Goal: Task Accomplishment & Management: Manage account settings

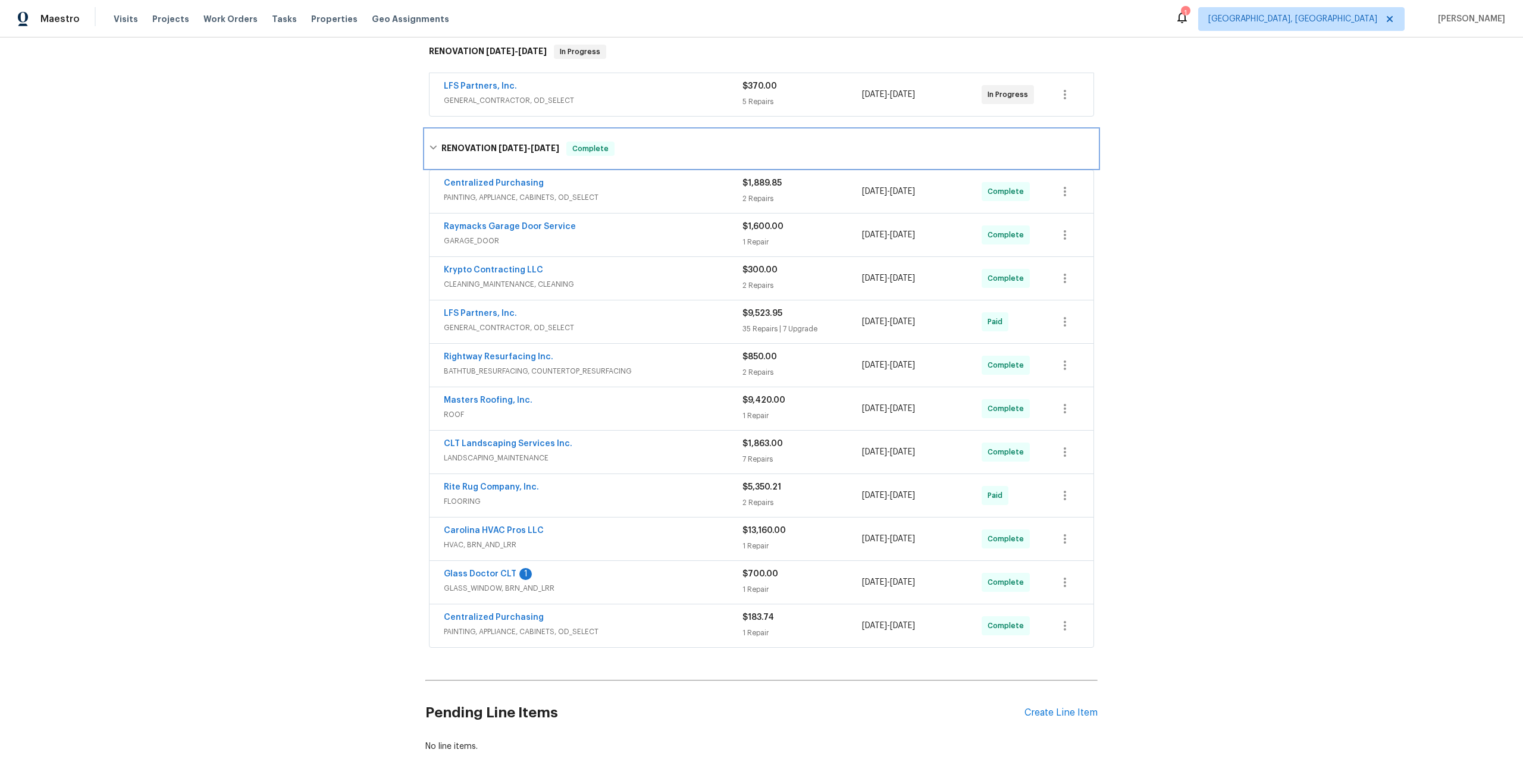
scroll to position [197, 0]
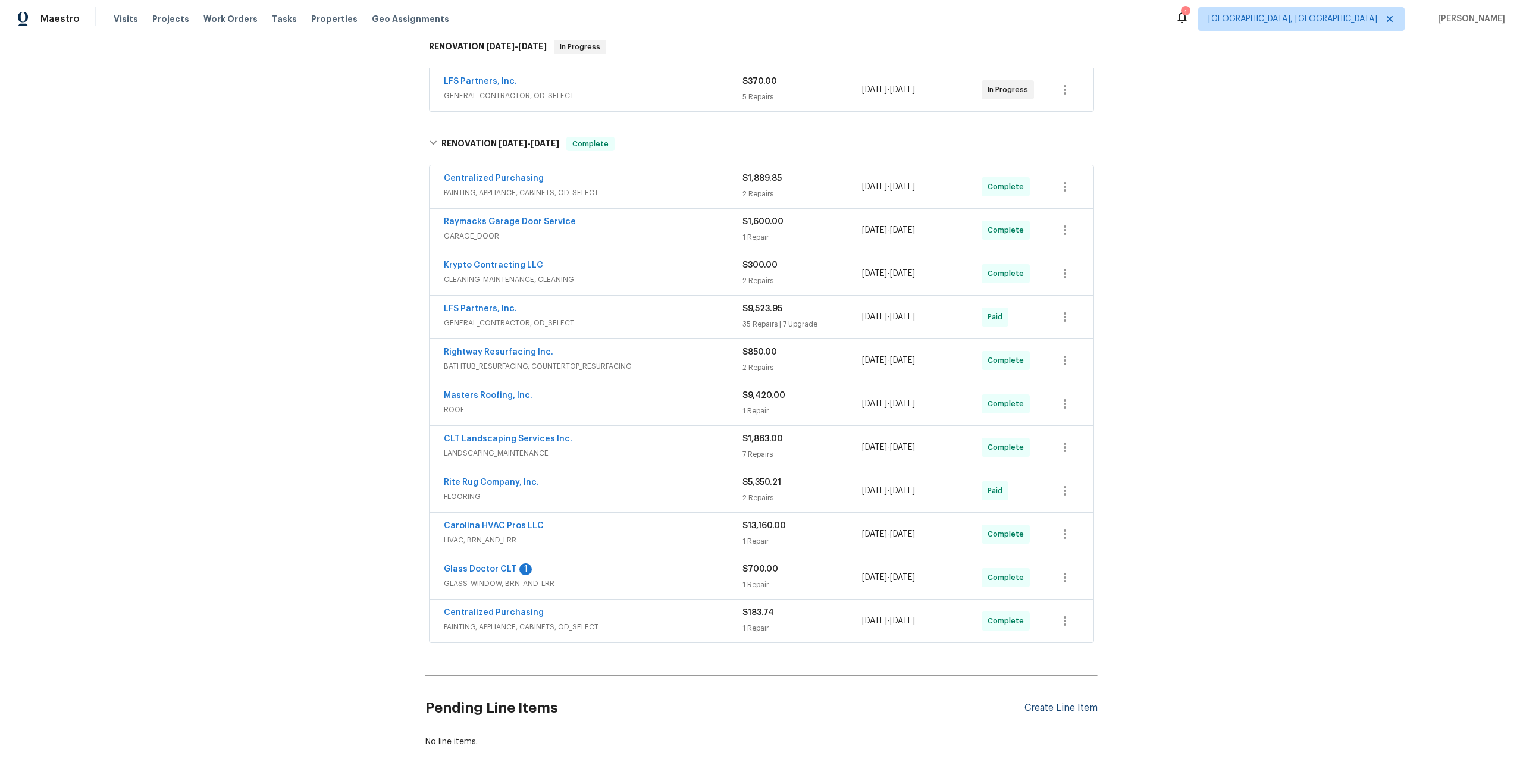
click at [999, 551] on div "Create Line Item" at bounding box center [1061, 708] width 73 height 11
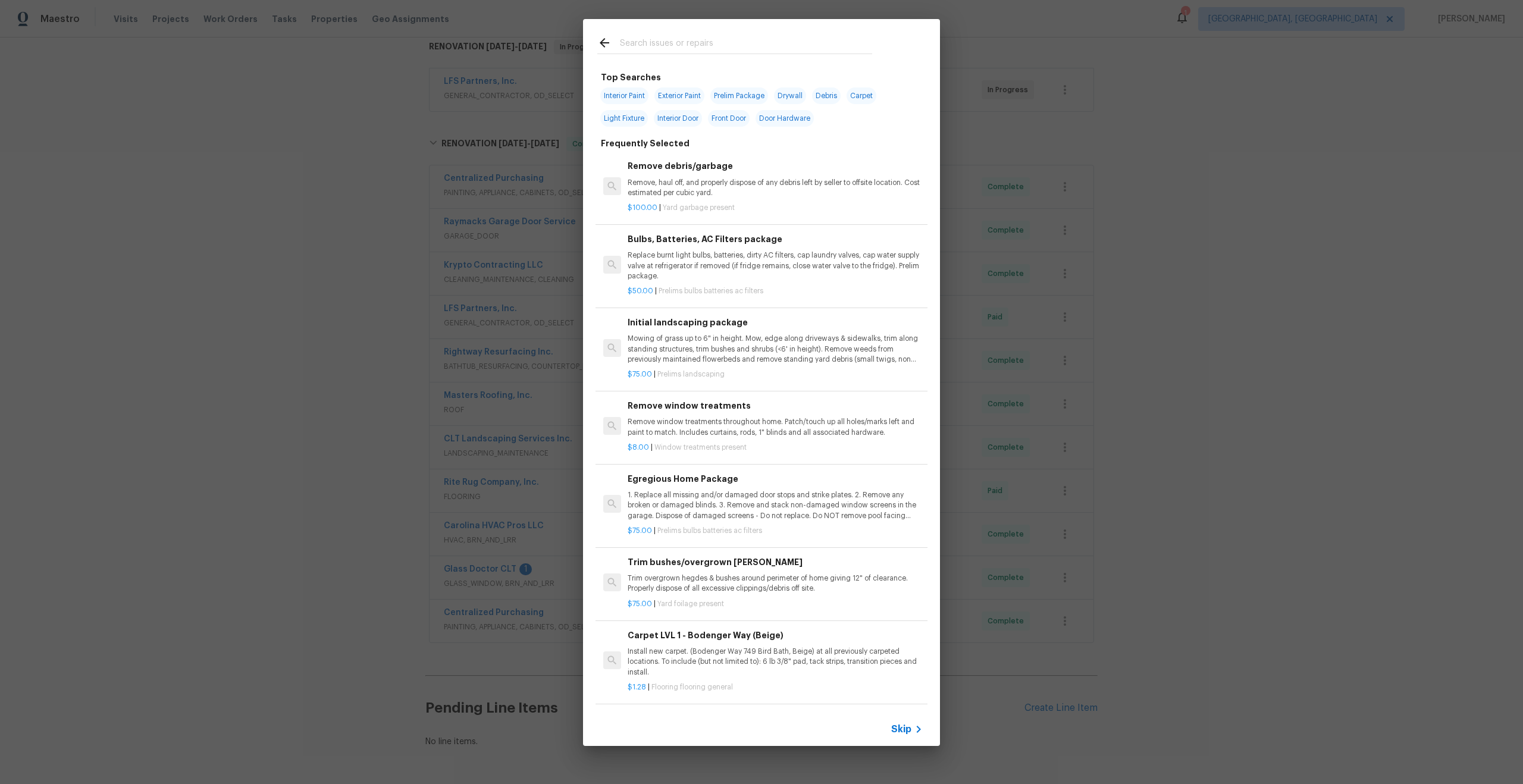
click at [904, 551] on span "Skip" at bounding box center [902, 729] width 20 height 12
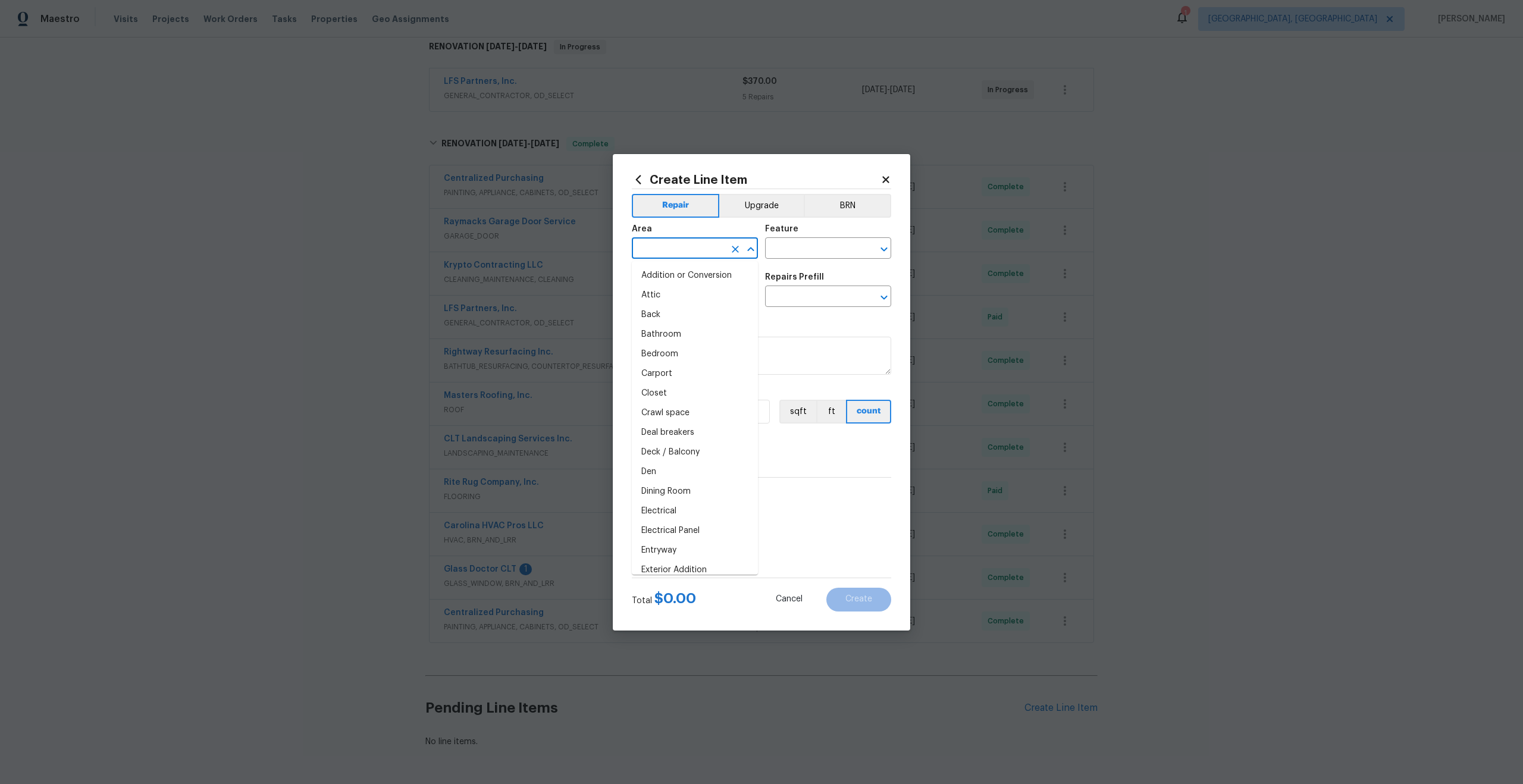
click at [667, 254] on input "text" at bounding box center [678, 250] width 93 height 18
click at [673, 274] on li "Exterior Overall" at bounding box center [694, 276] width 126 height 20
type input "Exterior Overall"
click at [739, 253] on icon "Clear" at bounding box center [735, 249] width 12 height 12
click at [687, 251] on input "text" at bounding box center [678, 250] width 93 height 18
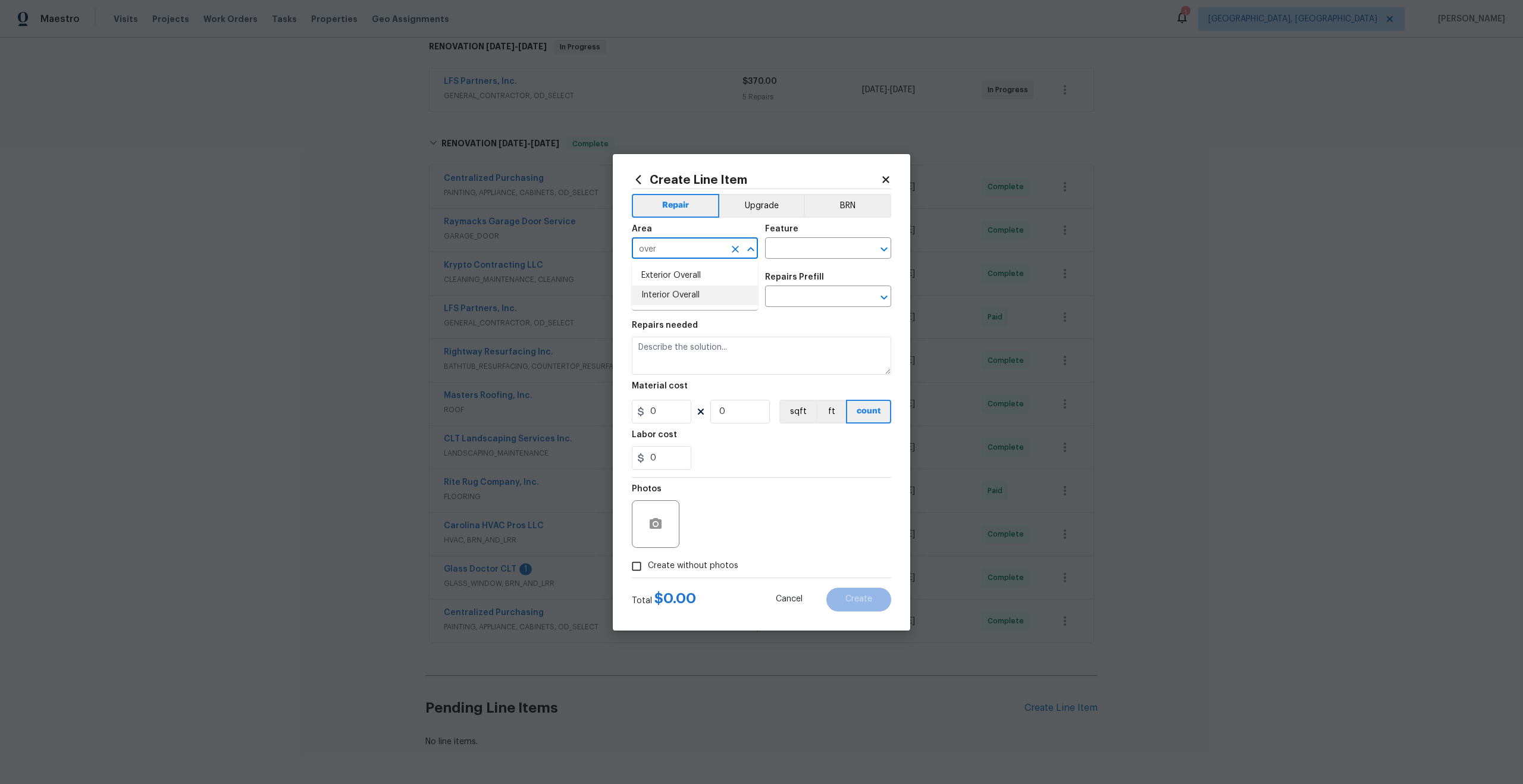
click at [697, 289] on li "Interior Overall" at bounding box center [694, 295] width 126 height 20
type input "Interior Overall"
click at [805, 268] on div "Issue ​ Repairs Prefill ​" at bounding box center [762, 290] width 260 height 48
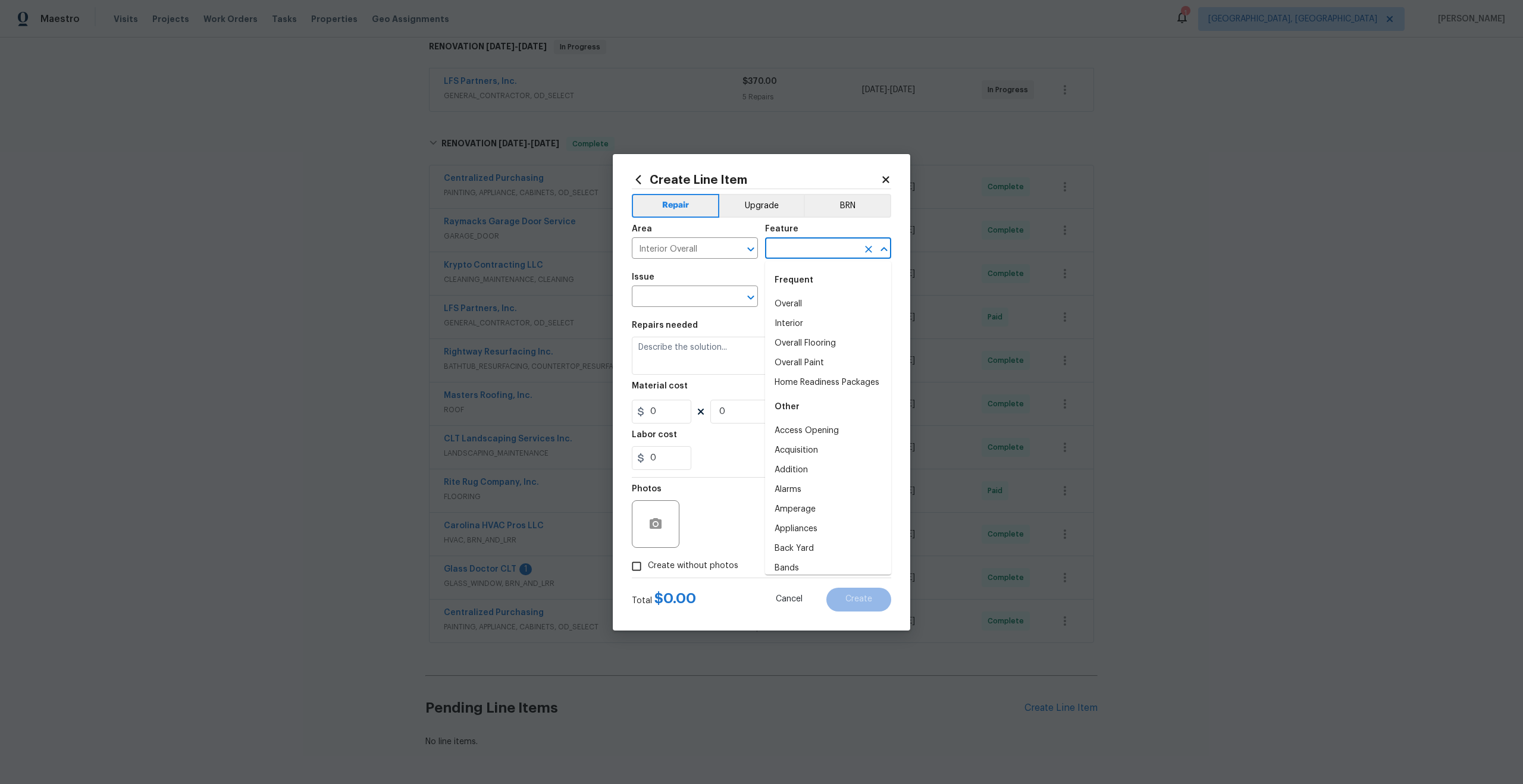
click at [805, 253] on input "text" at bounding box center [811, 250] width 93 height 18
click at [801, 299] on li "Overall" at bounding box center [828, 304] width 126 height 20
type input "Overall"
click at [674, 283] on div "Issue" at bounding box center [694, 281] width 126 height 15
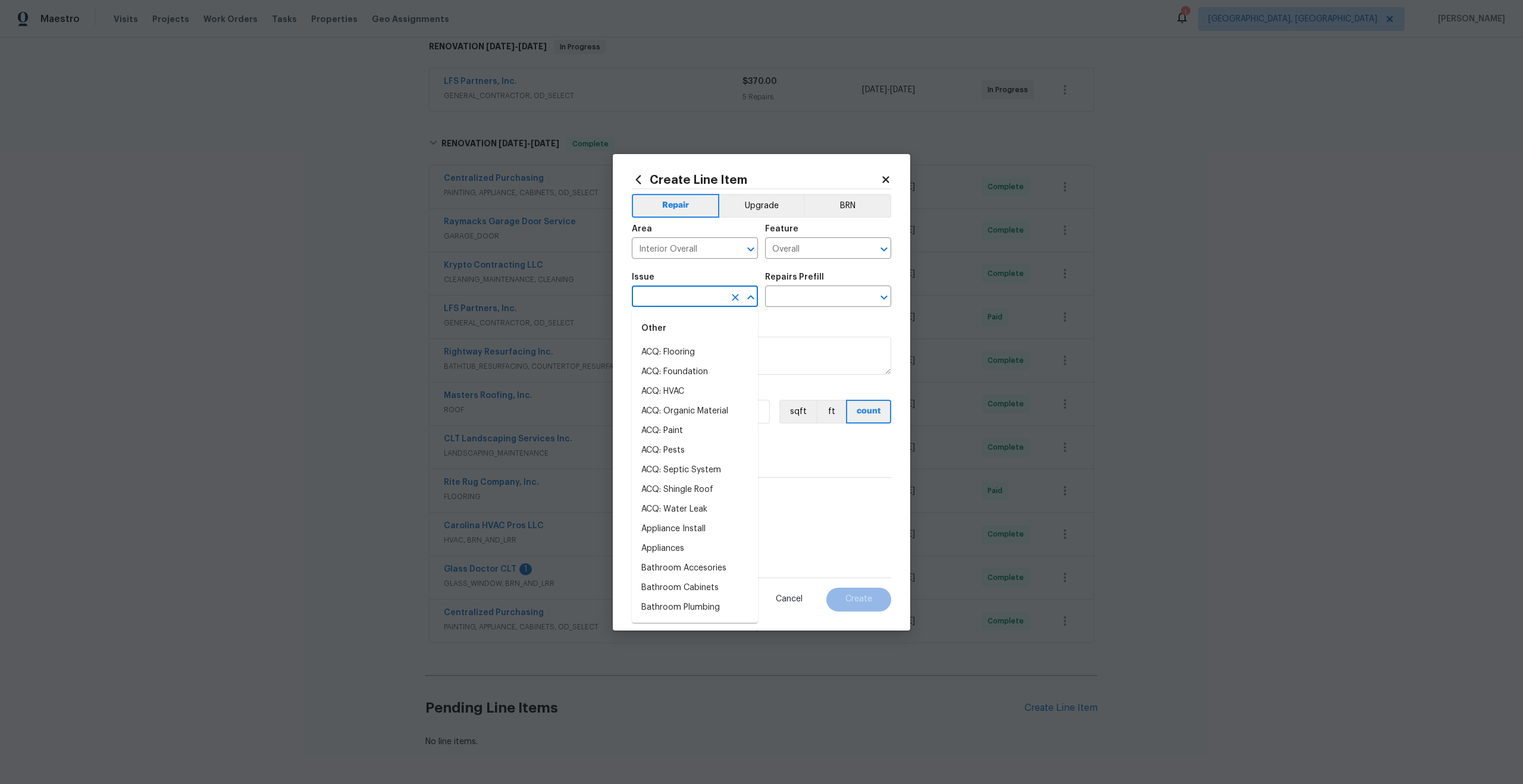
click at [666, 301] on input "text" at bounding box center [678, 298] width 93 height 18
click at [671, 347] on li "Photos" at bounding box center [694, 353] width 126 height 20
type input "Photos"
click at [777, 319] on section "Repairs needed Material cost 0 0 sqft ft count Labor cost 0" at bounding box center [762, 396] width 260 height 163
click at [794, 303] on input "text" at bounding box center [811, 298] width 93 height 18
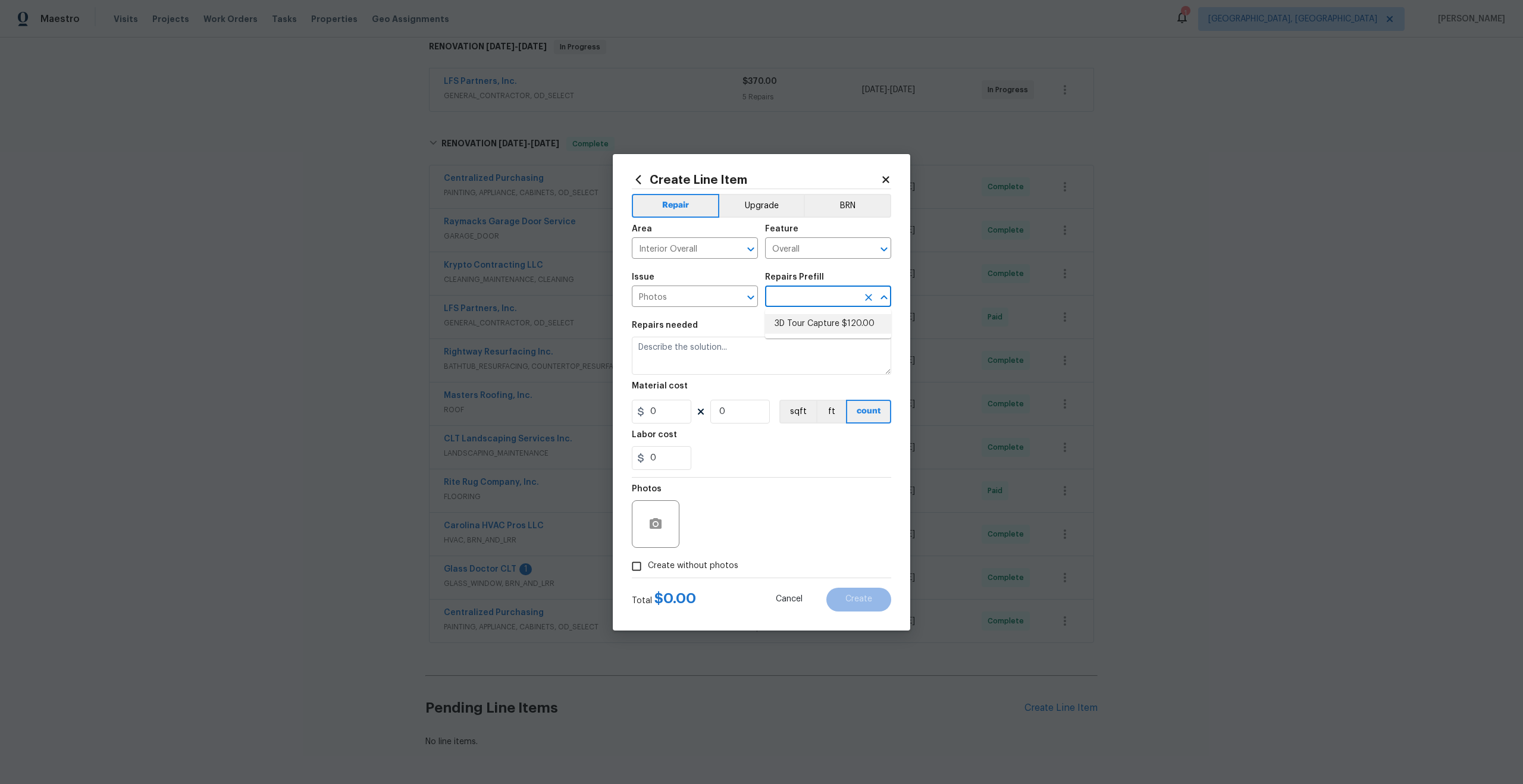
click at [789, 323] on li "3D Tour Capture $120.00" at bounding box center [828, 324] width 126 height 20
type input "3D Tour Capture $120.00"
type textarea "Capture 3D tour of home"
type input "1"
type input "120"
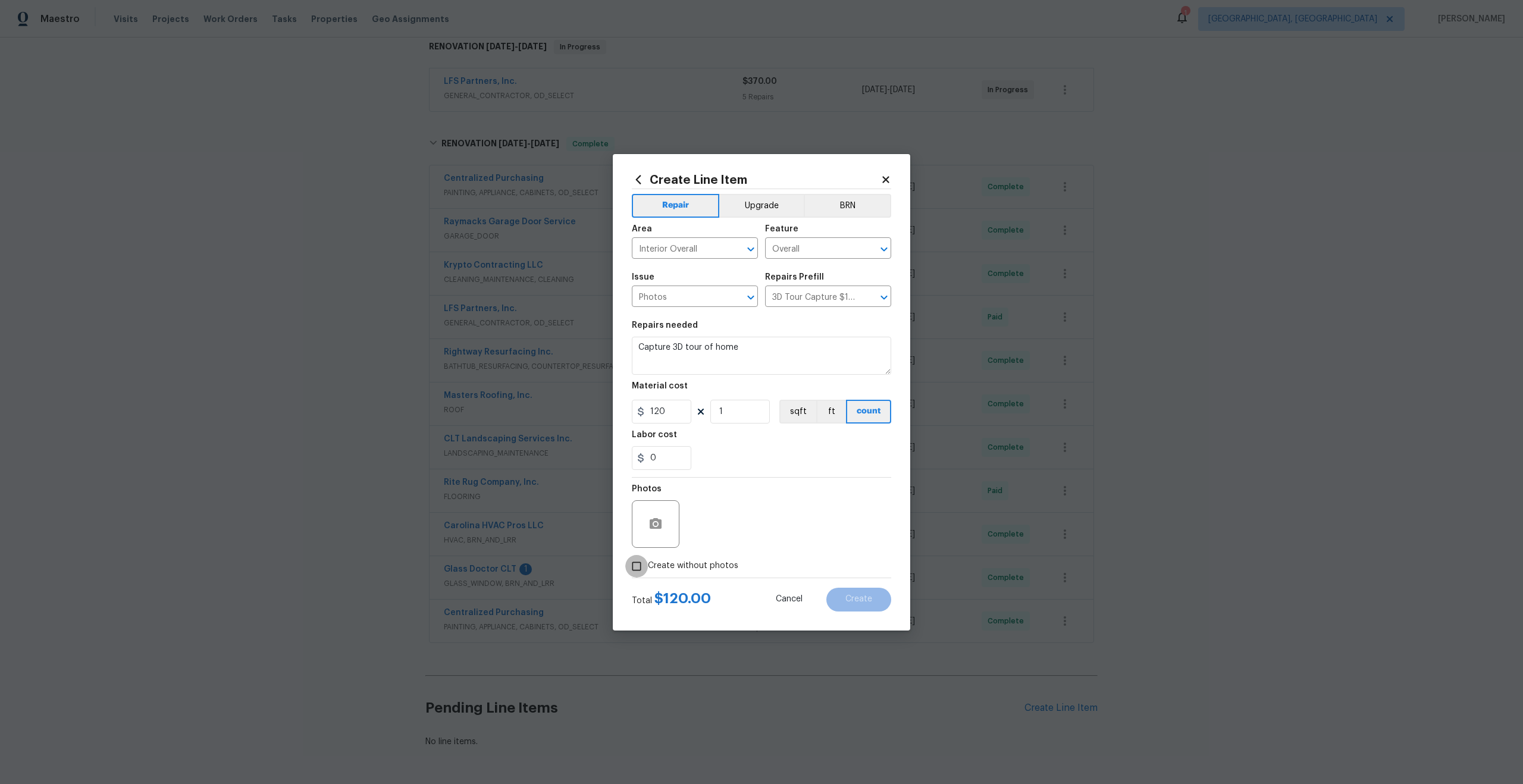
click at [641, 551] on input "Create without photos" at bounding box center [637, 566] width 23 height 23
checkbox input "true"
click at [730, 534] on textarea at bounding box center [790, 524] width 202 height 48
type textarea "."
click at [848, 551] on button "Create" at bounding box center [859, 599] width 65 height 24
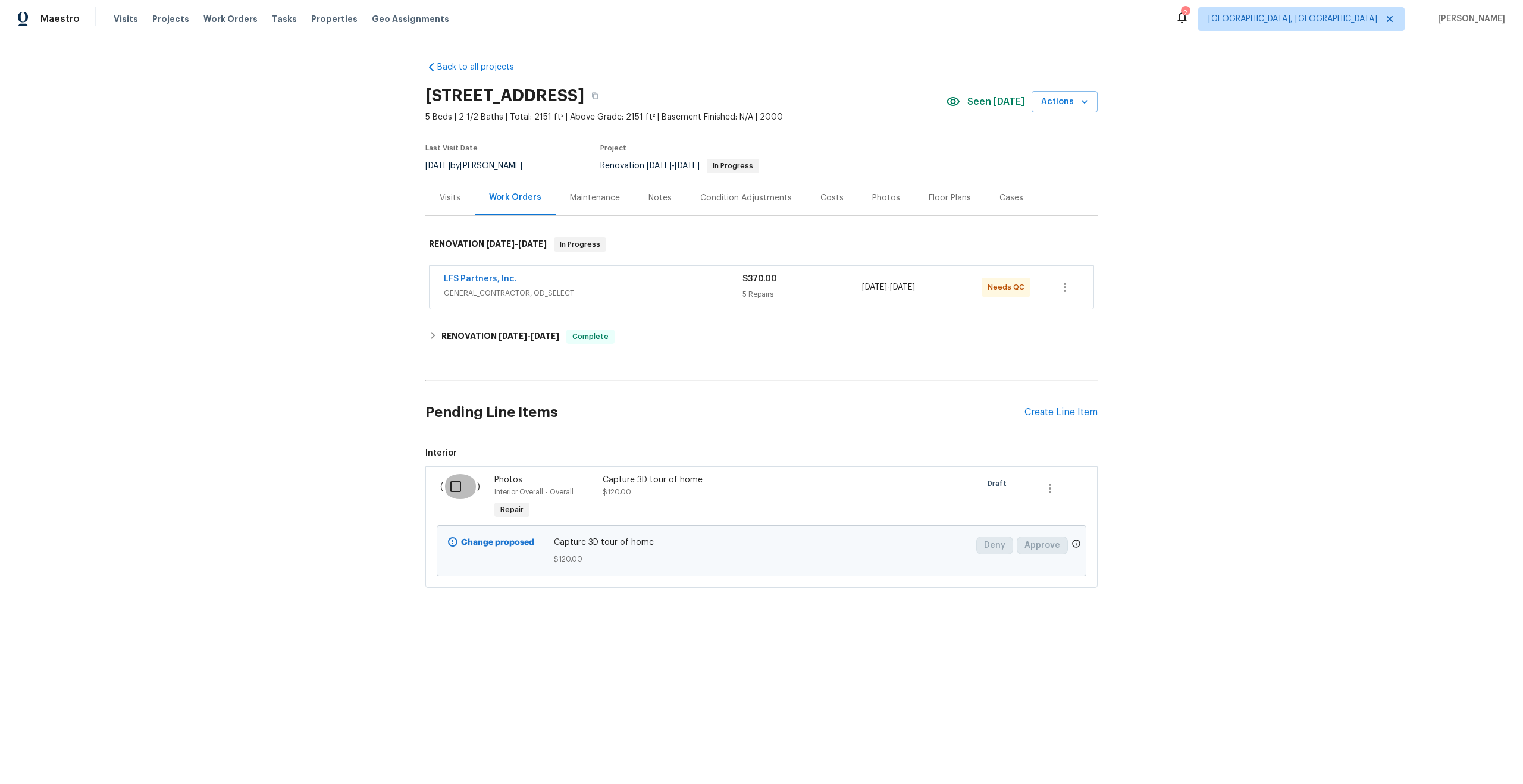
click at [455, 488] on input "checkbox" at bounding box center [460, 487] width 34 height 25
checkbox input "true"
click at [1447, 760] on span "Create Work Order" at bounding box center [1455, 754] width 79 height 14
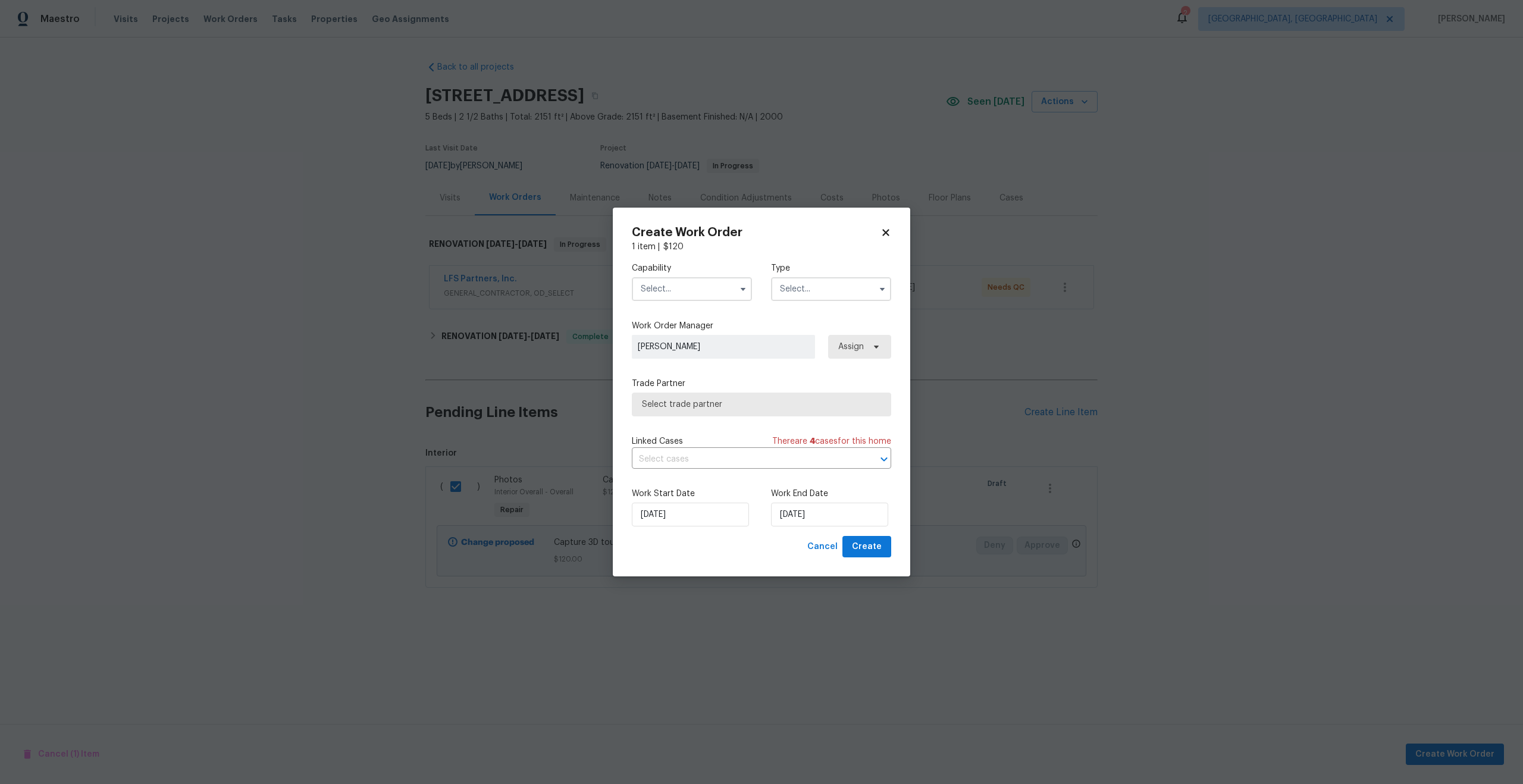
click at [675, 282] on input "text" at bounding box center [692, 289] width 120 height 24
click at [678, 326] on span "Photography" at bounding box center [670, 322] width 52 height 8
type input "Photography"
click at [824, 292] on input "text" at bounding box center [831, 289] width 120 height 24
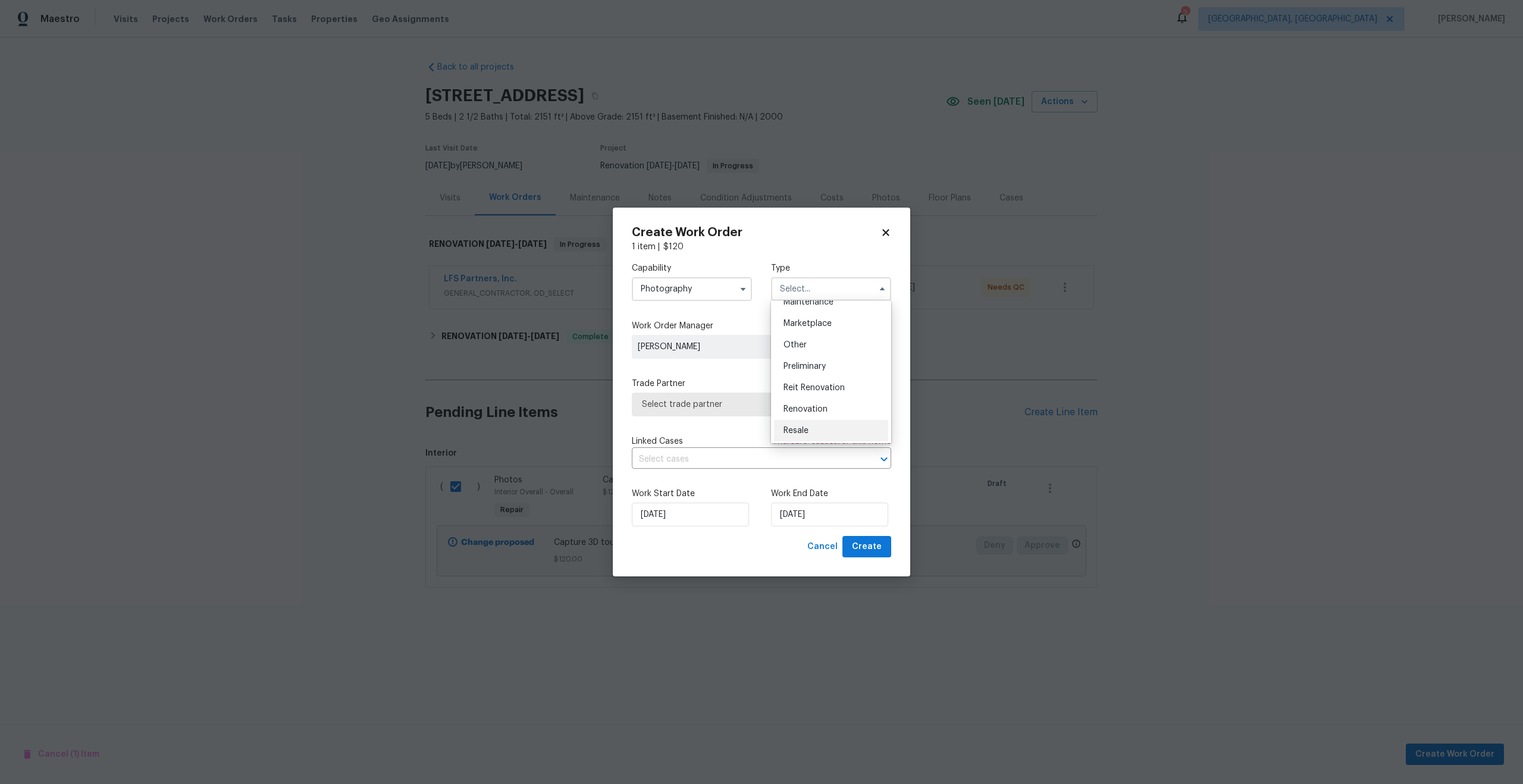
scroll to position [195, 0]
click at [807, 356] on div "Other" at bounding box center [831, 356] width 114 height 22
type input "Other"
click at [685, 395] on span "Select trade partner" at bounding box center [762, 405] width 260 height 24
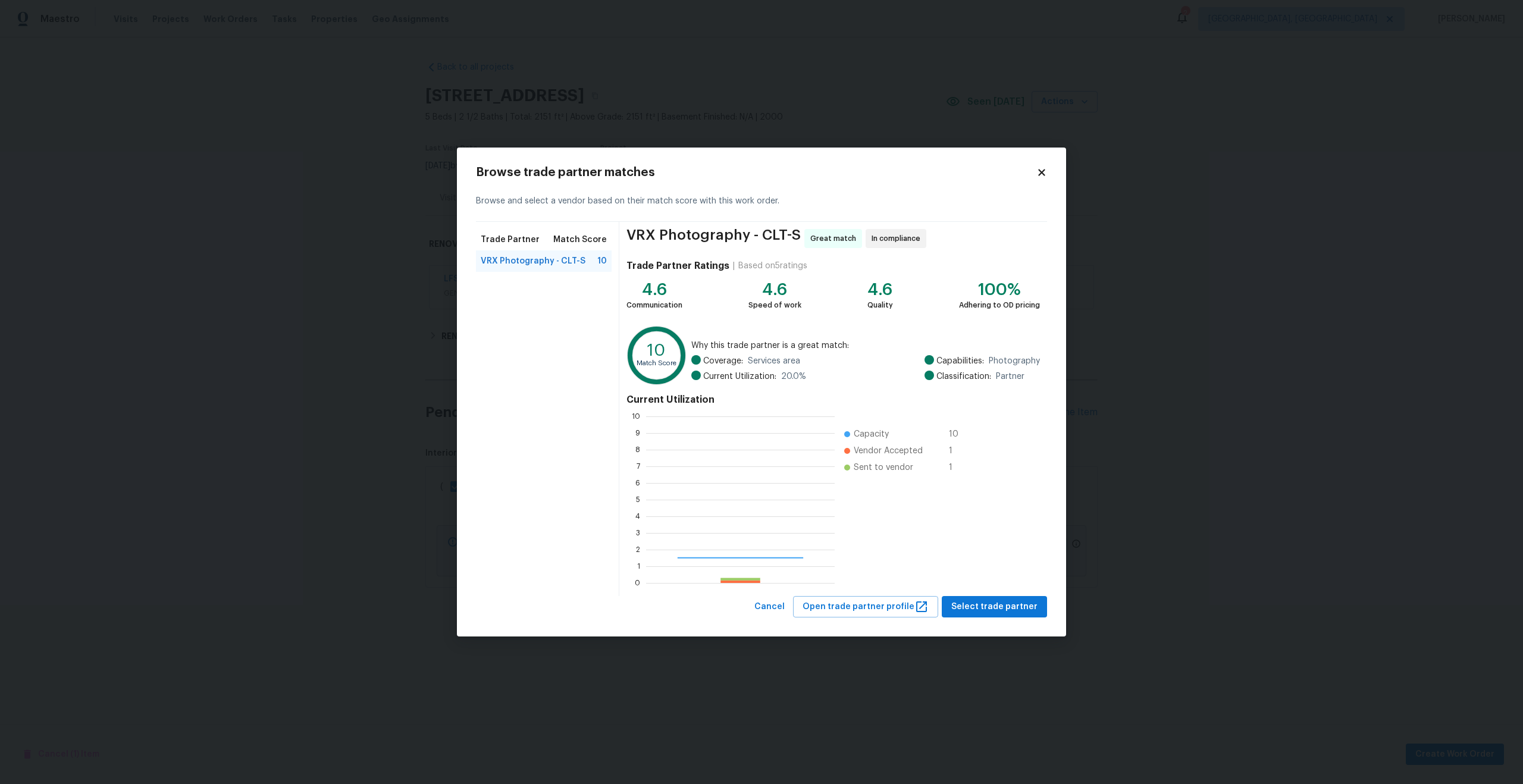
scroll to position [167, 188]
click at [986, 607] on span "Select trade partner" at bounding box center [994, 607] width 86 height 14
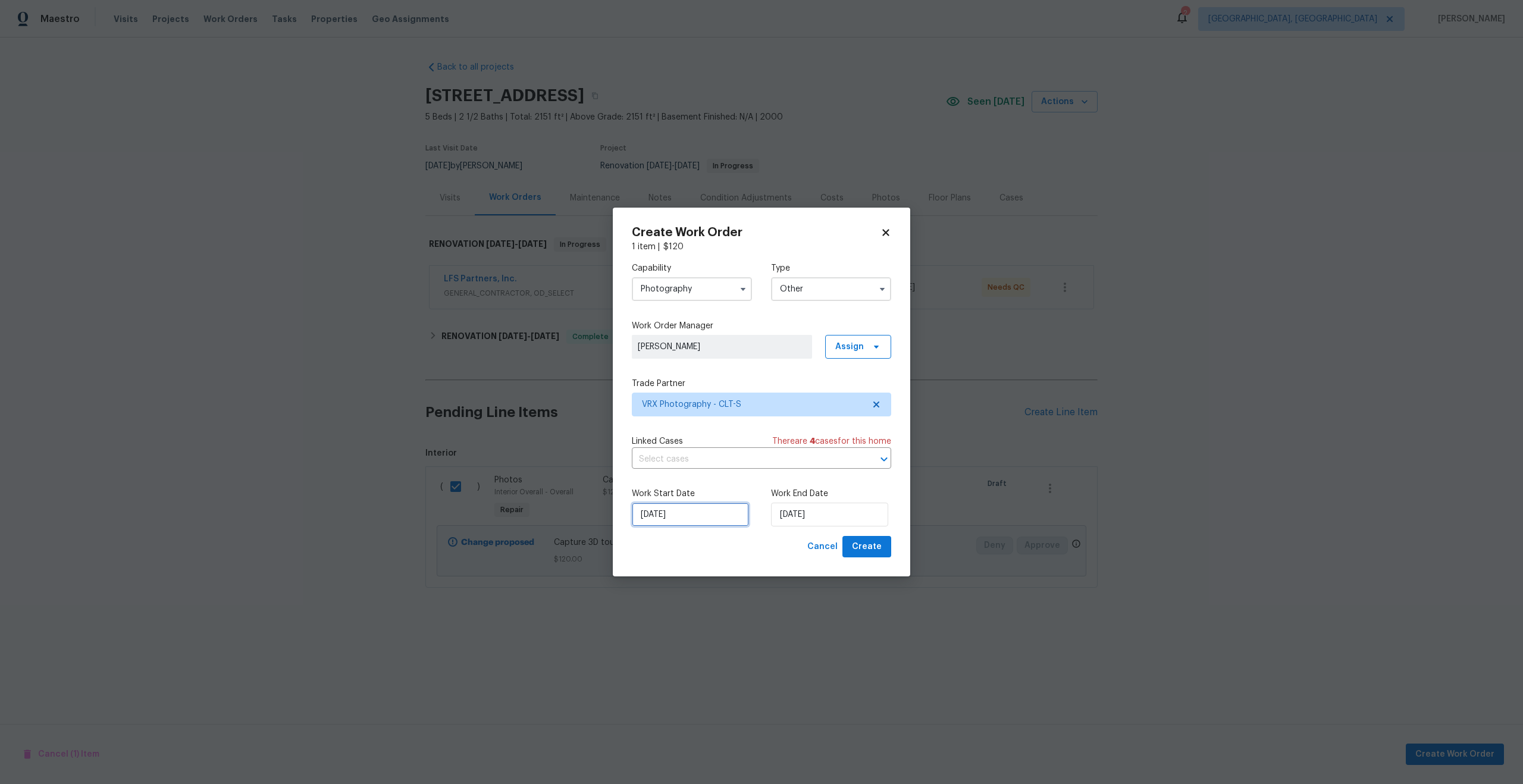
click at [709, 512] on input "26/08/2025" at bounding box center [690, 514] width 117 height 24
click at [685, 464] on div "27" at bounding box center [688, 464] width 20 height 16
type input "27/08/2025"
click at [685, 511] on input "27/08/2025" at bounding box center [690, 514] width 117 height 24
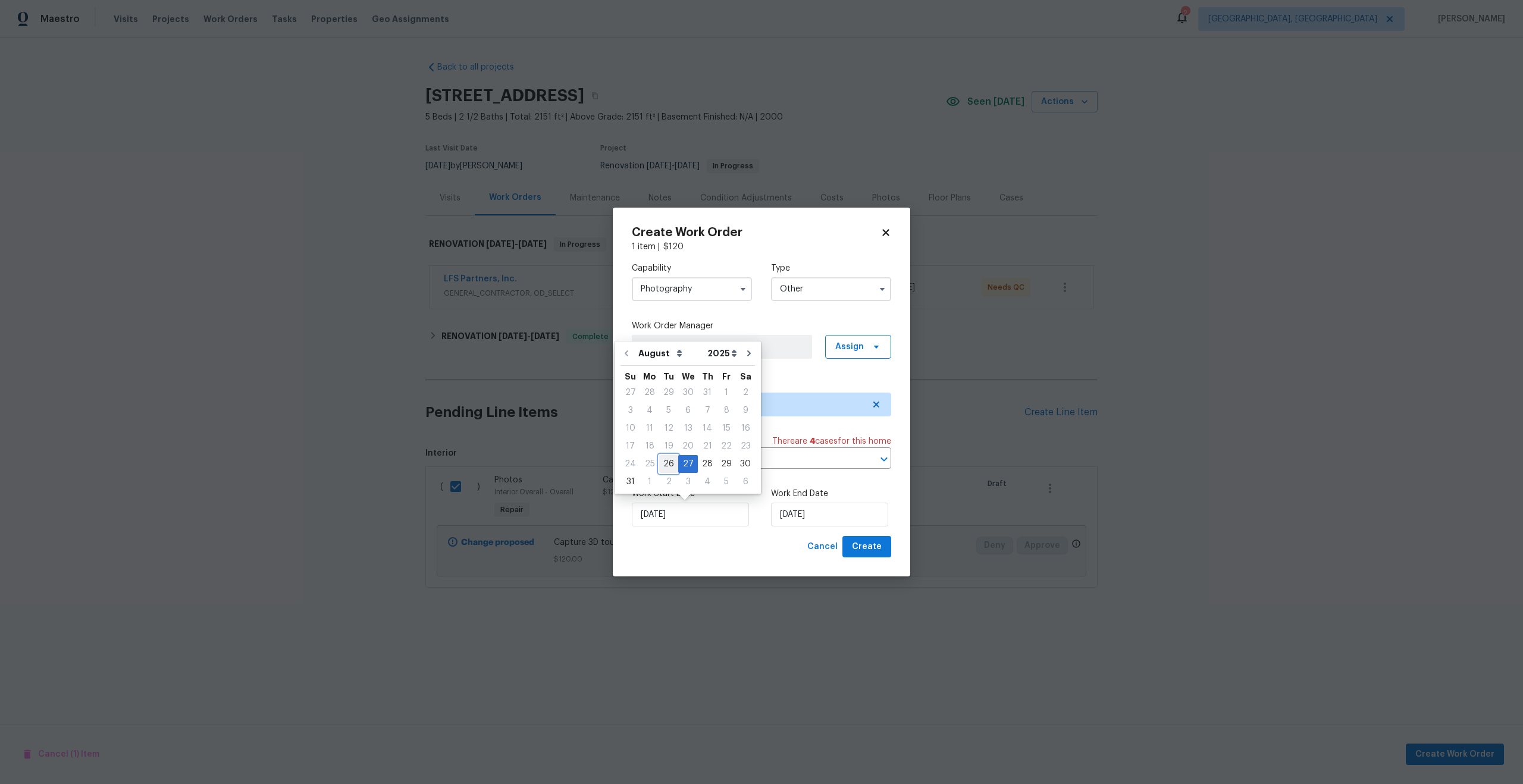
click at [662, 462] on div "26" at bounding box center [668, 464] width 19 height 16
type input "26/08/2025"
click at [829, 518] on input "27/08/2025" at bounding box center [829, 514] width 117 height 24
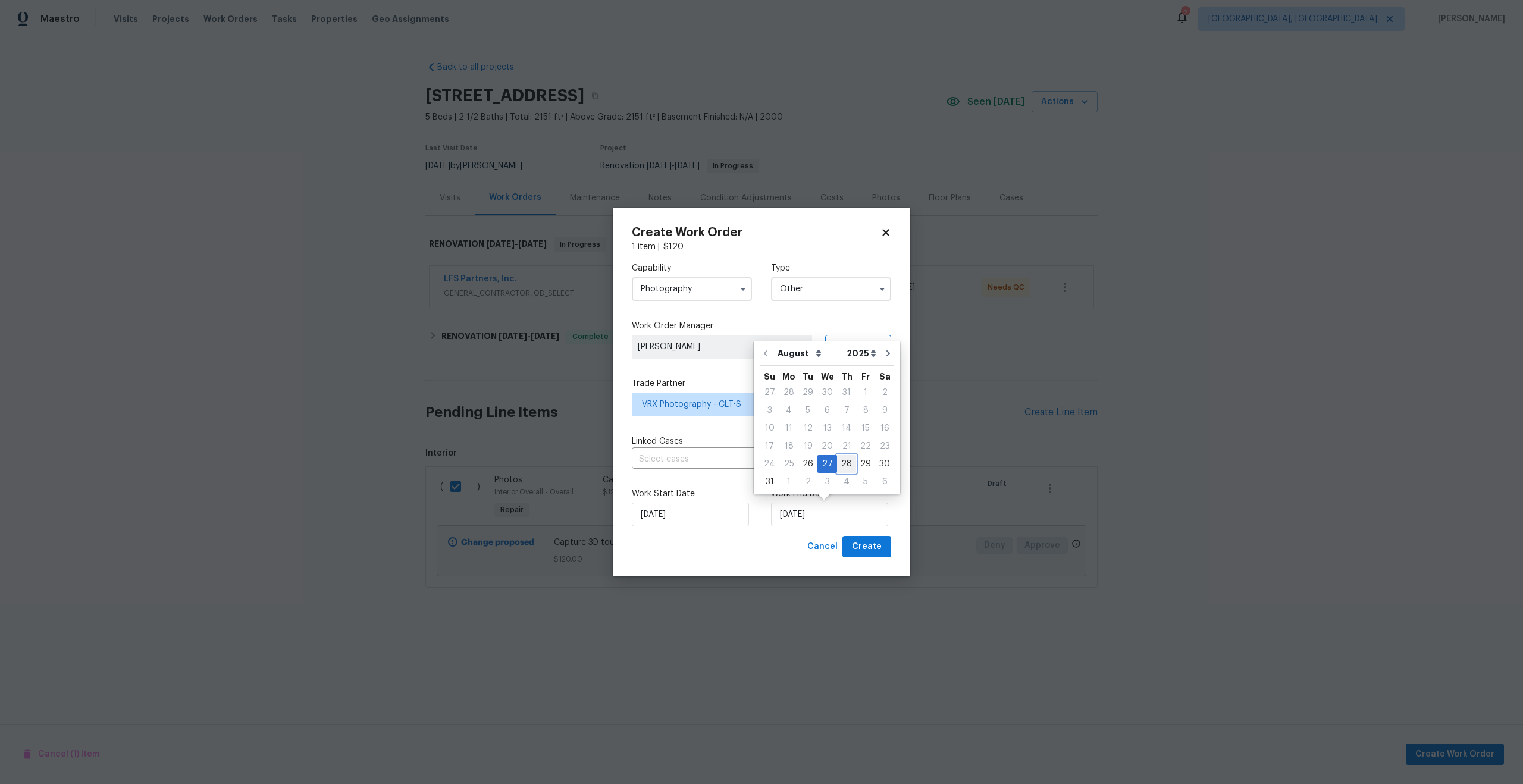
click at [841, 464] on div "28" at bounding box center [847, 464] width 19 height 16
type input "28/08/2025"
click at [864, 550] on span "Create" at bounding box center [867, 547] width 30 height 14
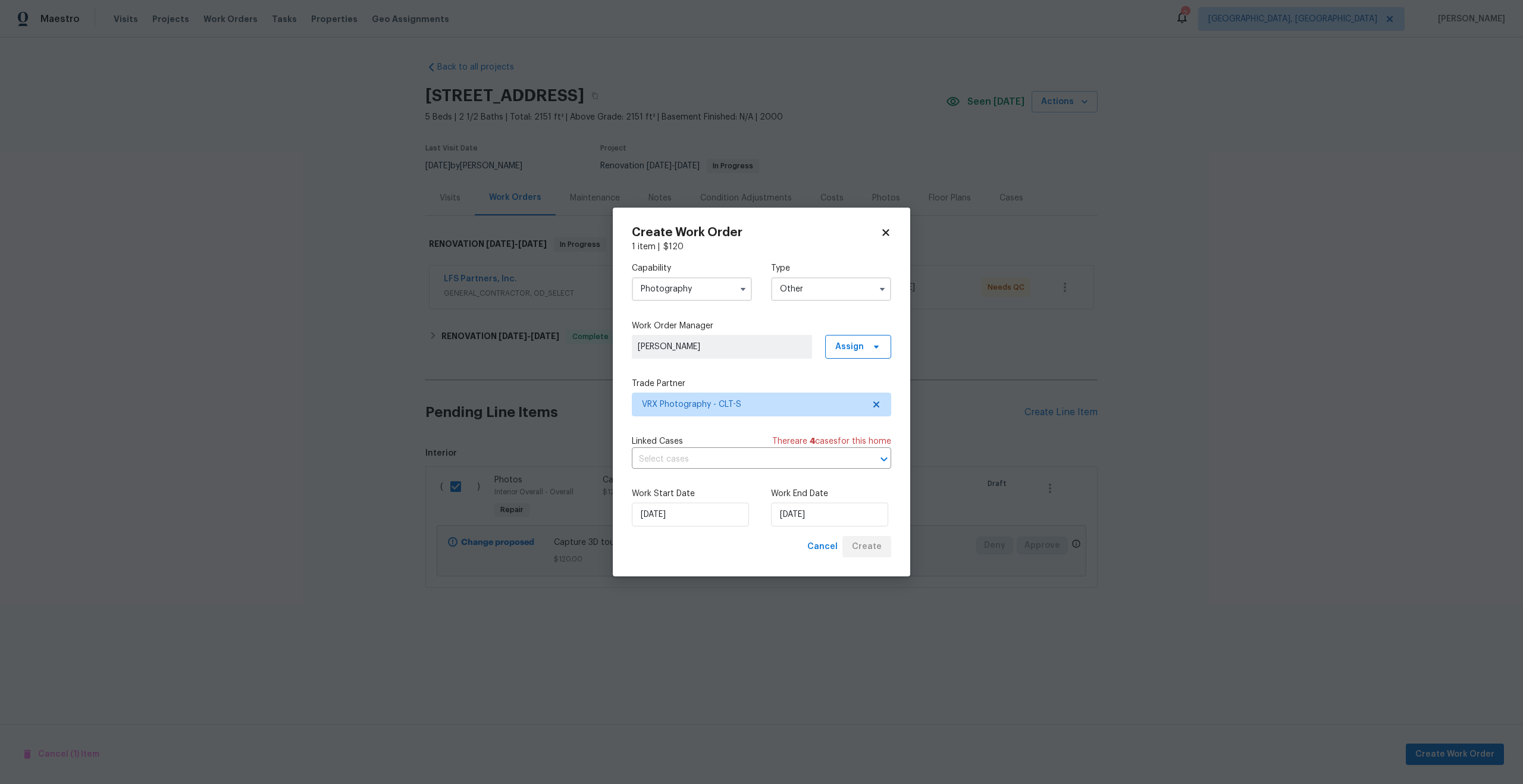
checkbox input "false"
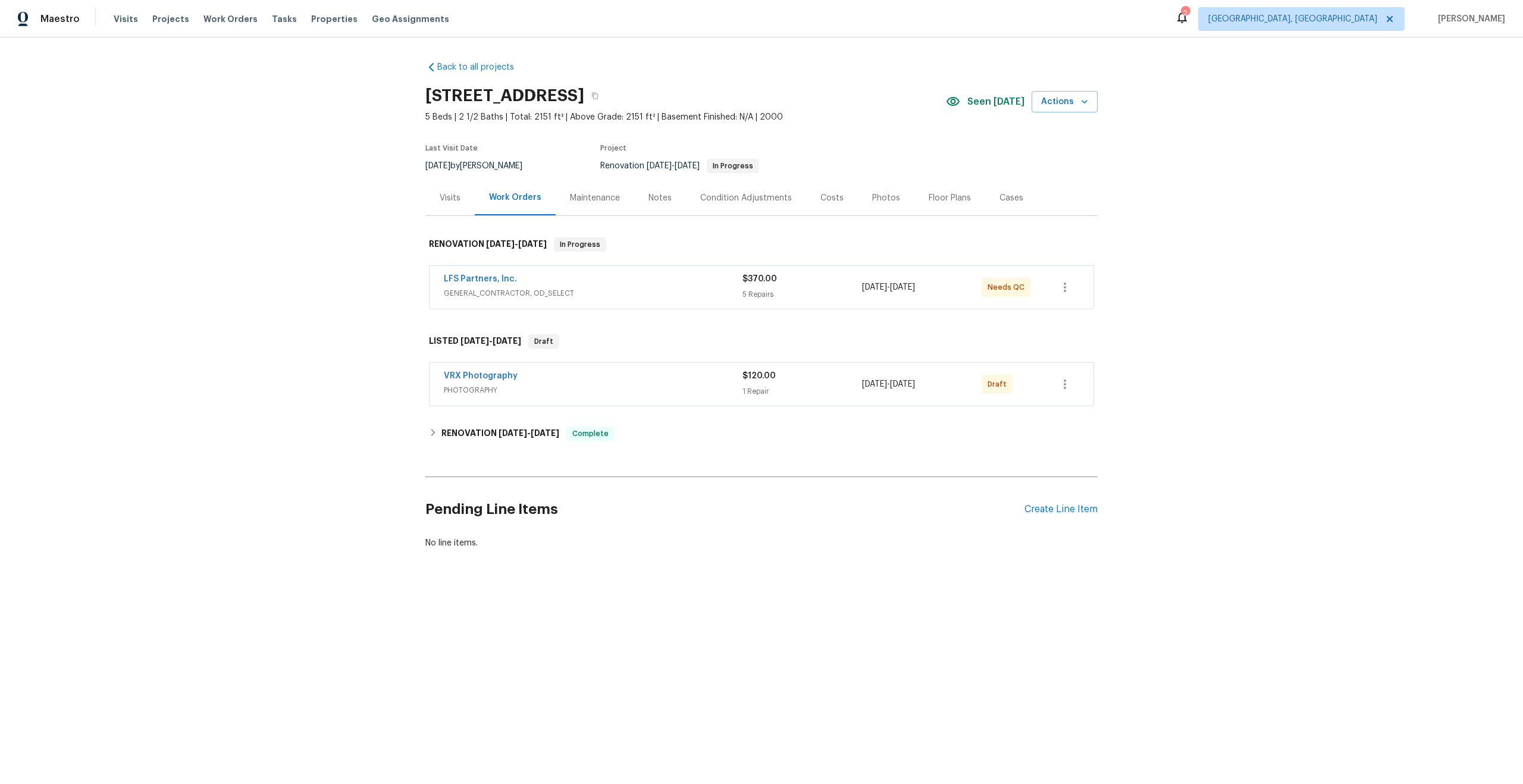
click at [648, 383] on div "VRX Photography" at bounding box center [593, 378] width 299 height 14
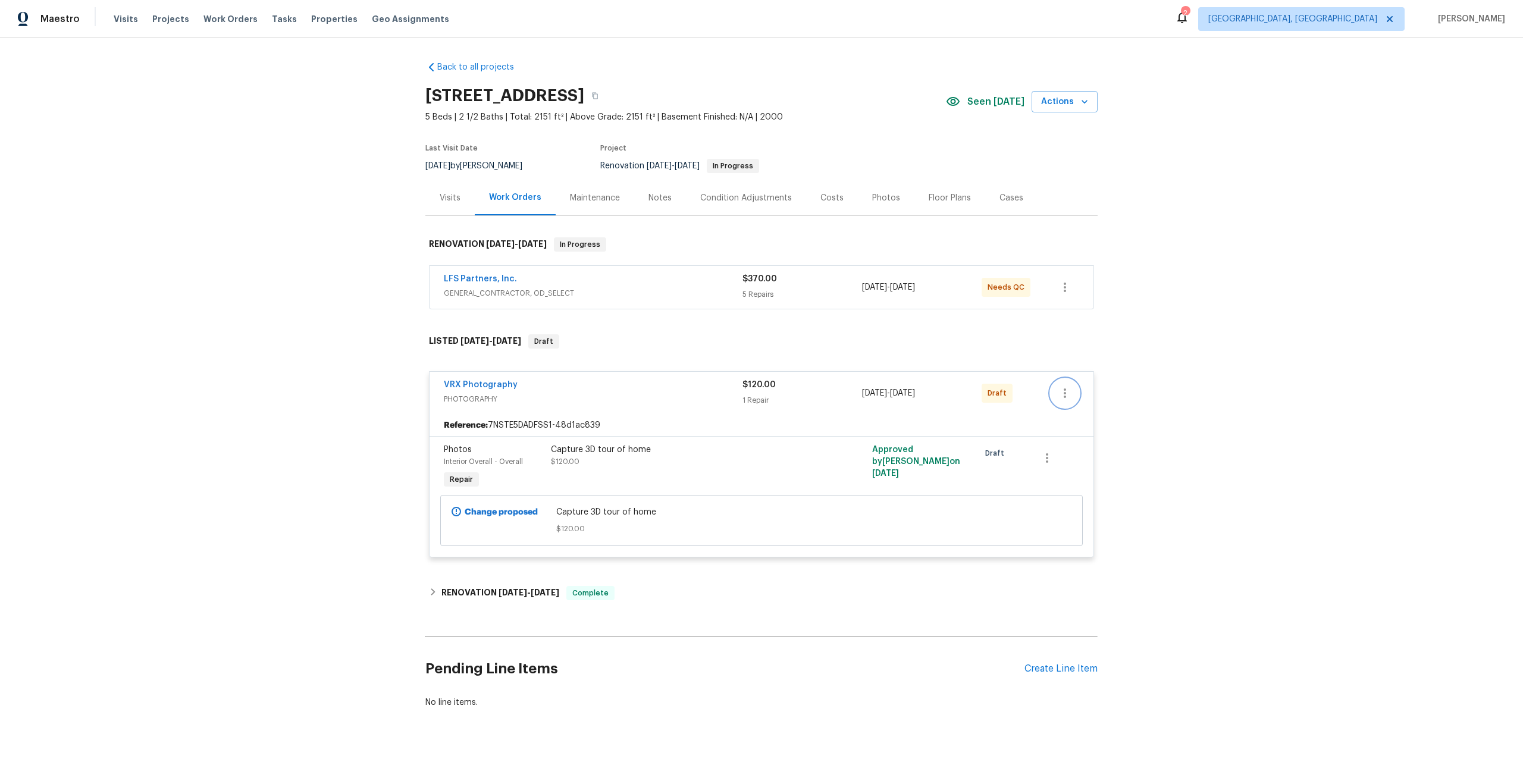
click at [1066, 395] on icon "button" at bounding box center [1066, 394] width 14 height 14
click at [1070, 432] on li "Edit" at bounding box center [1117, 433] width 133 height 20
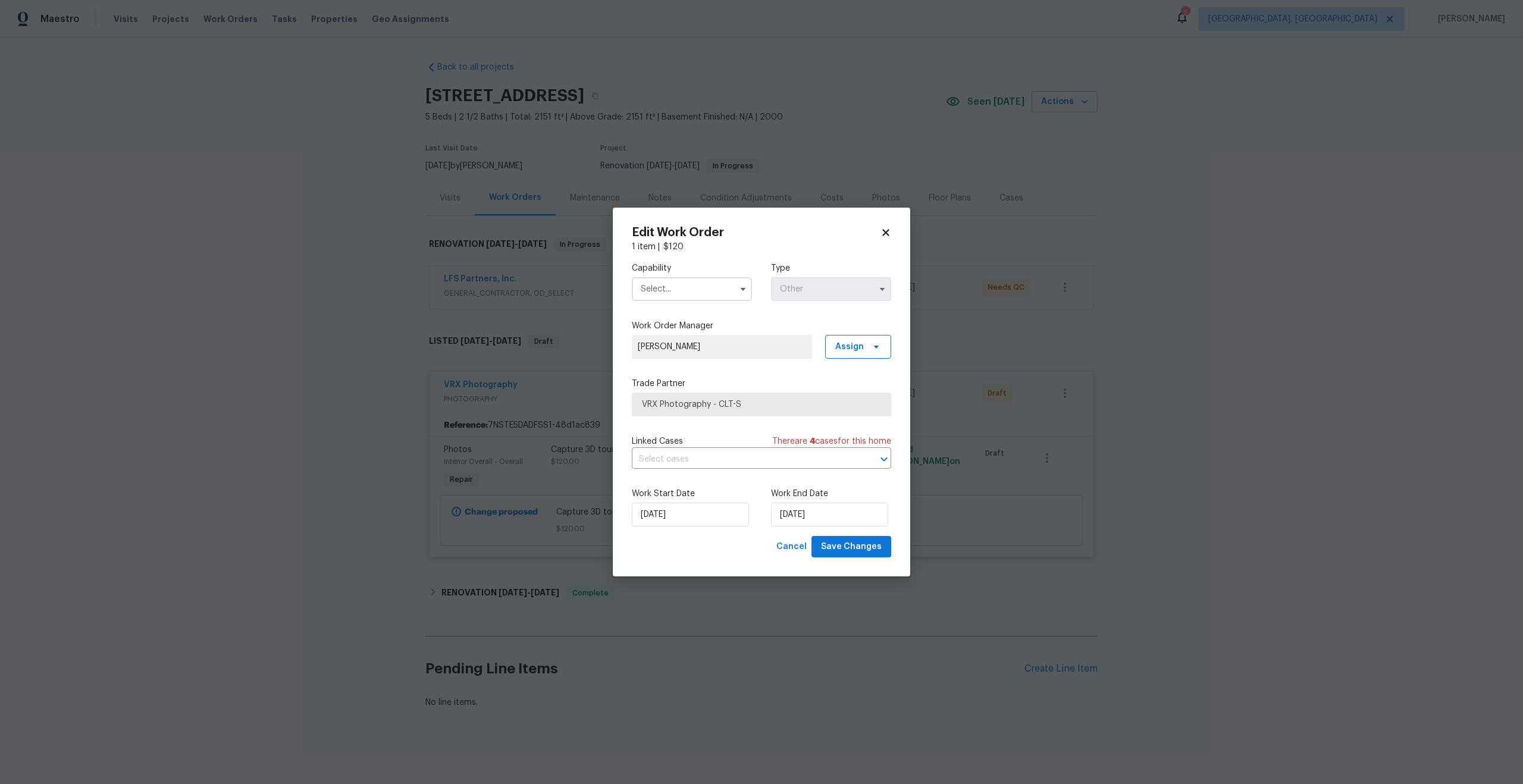
click at [694, 292] on input "text" at bounding box center [692, 289] width 120 height 24
click at [677, 377] on span "Photography" at bounding box center [670, 380] width 52 height 8
type input "Photography"
click at [723, 407] on span "VRX Photography - CLT-S" at bounding box center [752, 404] width 222 height 12
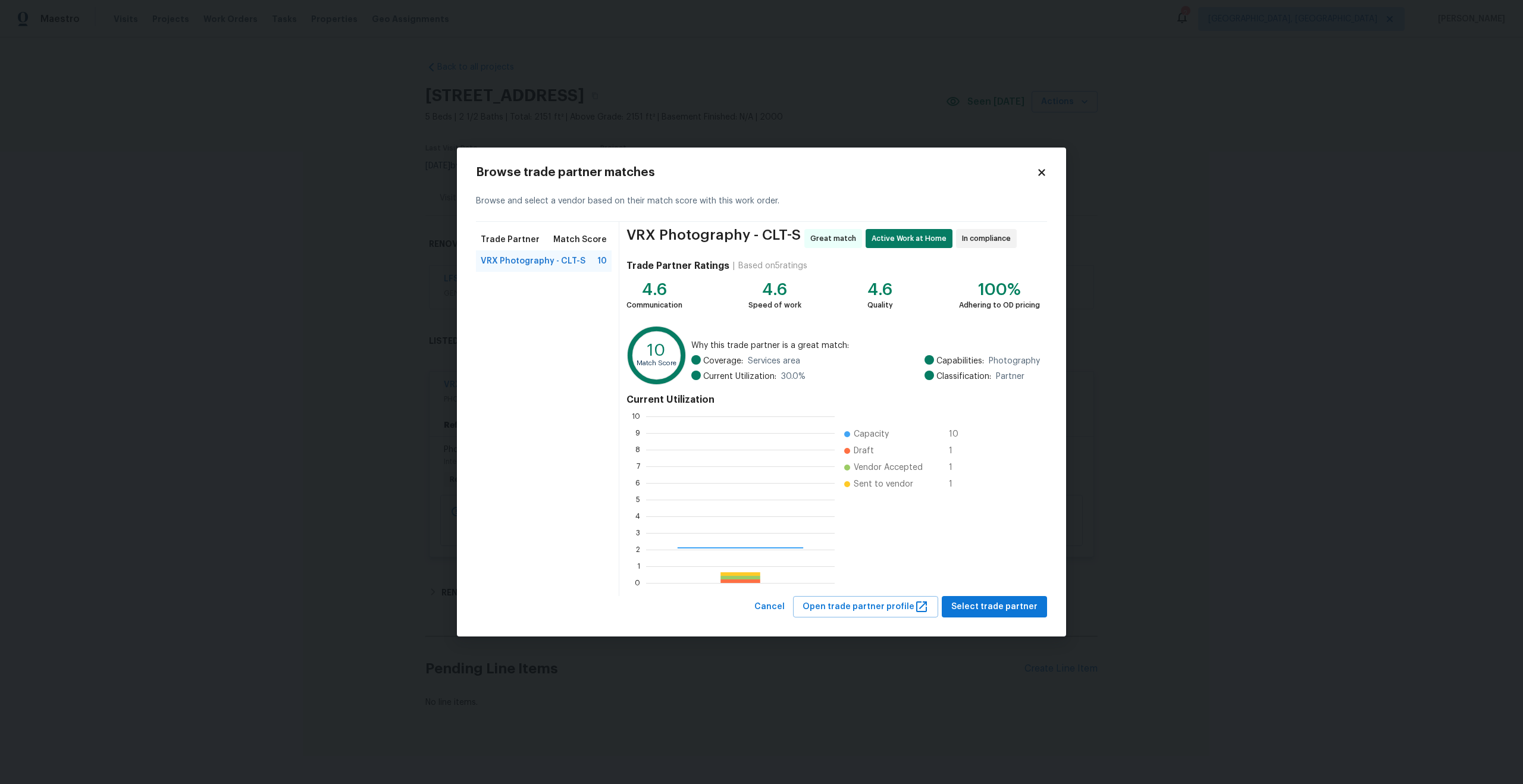
scroll to position [167, 188]
click at [991, 599] on span "Select trade partner" at bounding box center [994, 607] width 86 height 14
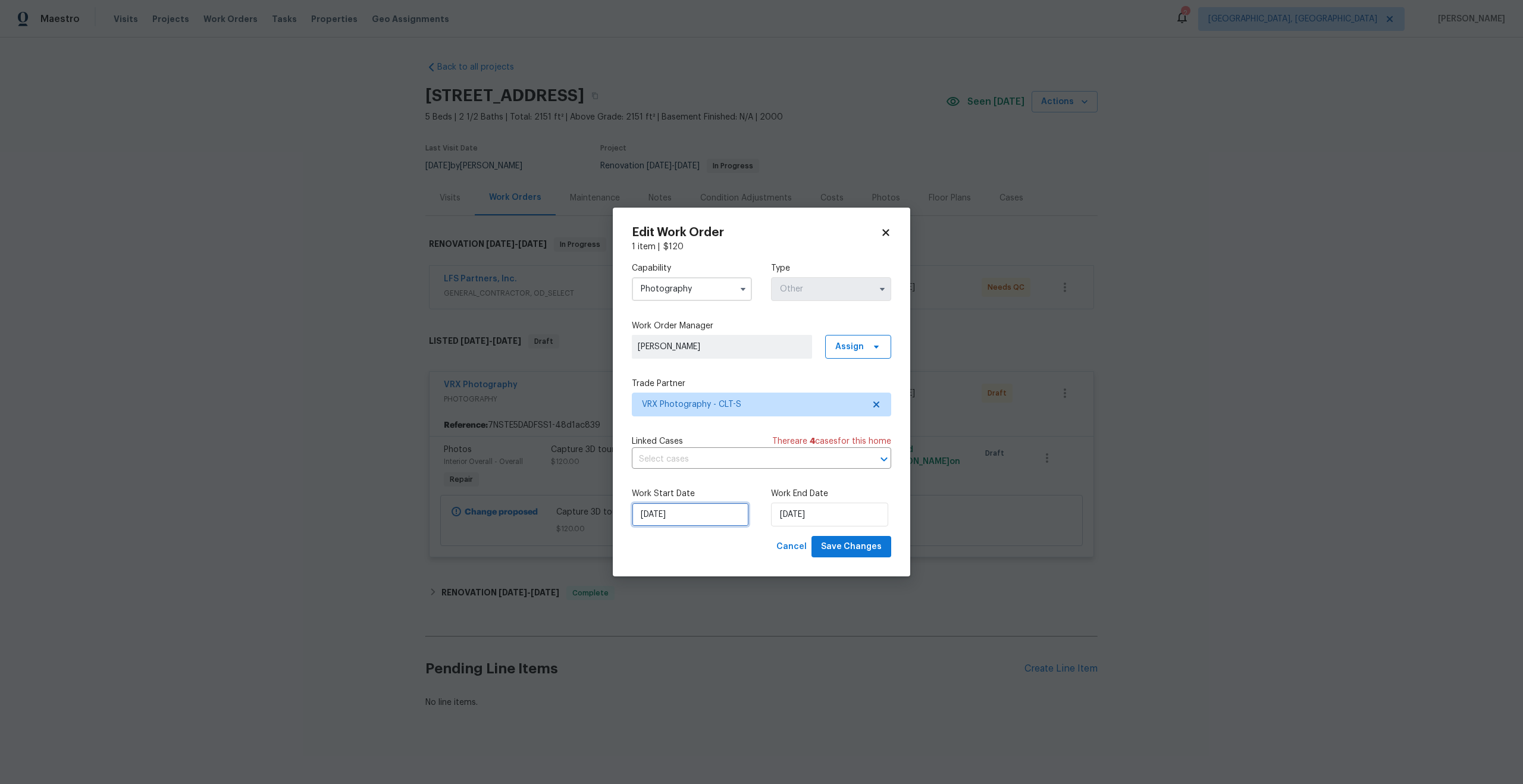
click at [705, 521] on input "26/08/2025" at bounding box center [690, 514] width 117 height 24
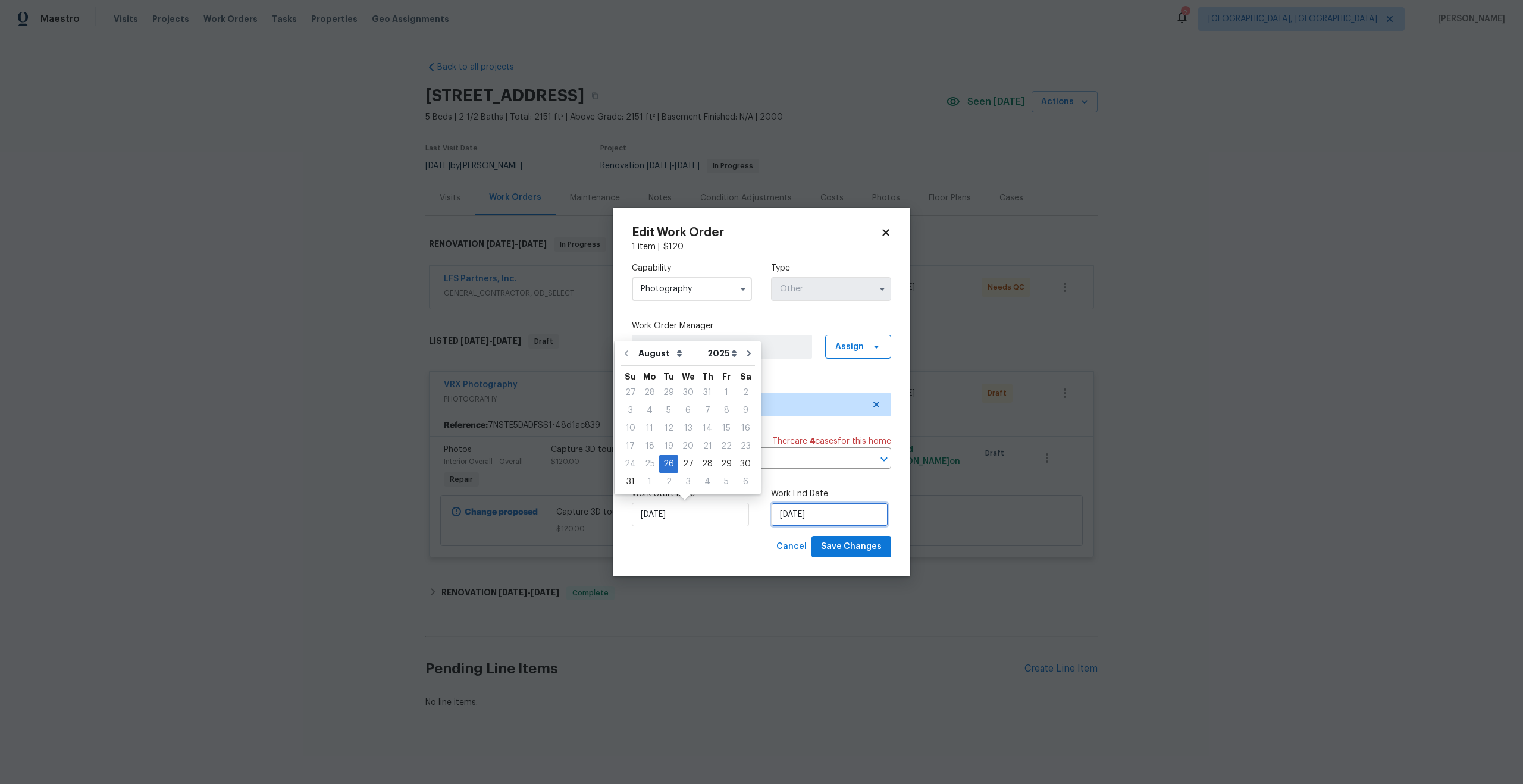
click at [808, 518] on input "28/08/2025" at bounding box center [829, 514] width 117 height 24
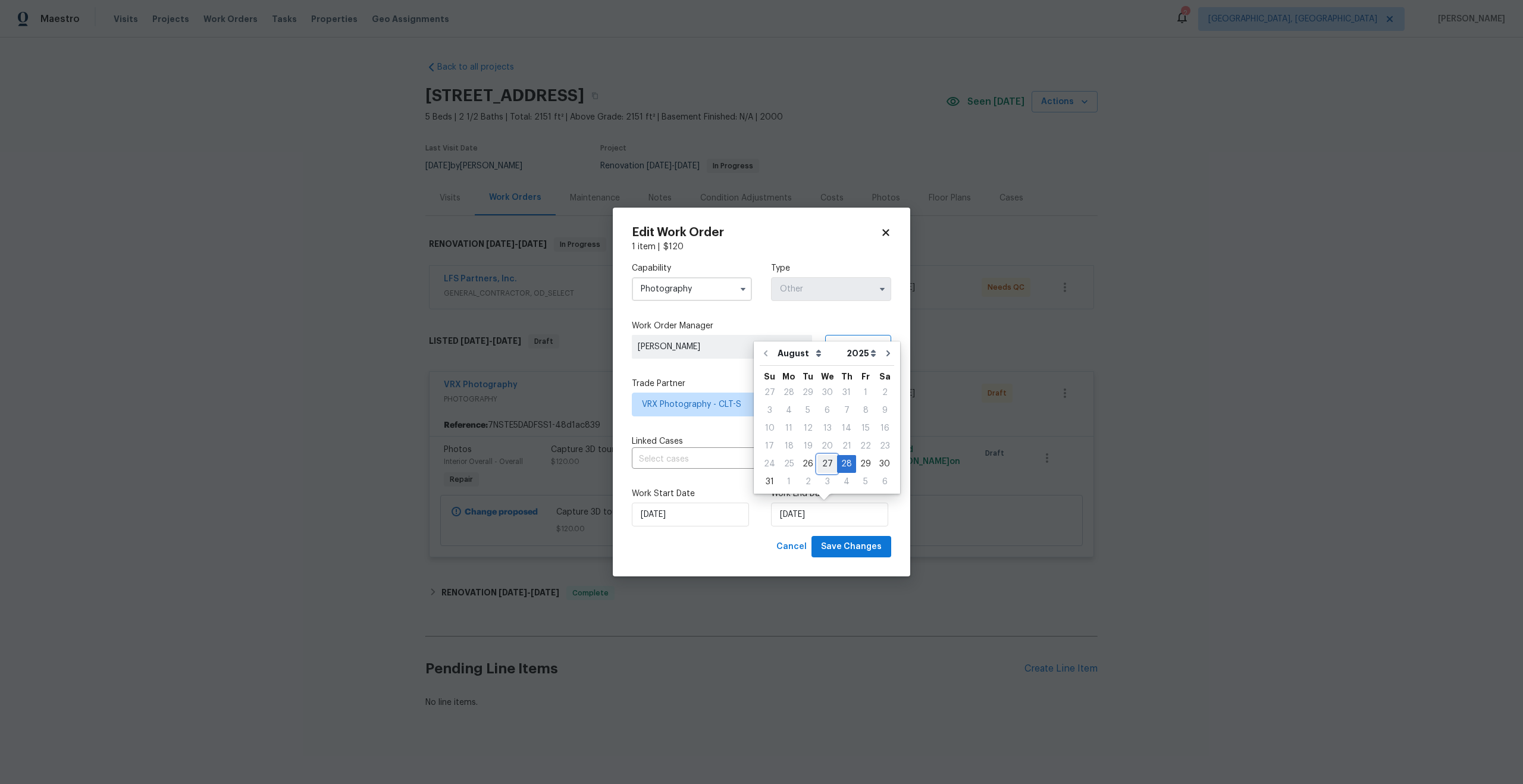
click at [829, 463] on div "27" at bounding box center [828, 464] width 20 height 16
type input "27/08/2025"
click at [854, 550] on span "Save Changes" at bounding box center [851, 547] width 61 height 14
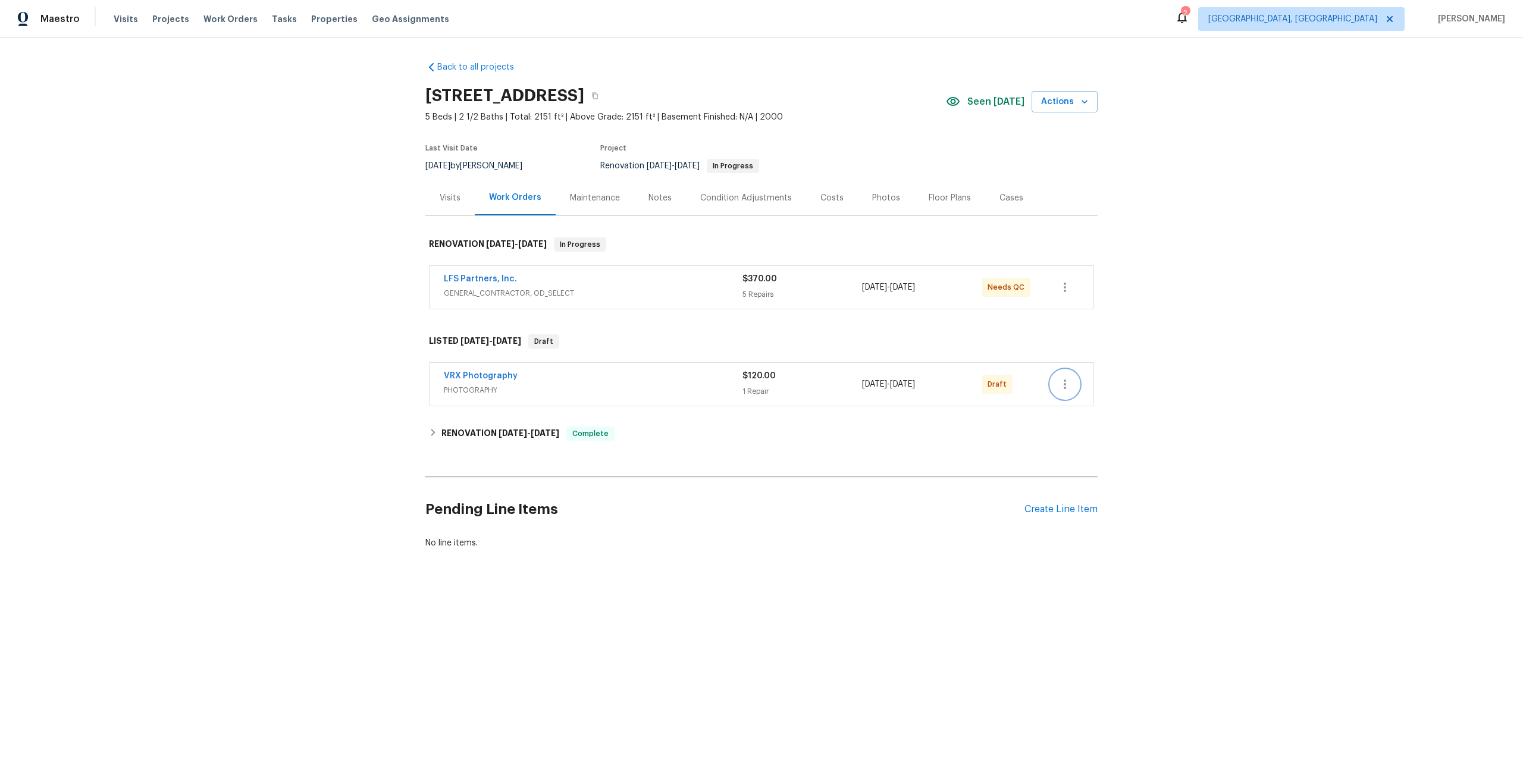
click at [1066, 380] on icon "button" at bounding box center [1065, 384] width 3 height 10
click at [1081, 384] on li "Send to Vendor" at bounding box center [1117, 385] width 133 height 20
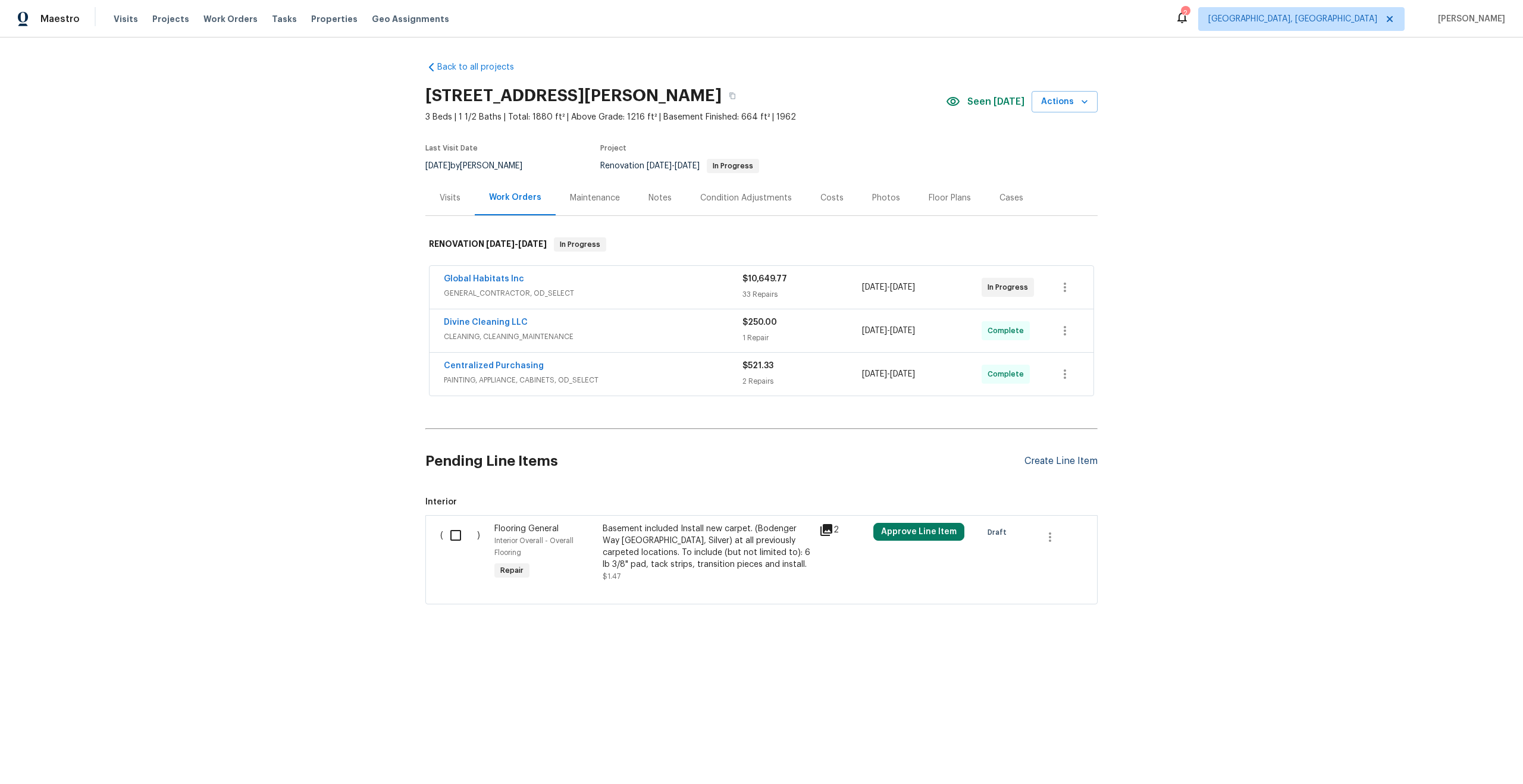
click at [1070, 461] on div "Create Line Item" at bounding box center [1061, 461] width 73 height 11
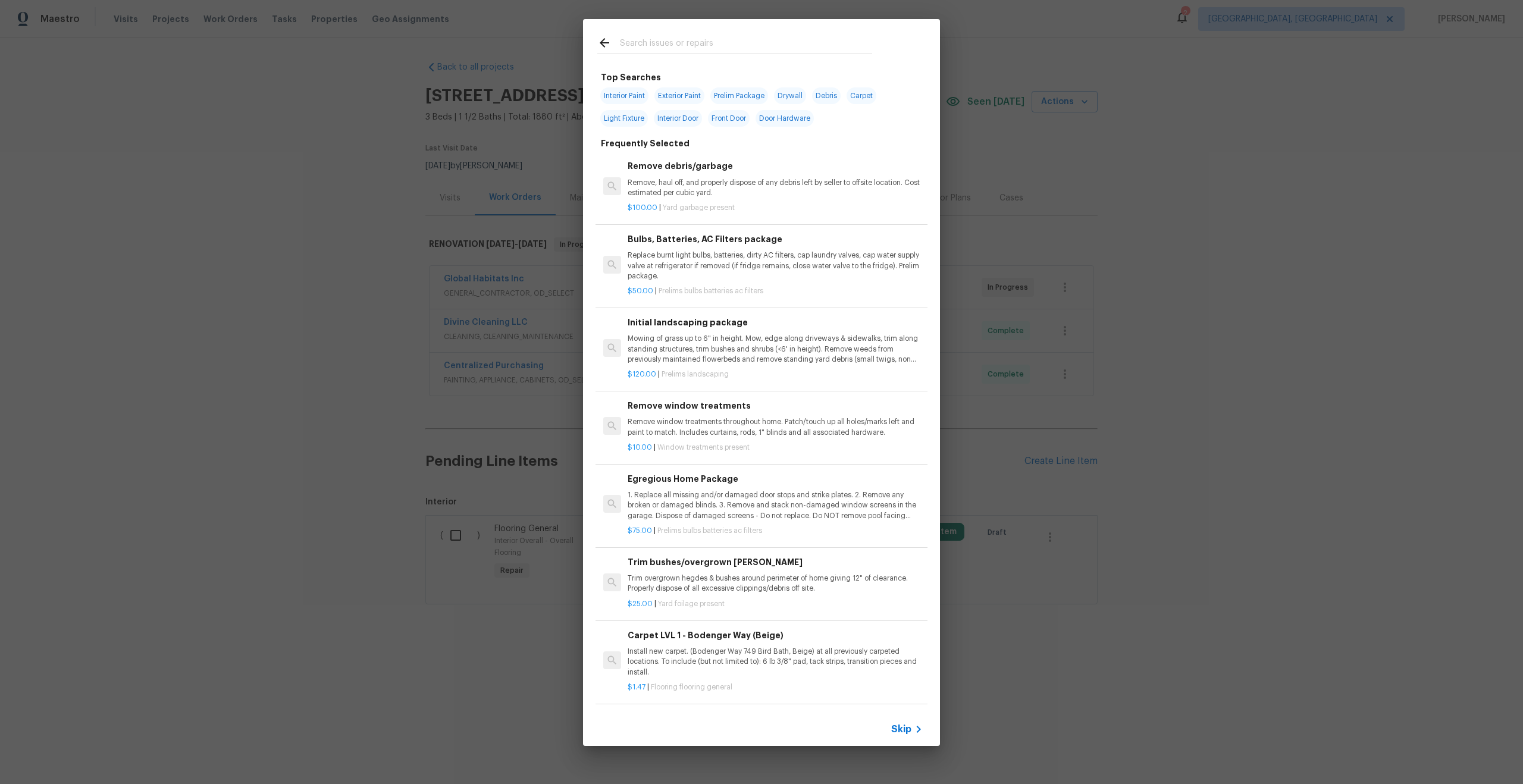
click at [905, 740] on div "Skip" at bounding box center [762, 729] width 357 height 33
click at [905, 728] on span "Skip" at bounding box center [902, 729] width 20 height 12
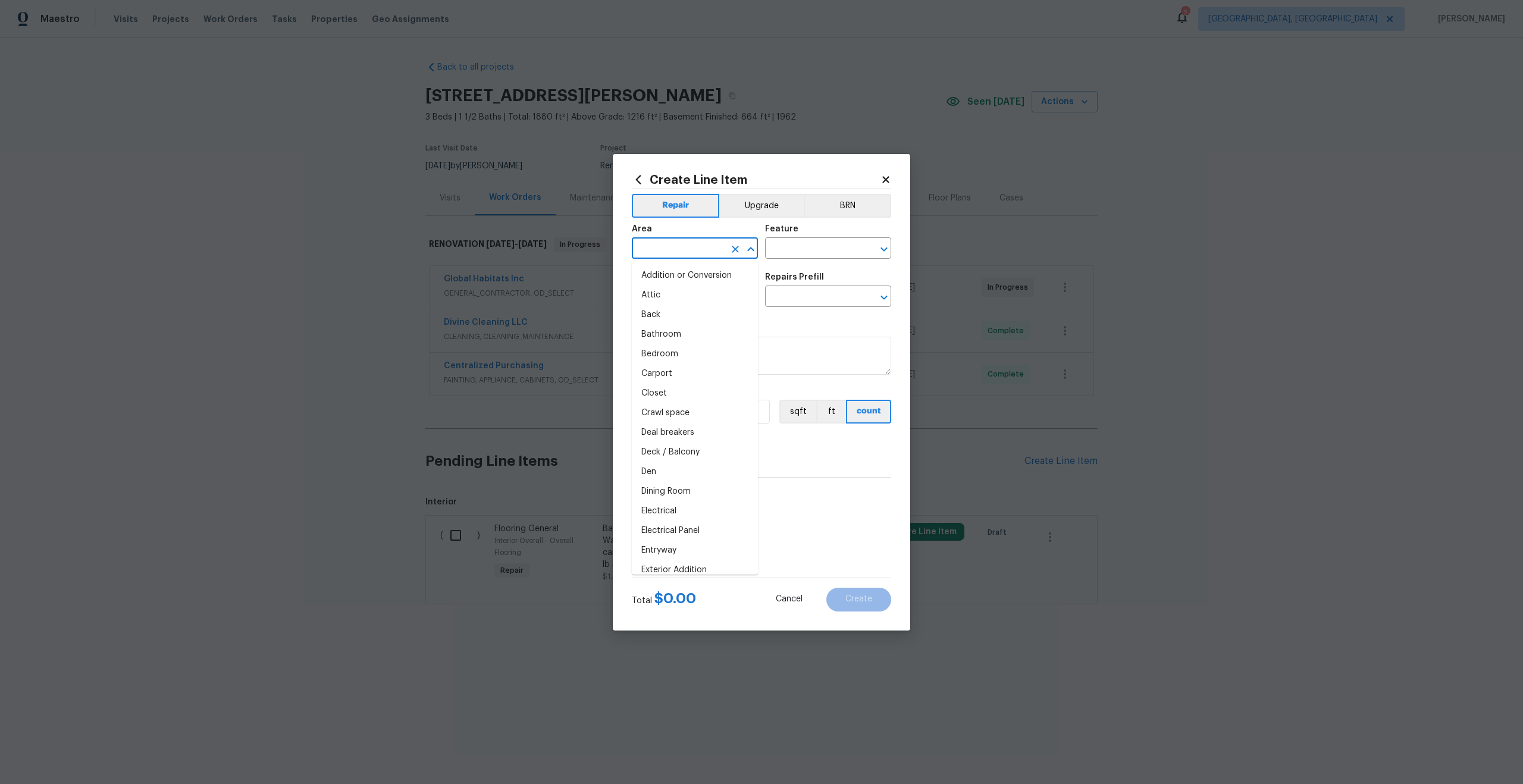
click at [696, 247] on input "text" at bounding box center [678, 250] width 93 height 18
click at [704, 293] on li "Interior Overall" at bounding box center [694, 295] width 126 height 20
type input "Interior Overall"
click at [796, 247] on input "text" at bounding box center [811, 250] width 93 height 18
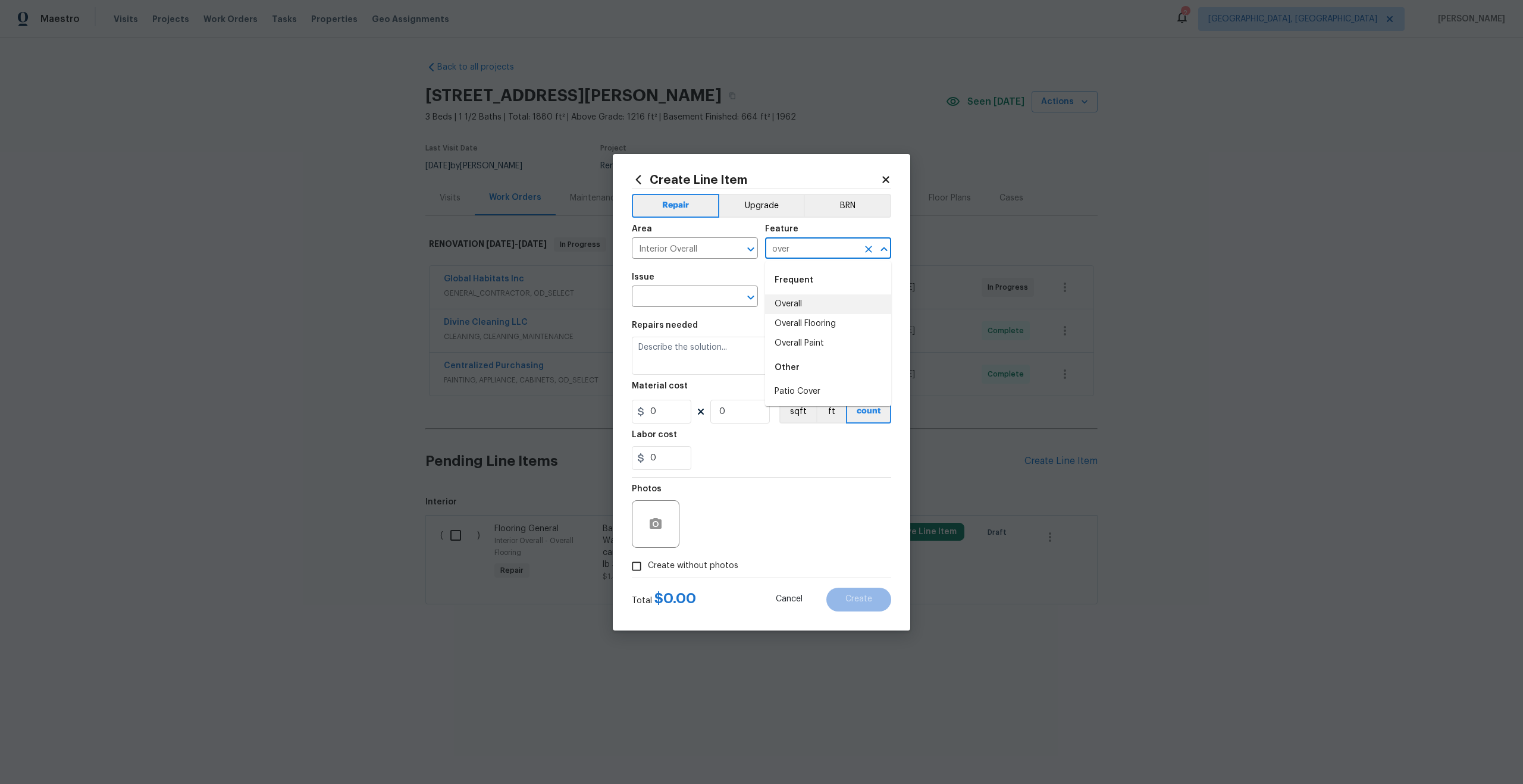
click at [804, 303] on li "Overall" at bounding box center [828, 304] width 126 height 20
type input "Overall"
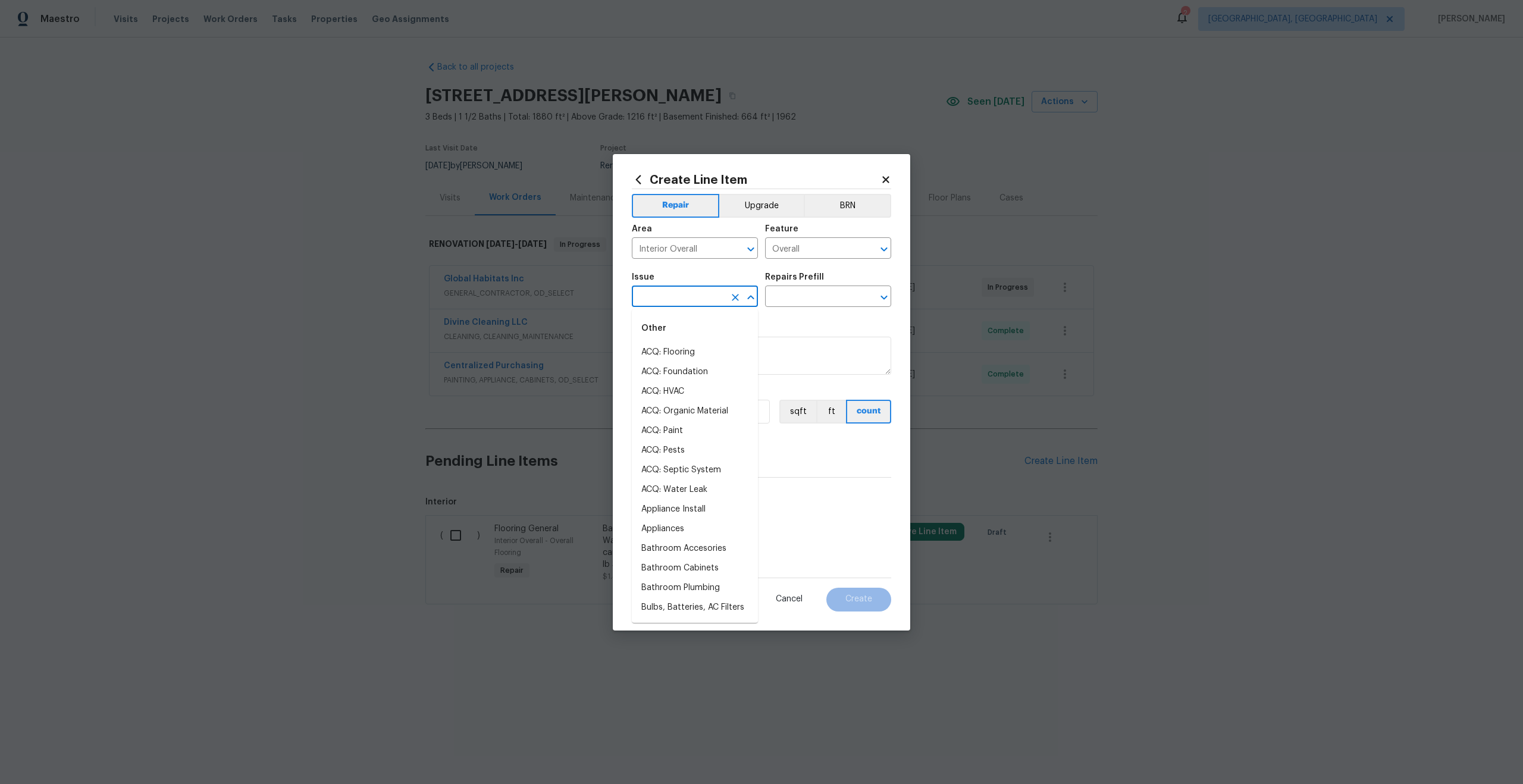
click at [673, 298] on input "text" at bounding box center [678, 298] width 93 height 18
type input "photo"
click at [792, 298] on input "text" at bounding box center [811, 298] width 93 height 18
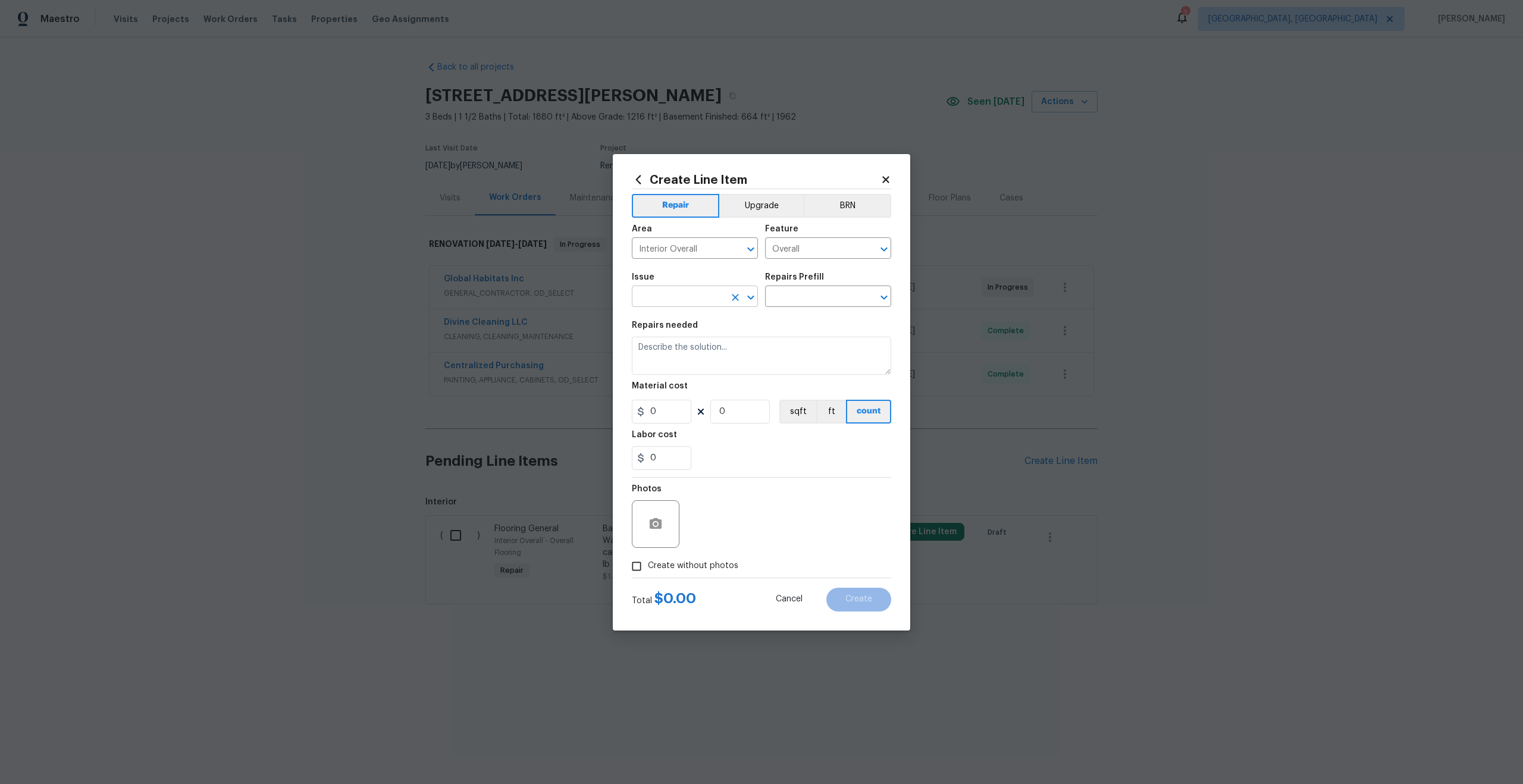
click at [725, 301] on div "​" at bounding box center [694, 298] width 126 height 18
click at [668, 359] on li "Photos" at bounding box center [694, 353] width 126 height 20
type input "Photos"
click at [795, 300] on input "text" at bounding box center [811, 298] width 93 height 18
click at [800, 327] on li "3D Tour Capture $120.00" at bounding box center [828, 324] width 126 height 20
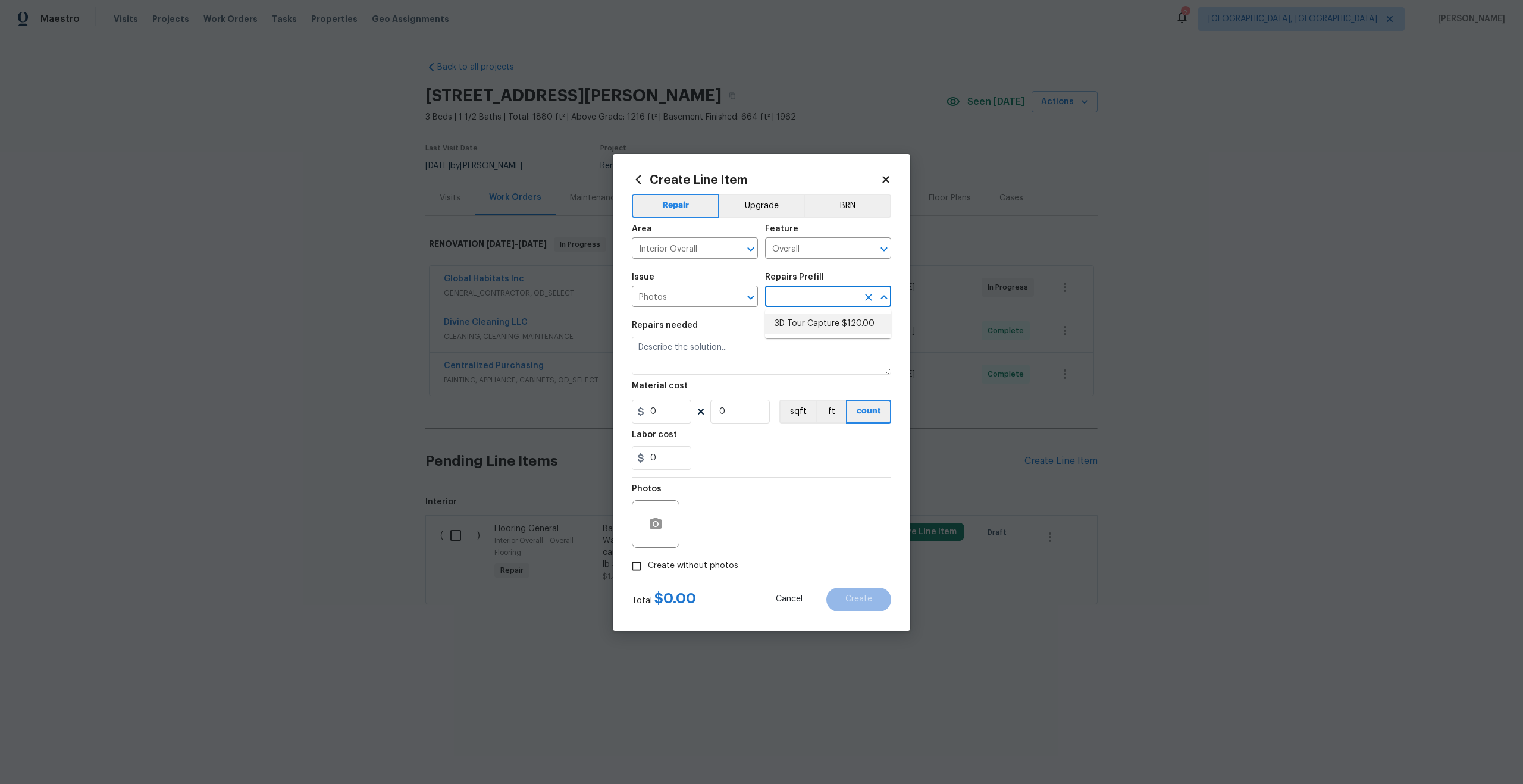
type input "3D Tour Capture $120.00"
type textarea "Capture 3D tour of home"
type input "1"
type input "120"
click at [640, 576] on input "Create without photos" at bounding box center [637, 566] width 23 height 23
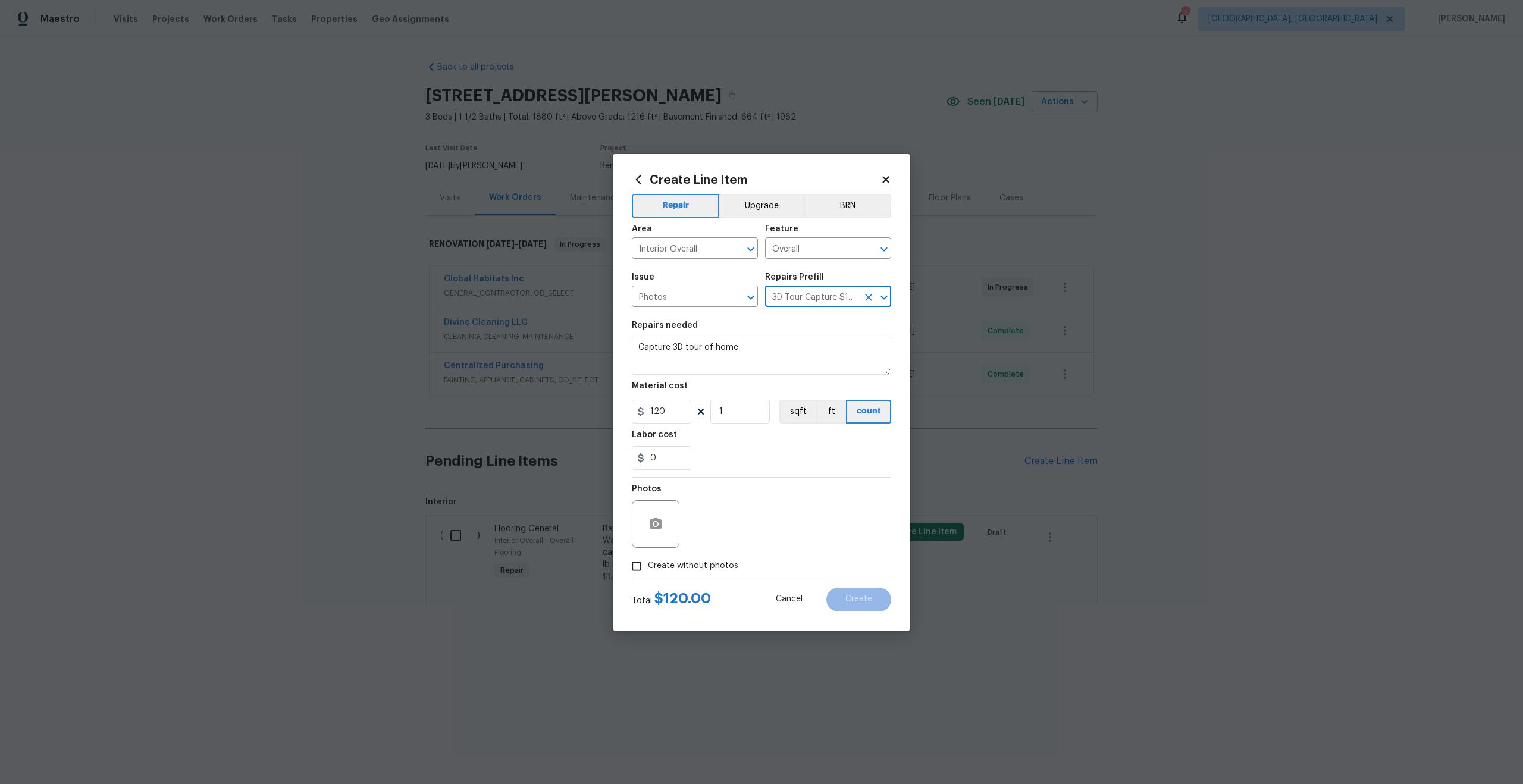
checkbox input "true"
click at [823, 531] on textarea at bounding box center [790, 524] width 202 height 48
type textarea "."
click at [861, 597] on span "Create" at bounding box center [859, 599] width 27 height 9
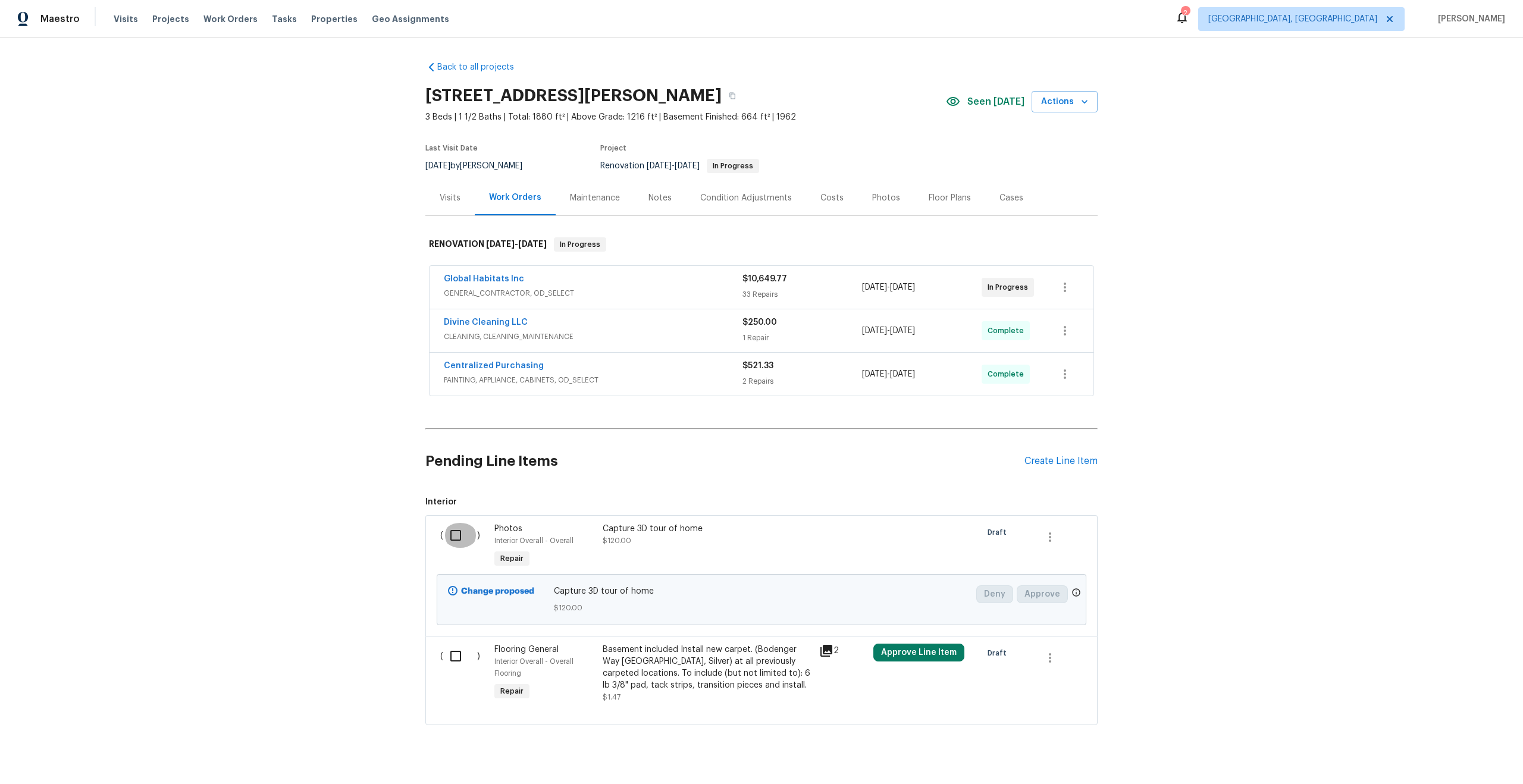
click at [462, 537] on input "checkbox" at bounding box center [460, 536] width 34 height 25
checkbox input "true"
click at [454, 534] on input "checkbox" at bounding box center [460, 536] width 34 height 25
checkbox input "true"
click at [1460, 751] on span "Create Work Order" at bounding box center [1455, 754] width 79 height 14
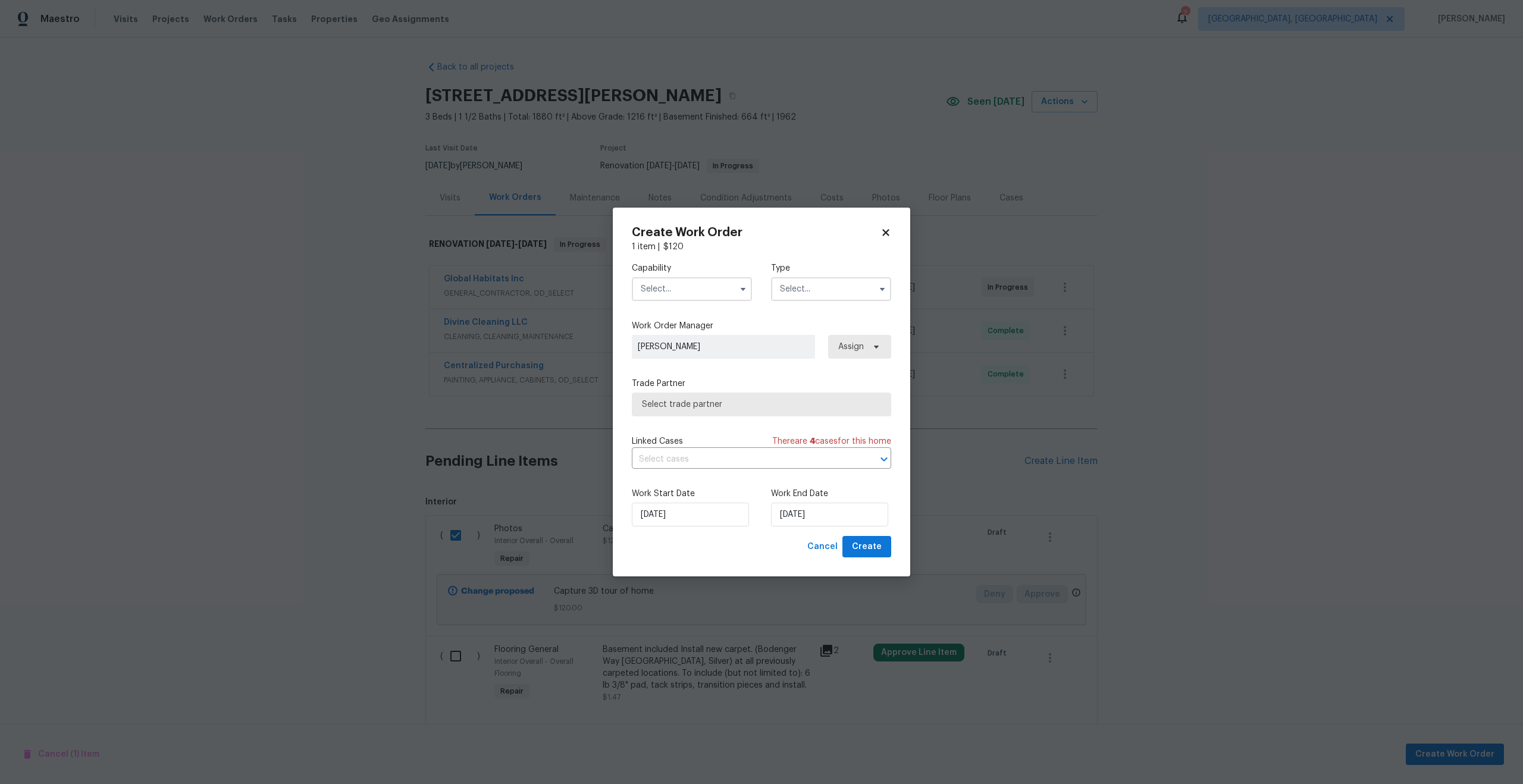
click at [681, 280] on input "text" at bounding box center [692, 289] width 120 height 24
click at [671, 344] on span "Photography" at bounding box center [670, 345] width 52 height 8
type input "Photography"
click at [795, 292] on input "text" at bounding box center [831, 289] width 120 height 24
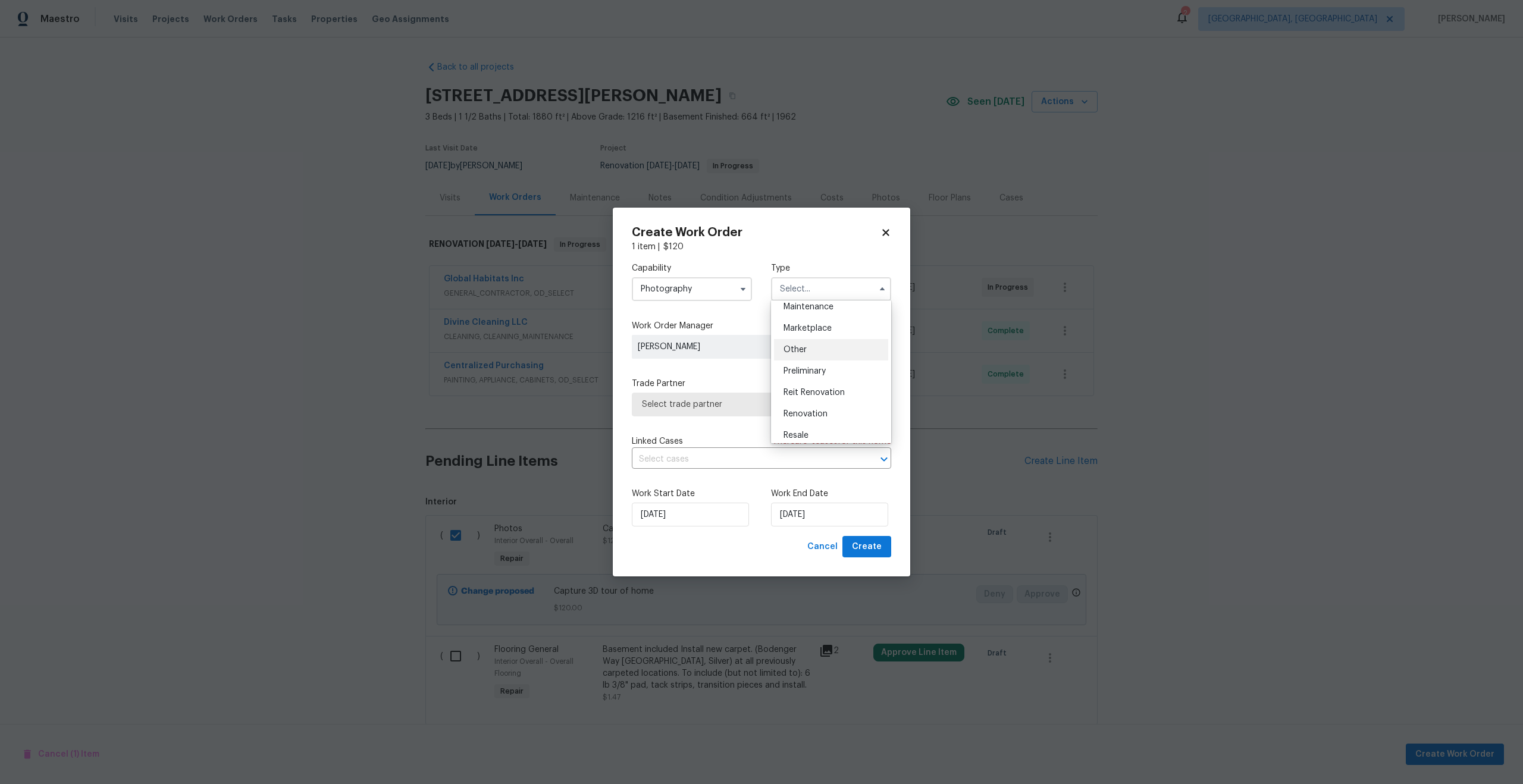
scroll to position [200, 0]
click at [800, 345] on span "Other" at bounding box center [796, 349] width 24 height 8
type input "Other"
click at [730, 402] on span "Select trade partner" at bounding box center [752, 404] width 222 height 12
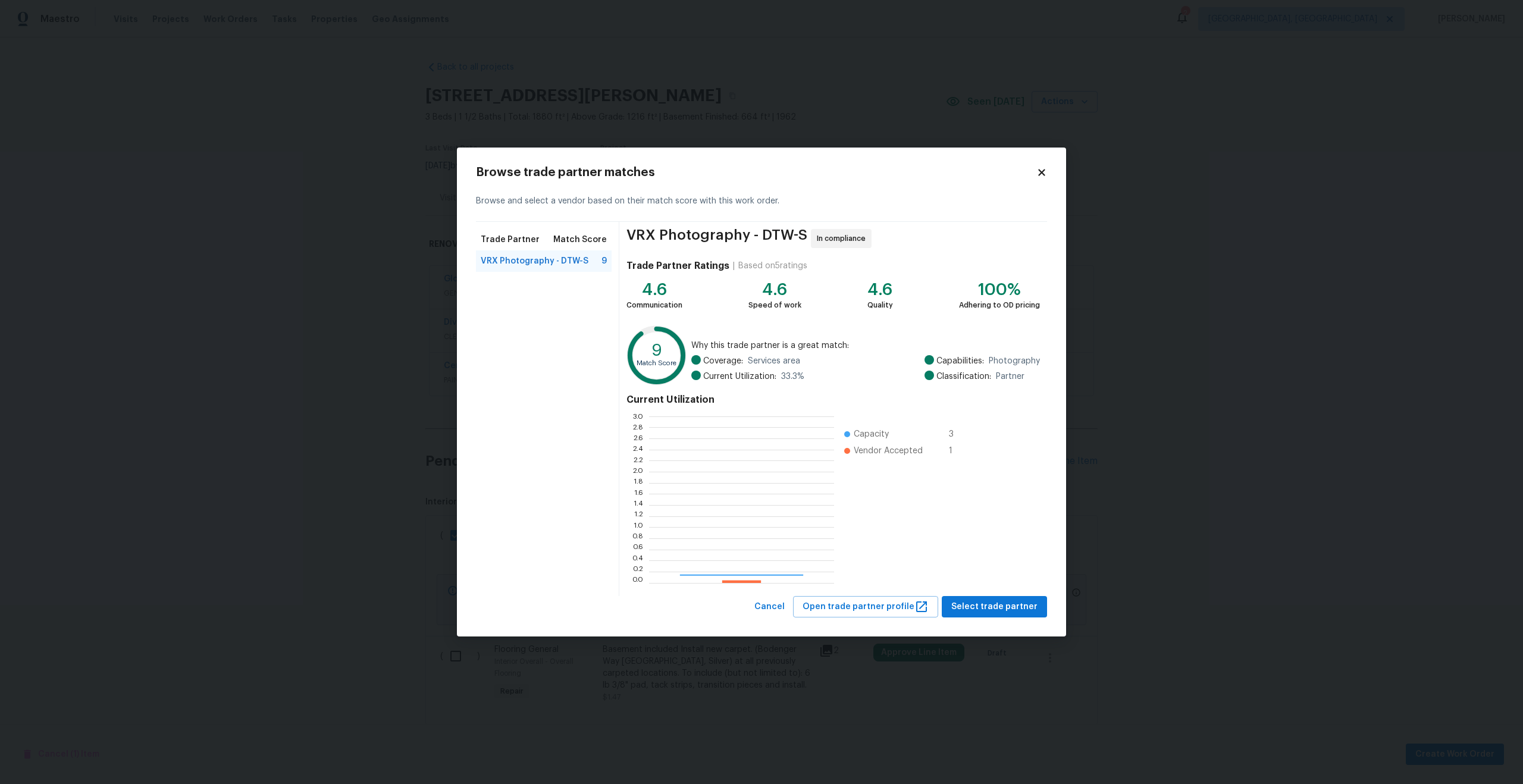
scroll to position [167, 185]
click at [972, 610] on span "Select trade partner" at bounding box center [994, 607] width 86 height 14
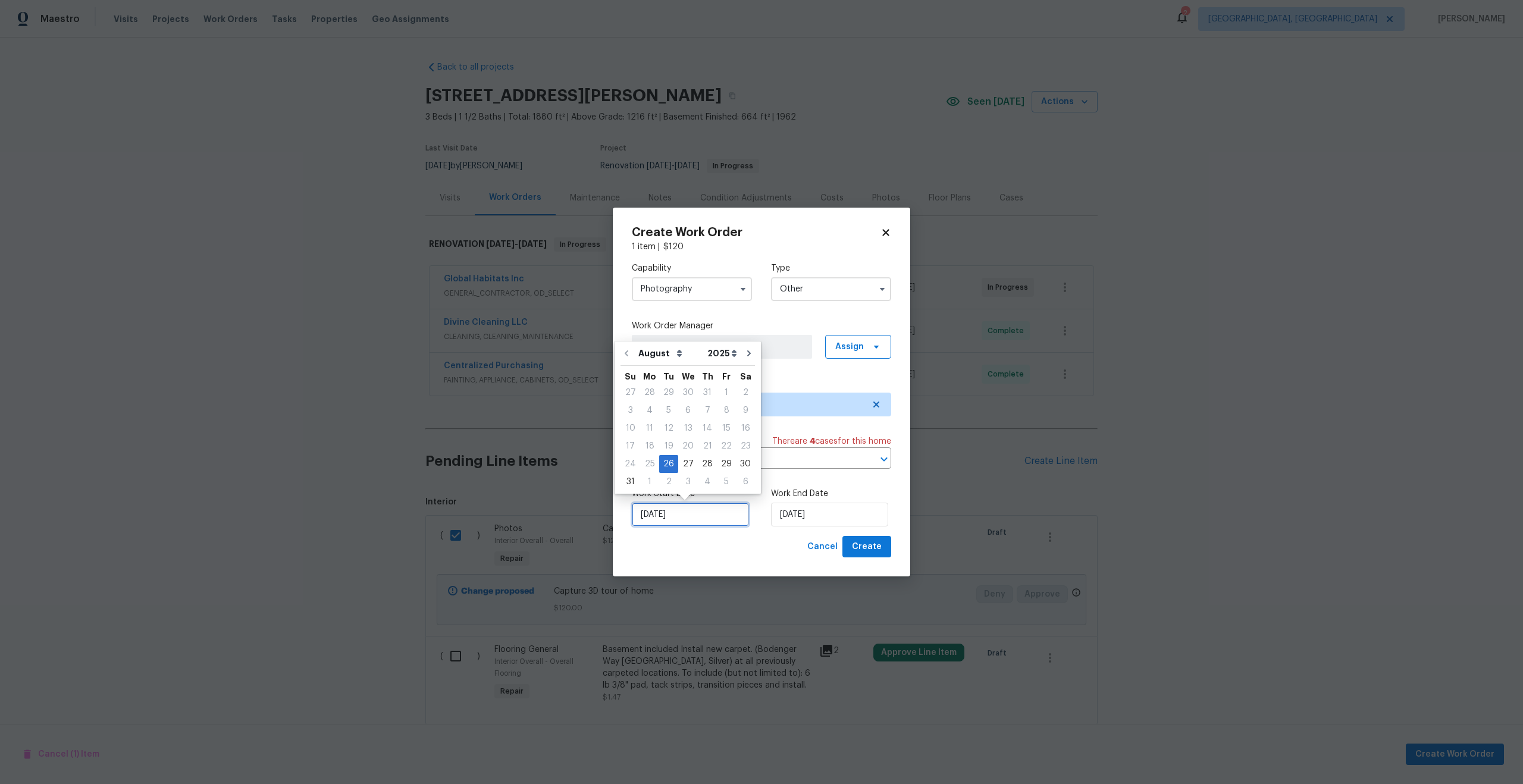
click at [696, 510] on input "26/08/2025" at bounding box center [690, 514] width 117 height 24
click at [709, 518] on input "26/08/2025" at bounding box center [690, 514] width 117 height 24
click at [838, 516] on input "26/08/2025" at bounding box center [829, 514] width 117 height 24
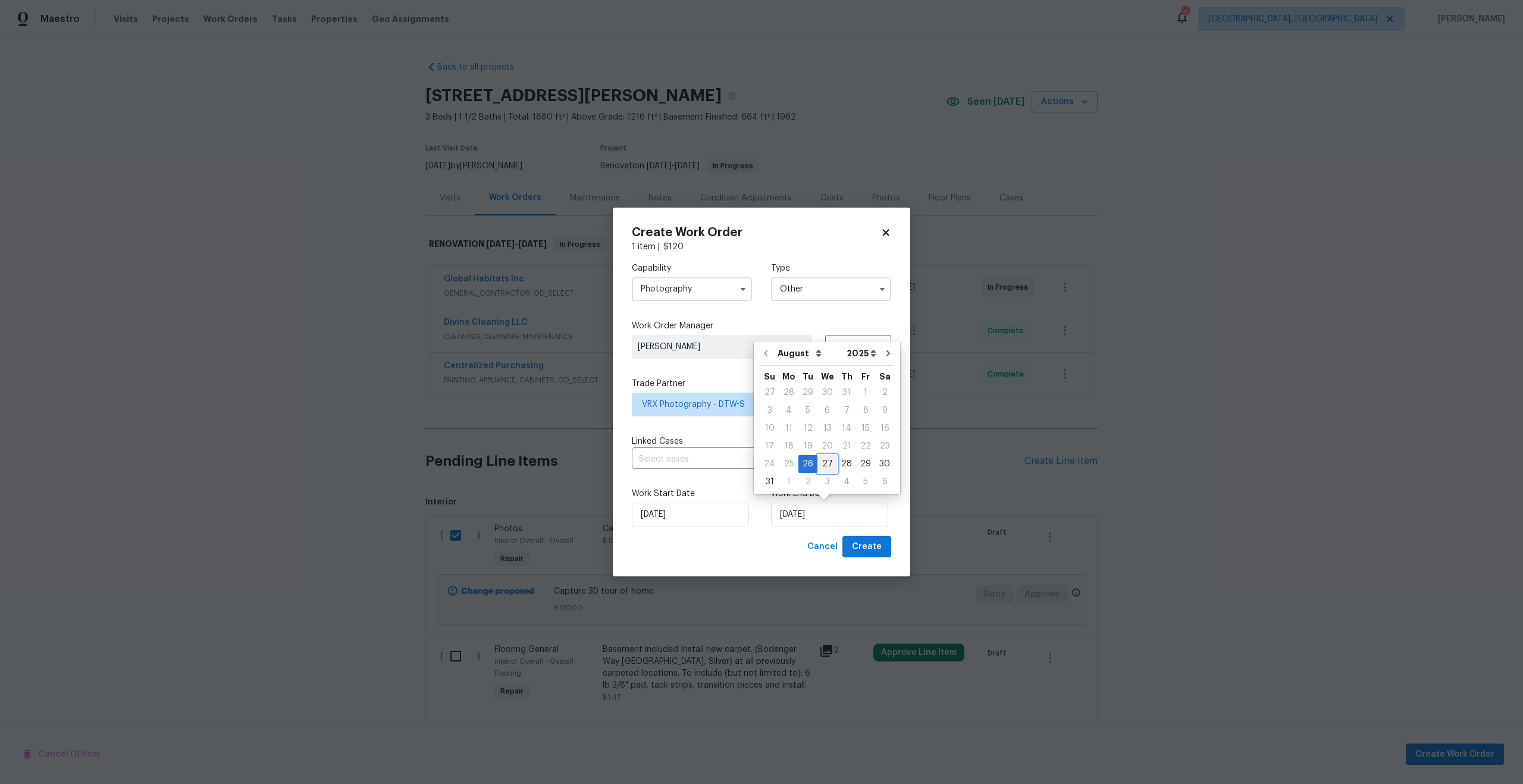
click at [824, 462] on div "27" at bounding box center [828, 464] width 20 height 16
type input "27/08/2025"
click at [864, 546] on span "Create" at bounding box center [867, 547] width 30 height 14
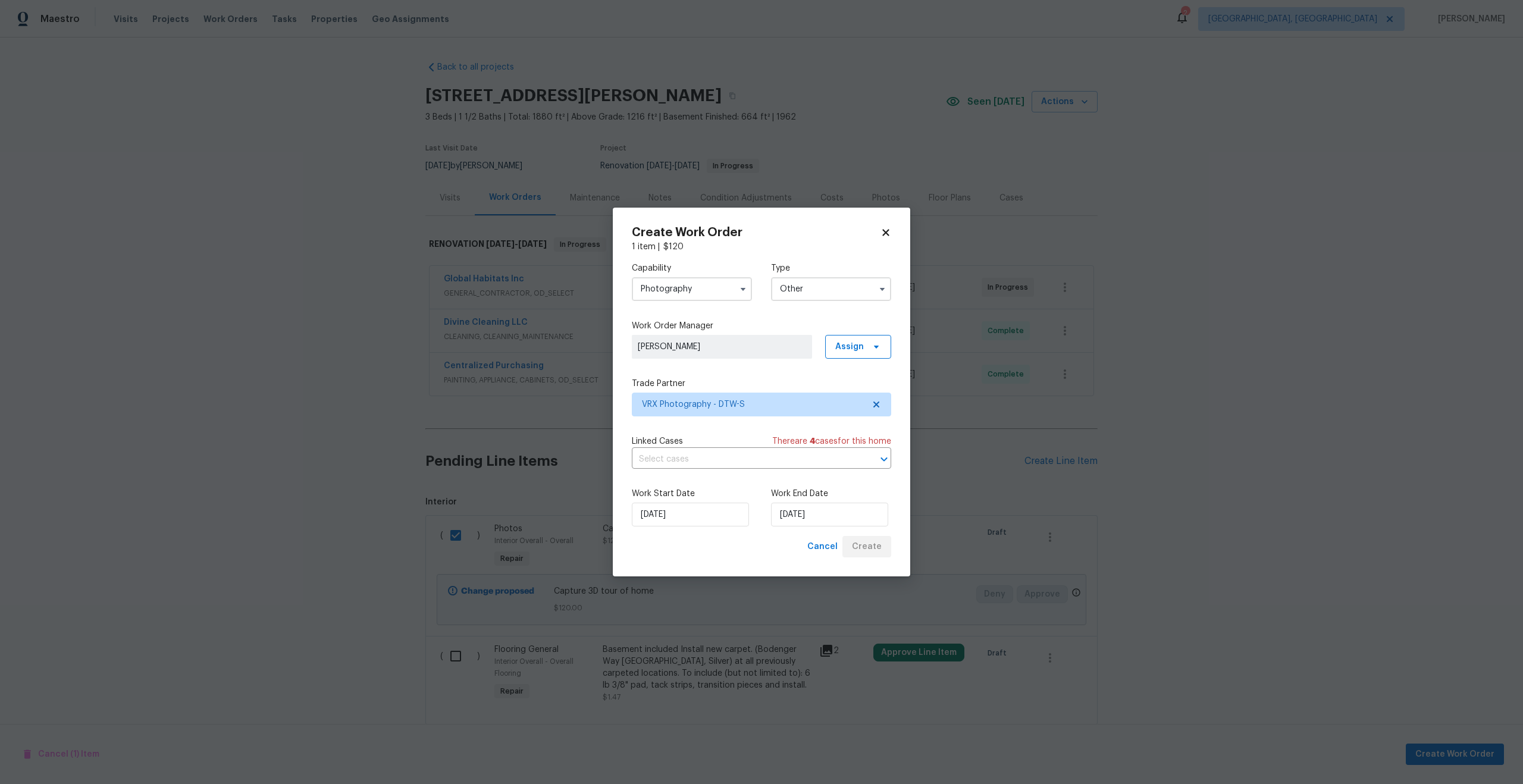
checkbox input "false"
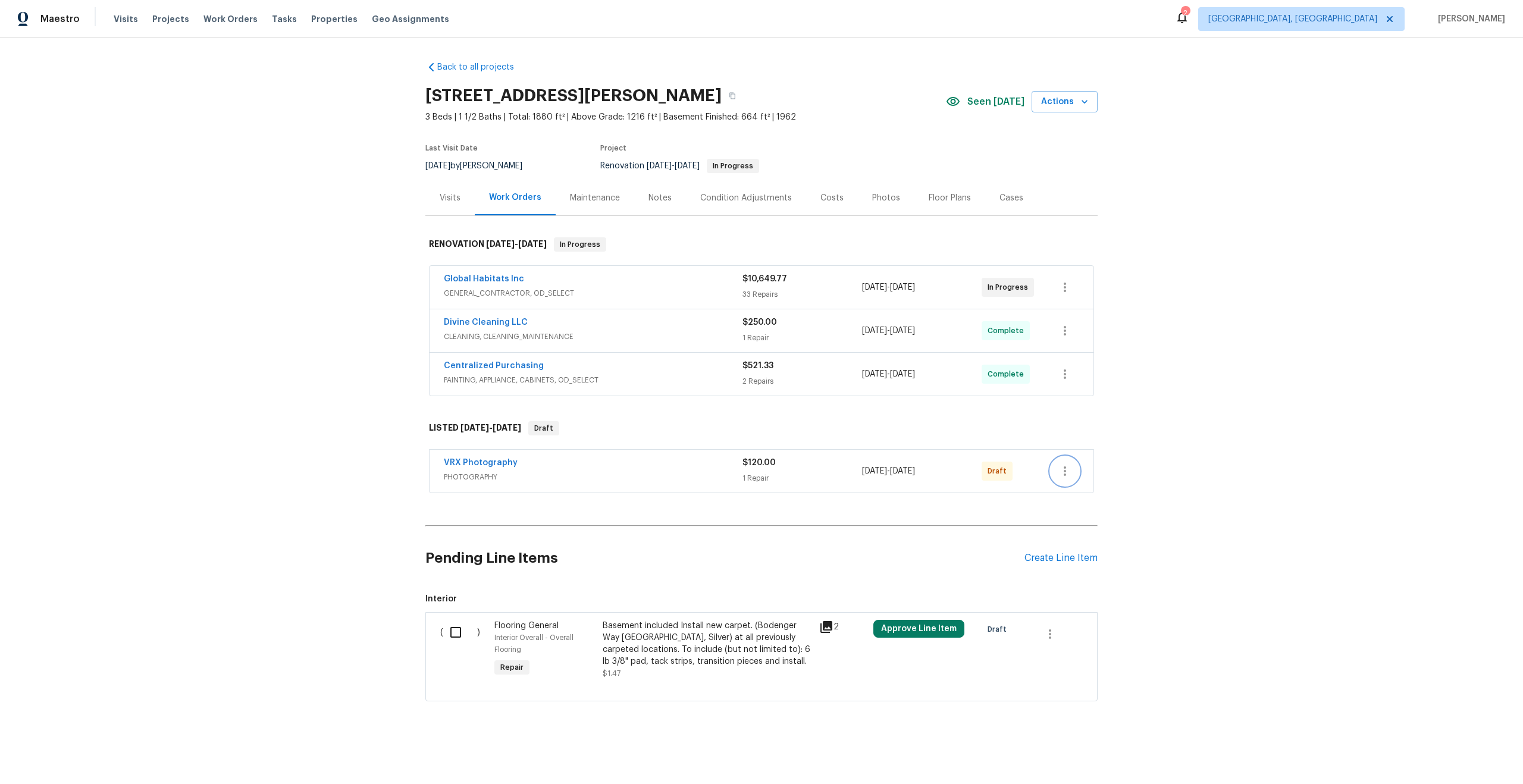
click at [1066, 469] on icon "button" at bounding box center [1066, 472] width 14 height 14
click at [1098, 470] on li "Send to Vendor" at bounding box center [1117, 472] width 133 height 20
click at [879, 593] on div at bounding box center [762, 392] width 1523 height 784
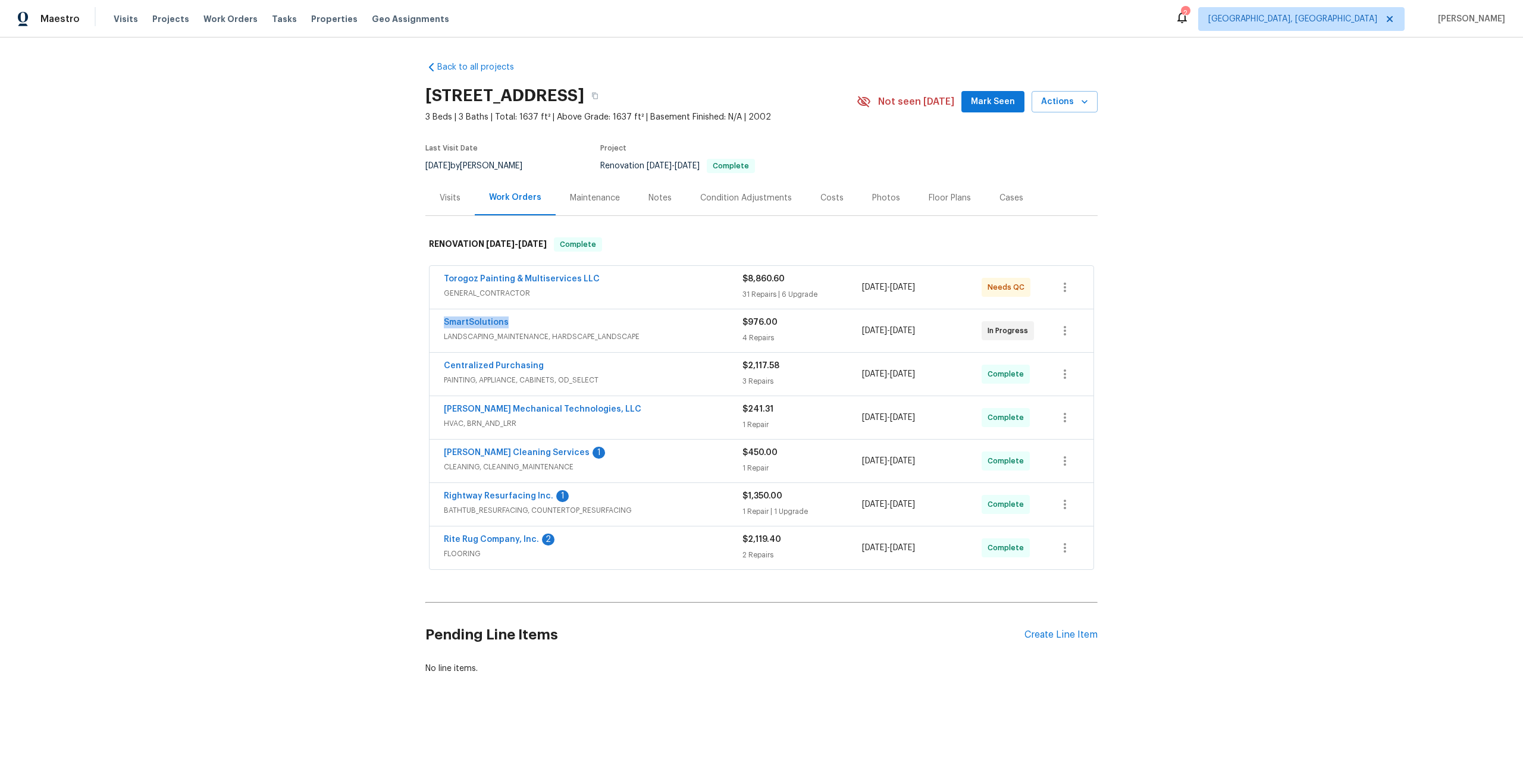
drag, startPoint x: 512, startPoint y: 319, endPoint x: 398, endPoint y: 319, distance: 114.0
click at [398, 319] on div "Back to all projects 5204 Grass Ridge Dr, Charlotte, NC 28216 3 Beds | 3 Baths …" at bounding box center [762, 396] width 1523 height 718
copy link "SmartSolutions"
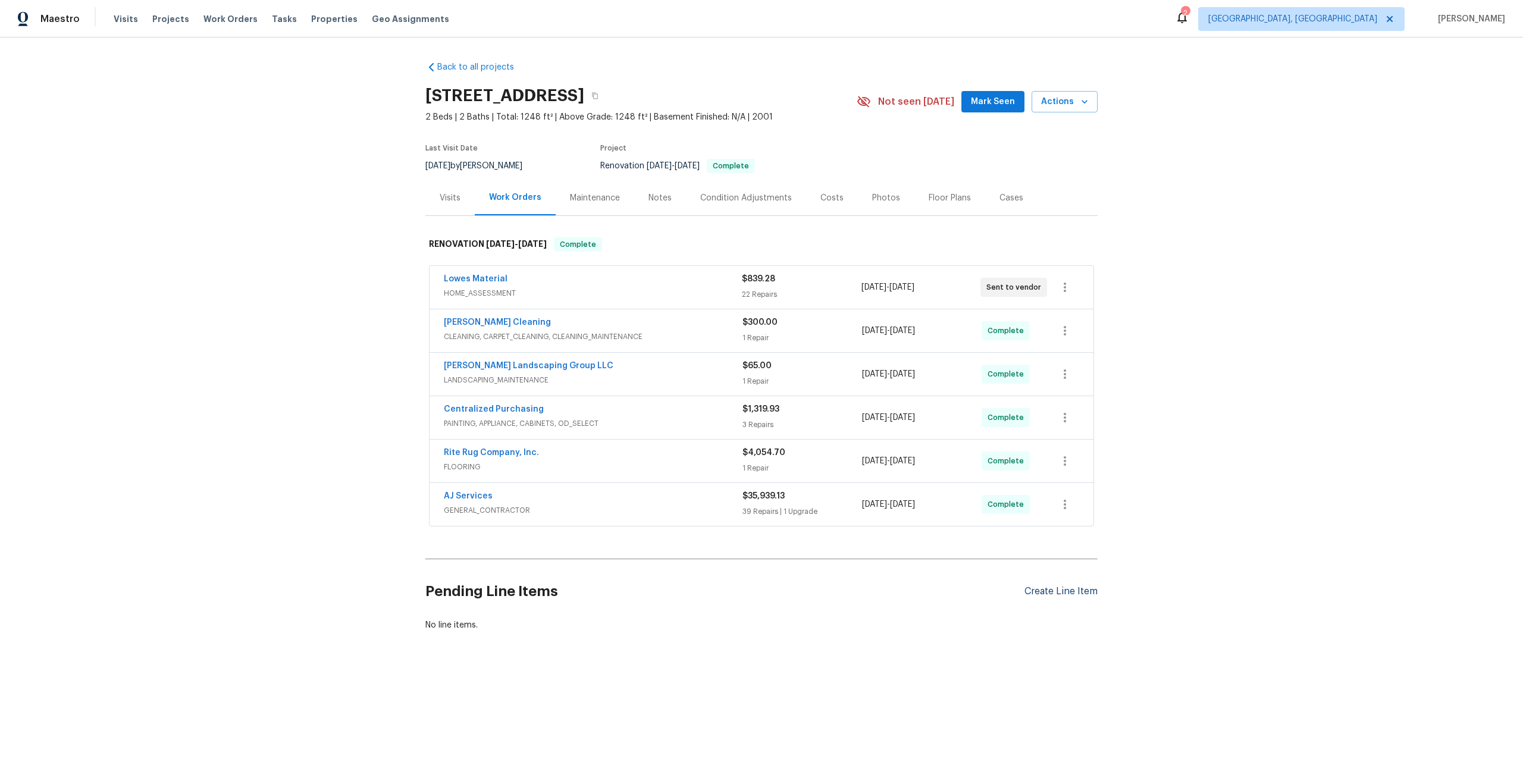
click at [1076, 595] on div "Create Line Item" at bounding box center [1061, 591] width 73 height 11
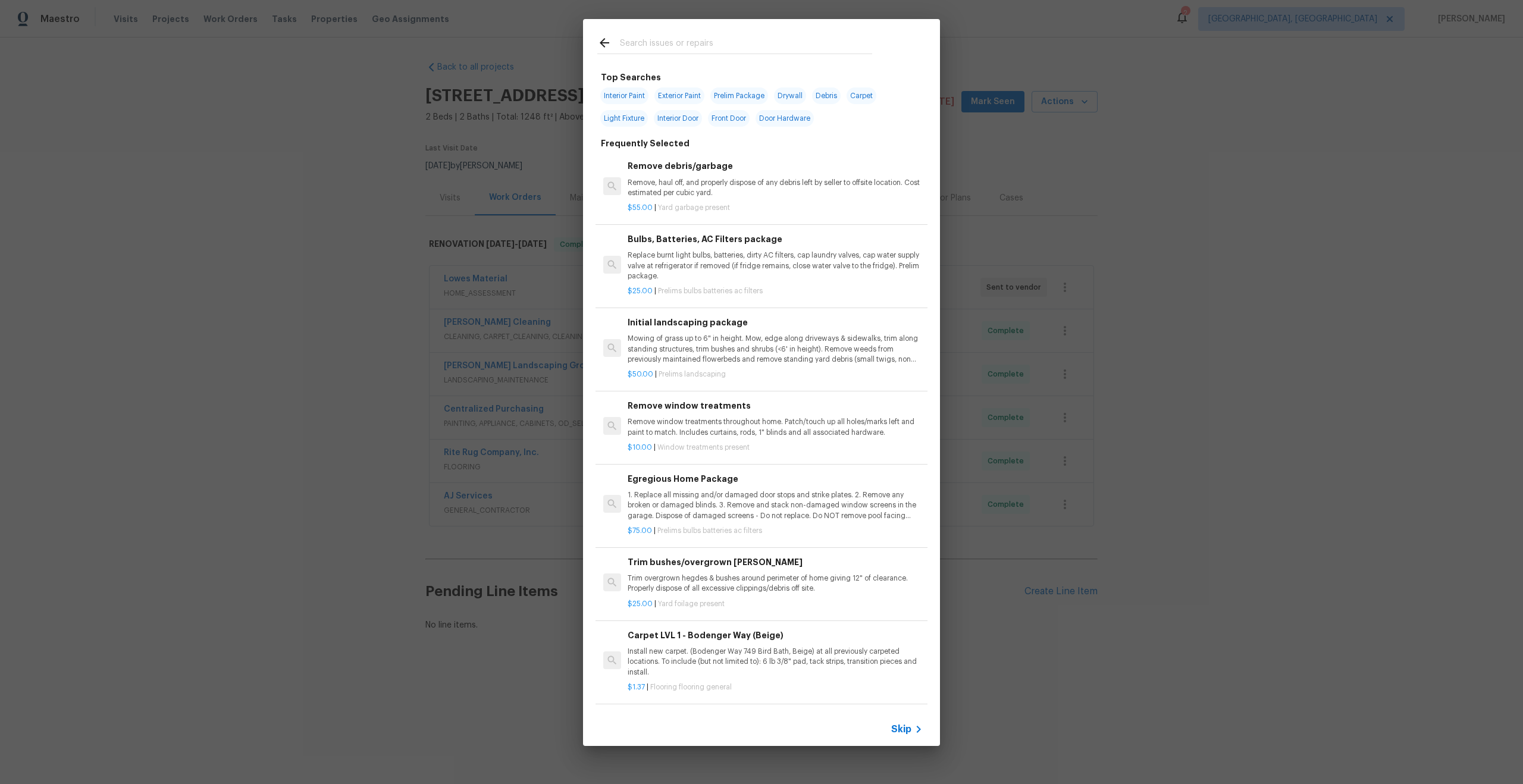
click at [898, 724] on span "Skip" at bounding box center [902, 729] width 20 height 12
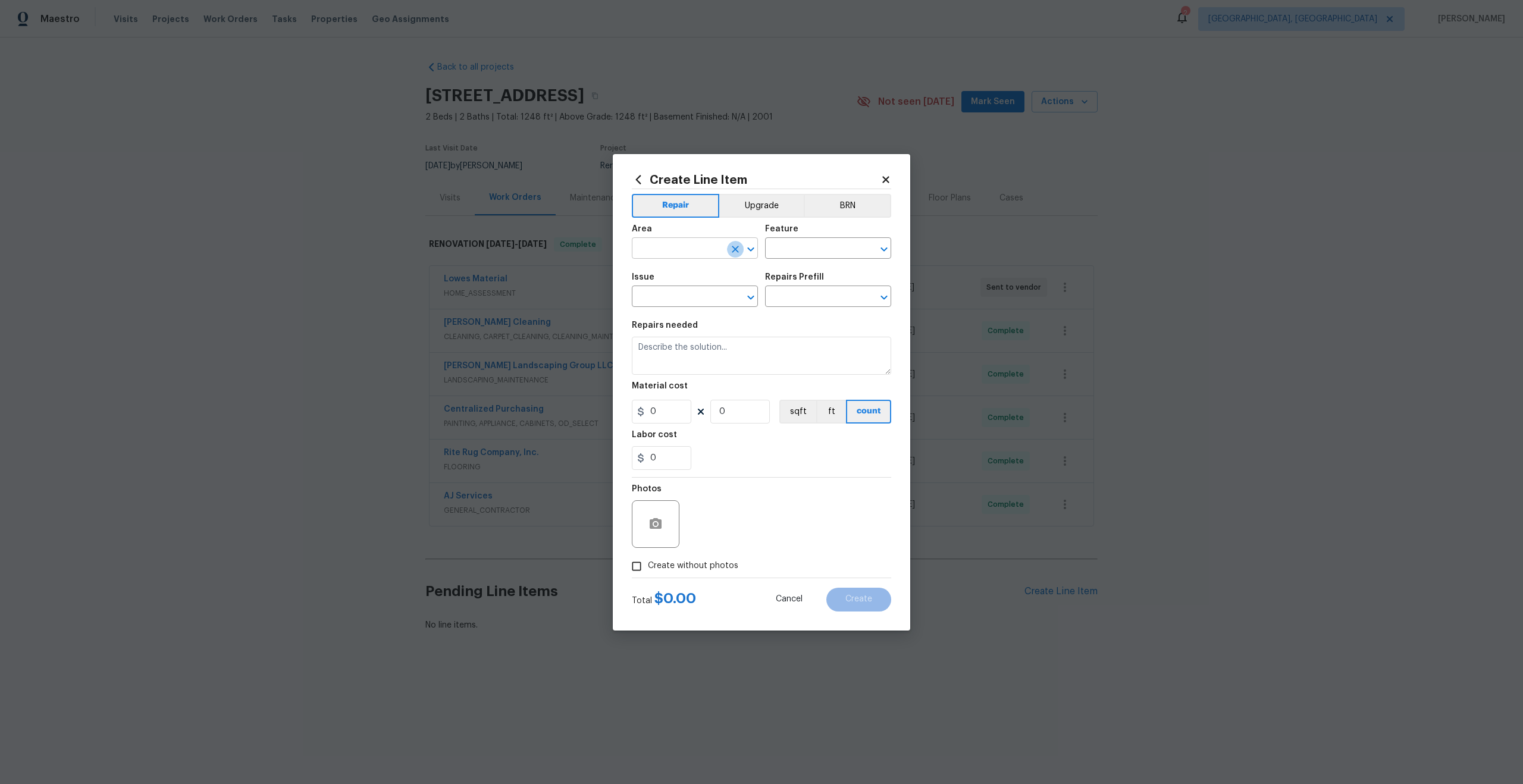
click at [727, 249] on button "Clear" at bounding box center [735, 249] width 16 height 16
click at [704, 244] on input "text" at bounding box center [678, 250] width 93 height 18
click at [693, 291] on li "Interior Overall" at bounding box center [694, 295] width 126 height 20
type input "Interior Overall"
click at [816, 254] on input "text" at bounding box center [811, 250] width 93 height 18
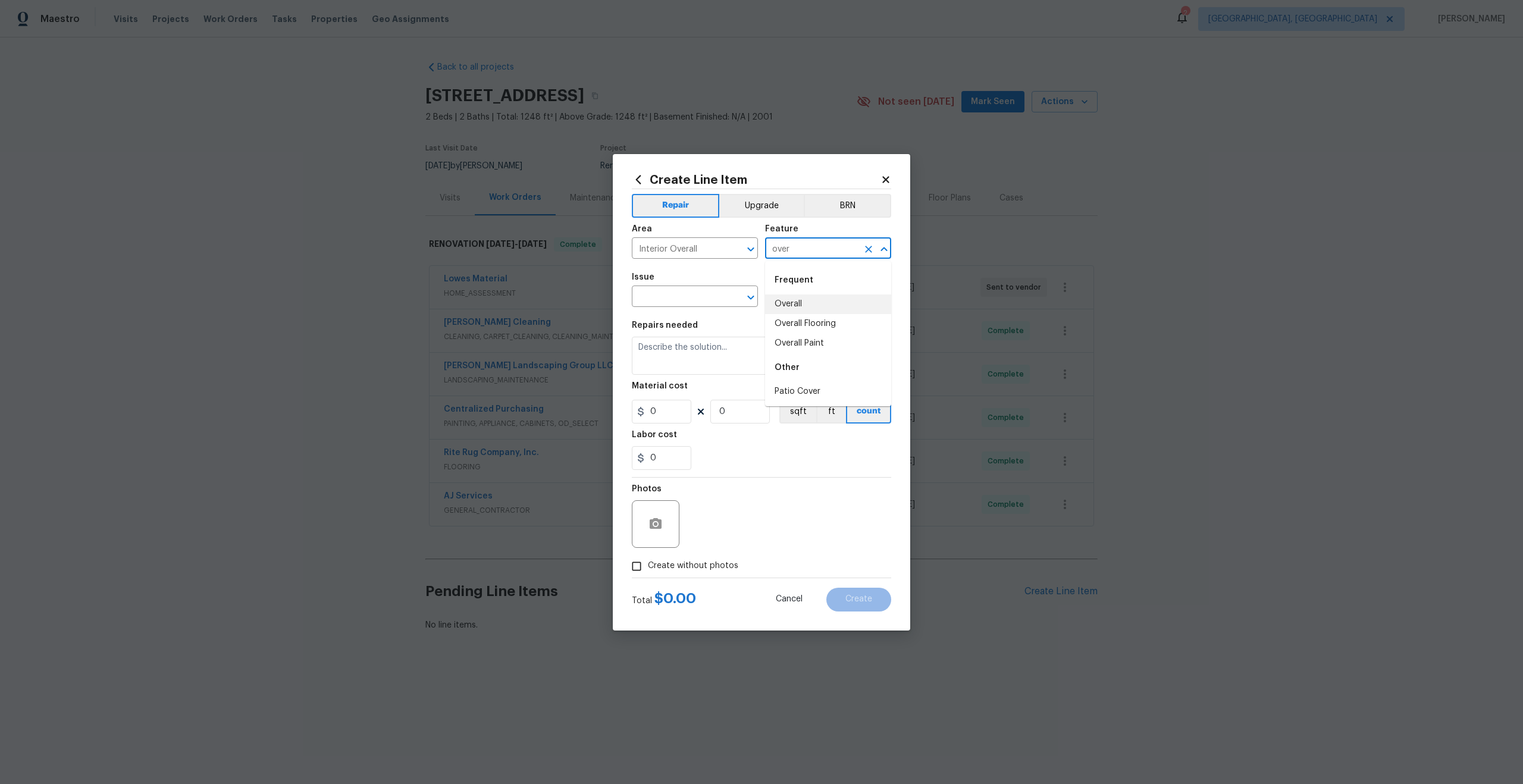
click at [802, 306] on li "Overall" at bounding box center [828, 304] width 126 height 20
type input "Overall"
click at [697, 299] on input "text" at bounding box center [678, 298] width 93 height 18
click at [673, 345] on li "Photos" at bounding box center [694, 353] width 126 height 20
type input "Photos"
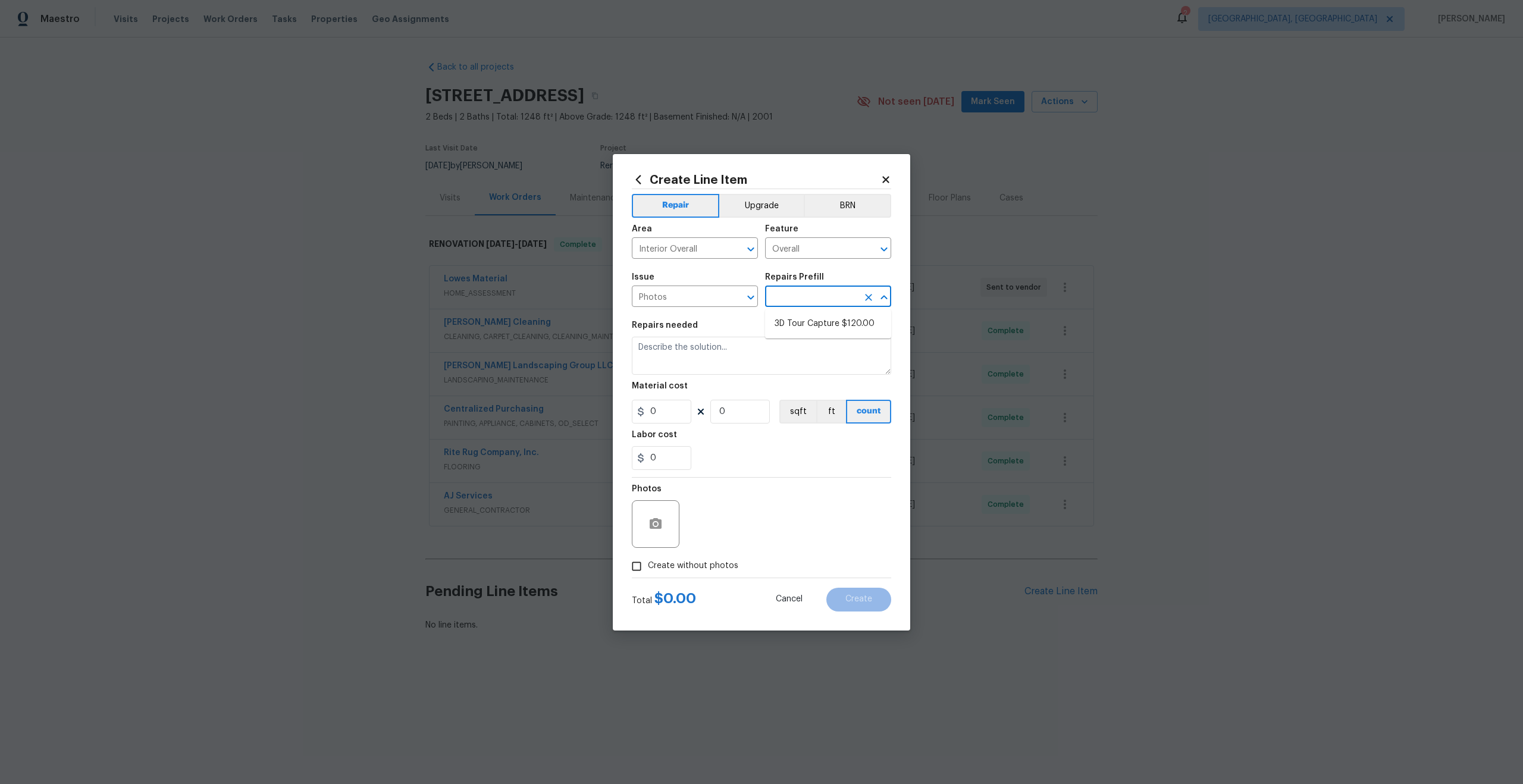
click at [786, 303] on input "text" at bounding box center [811, 298] width 93 height 18
click at [787, 324] on li "3D Tour Capture $120.00" at bounding box center [828, 324] width 126 height 20
type input "3D Tour Capture $120.00"
type textarea "Capture 3D tour of home"
type input "1"
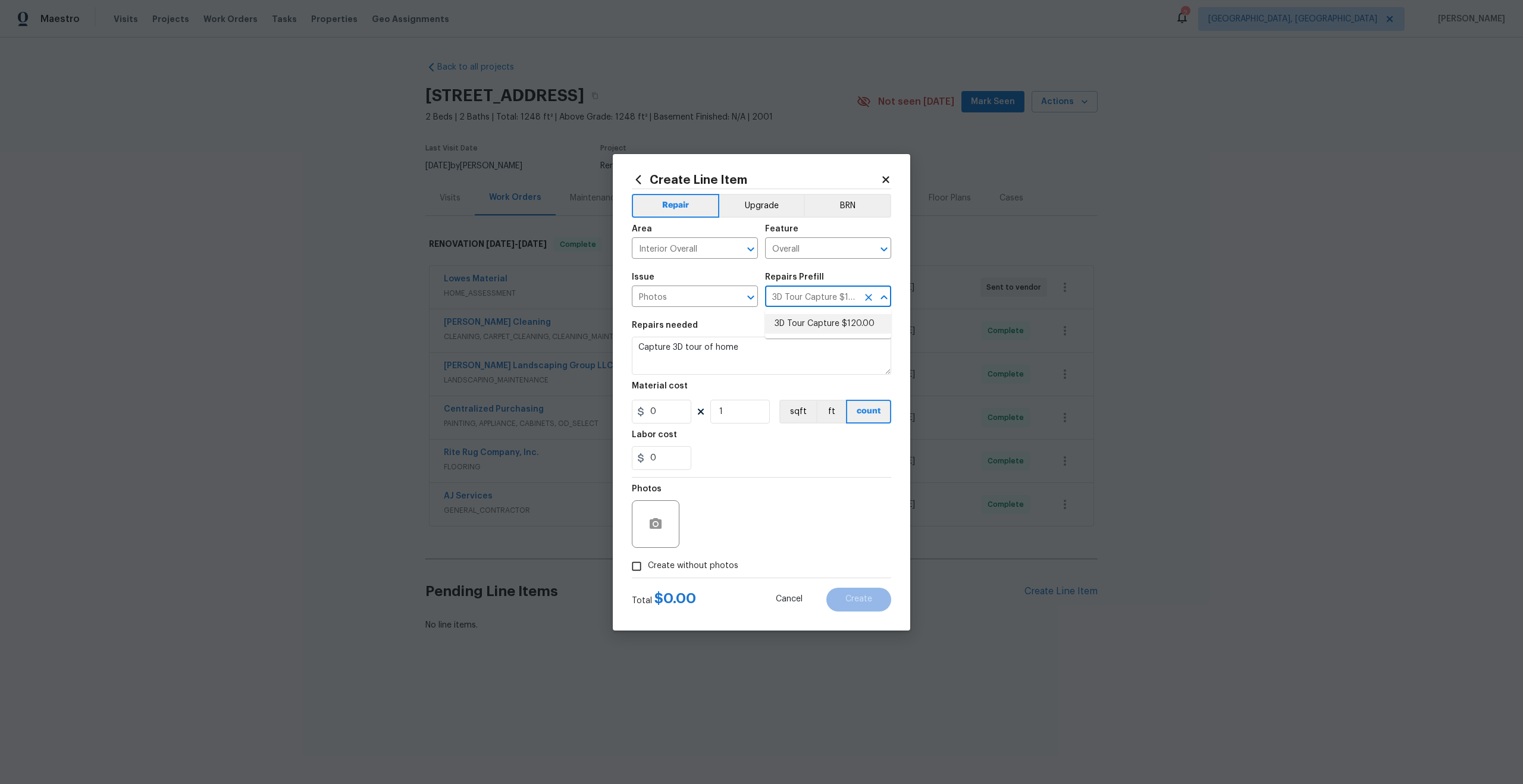
type input "120"
click at [636, 559] on input "Create without photos" at bounding box center [637, 566] width 23 height 23
checkbox input "true"
click at [734, 552] on div "Reason*" at bounding box center [790, 516] width 202 height 77
click at [744, 541] on textarea at bounding box center [790, 524] width 202 height 48
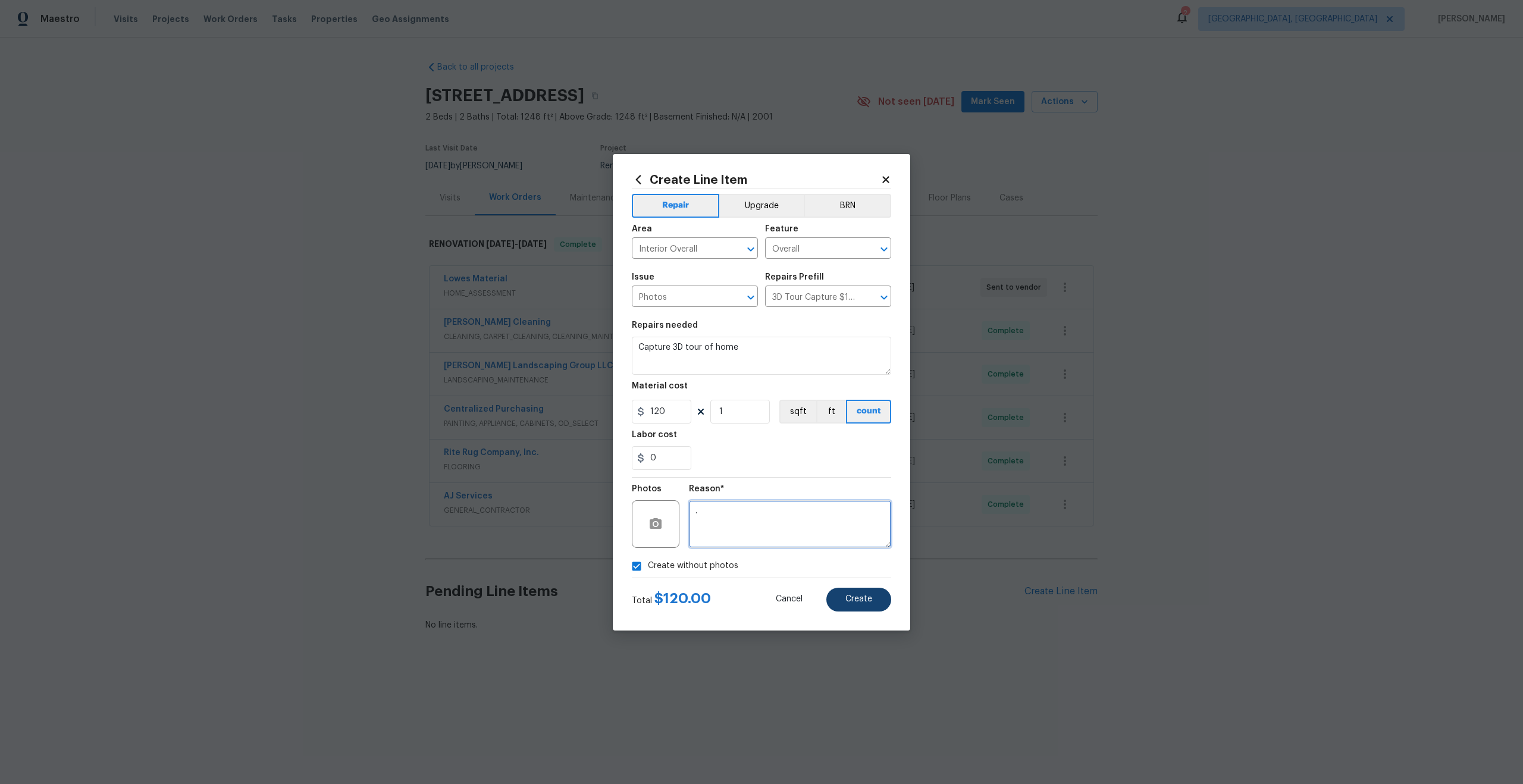
type textarea "."
click at [857, 597] on span "Create" at bounding box center [859, 599] width 27 height 9
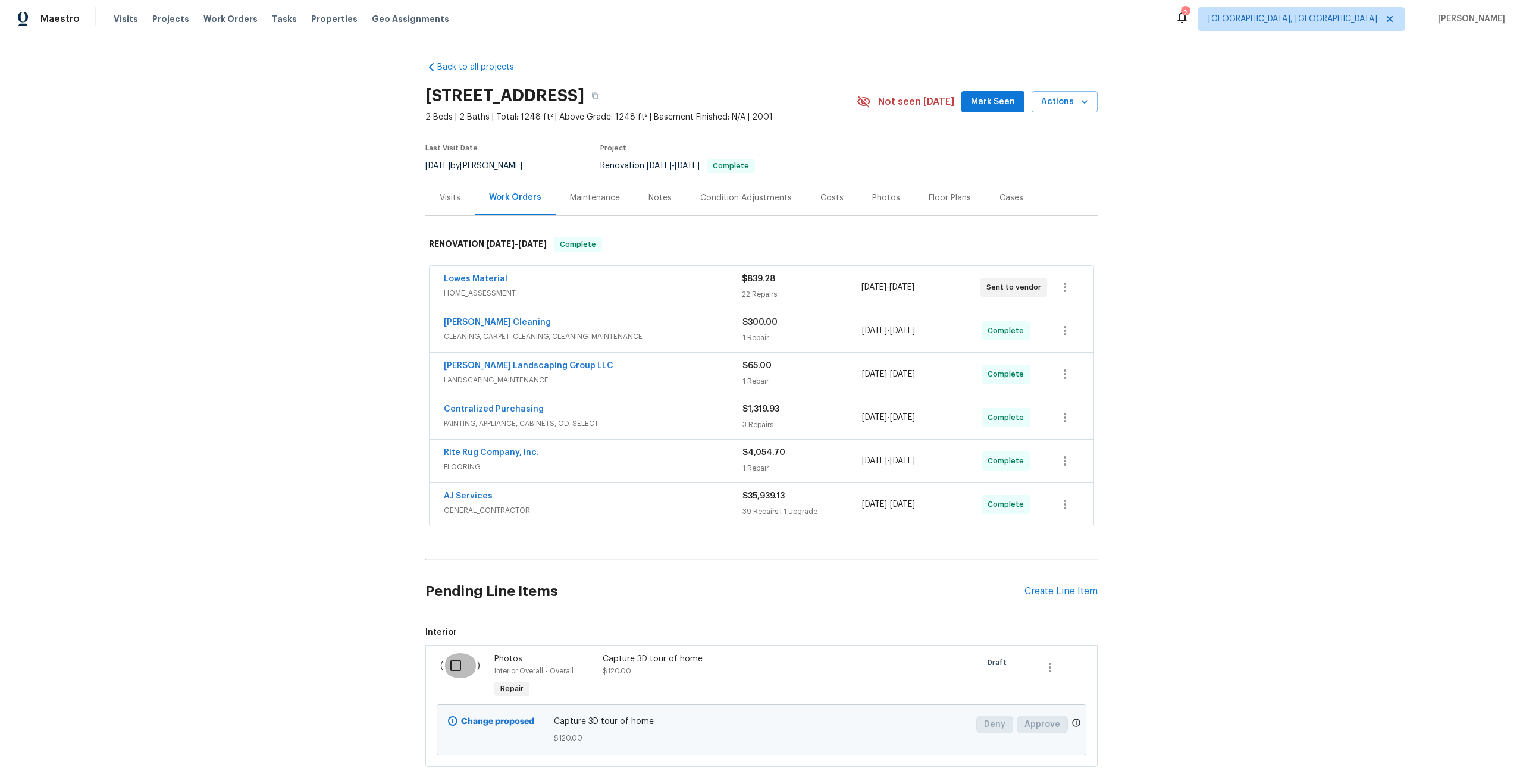
click at [457, 663] on input "checkbox" at bounding box center [460, 666] width 34 height 25
checkbox input "true"
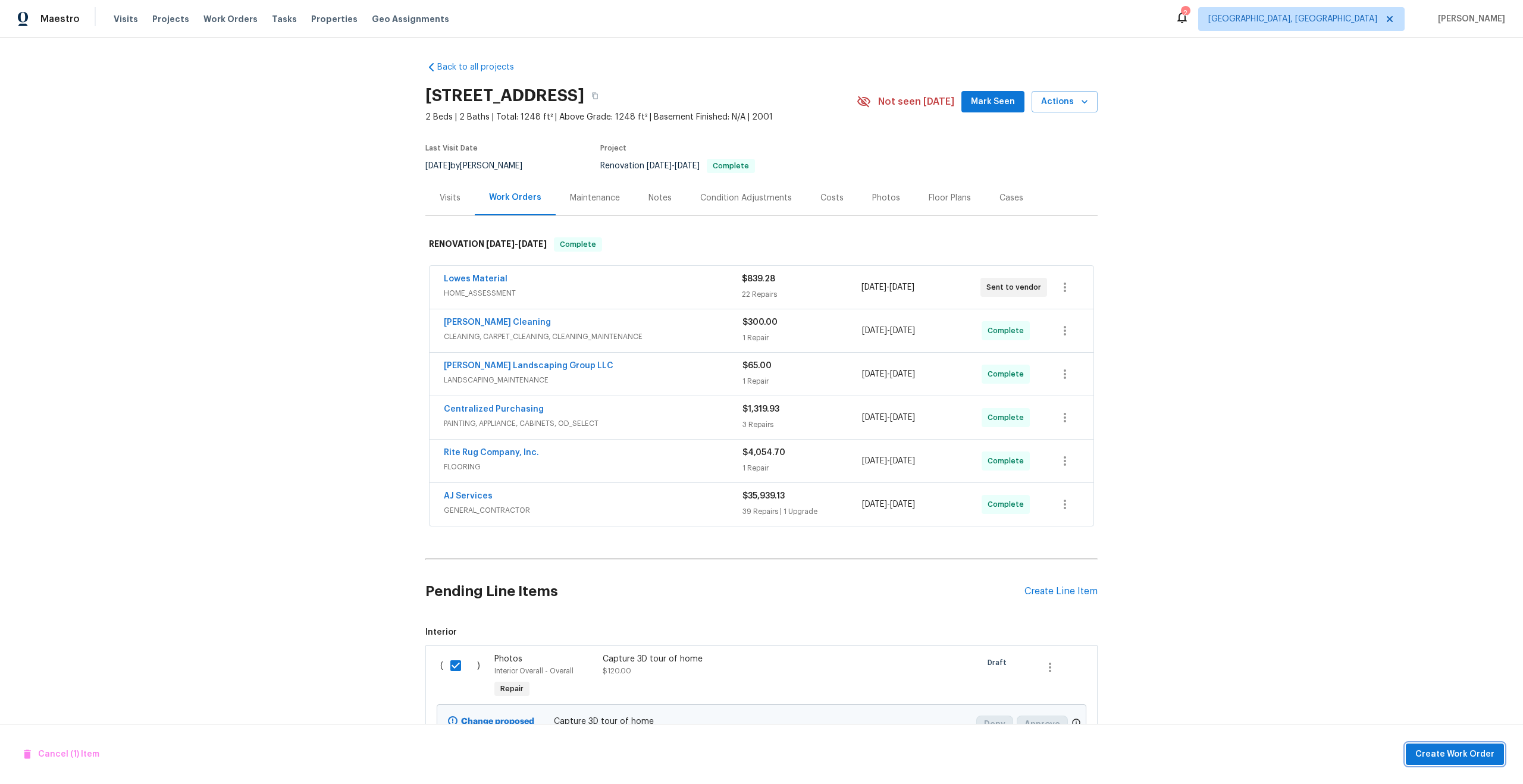
click at [1453, 756] on span "Create Work Order" at bounding box center [1455, 754] width 79 height 14
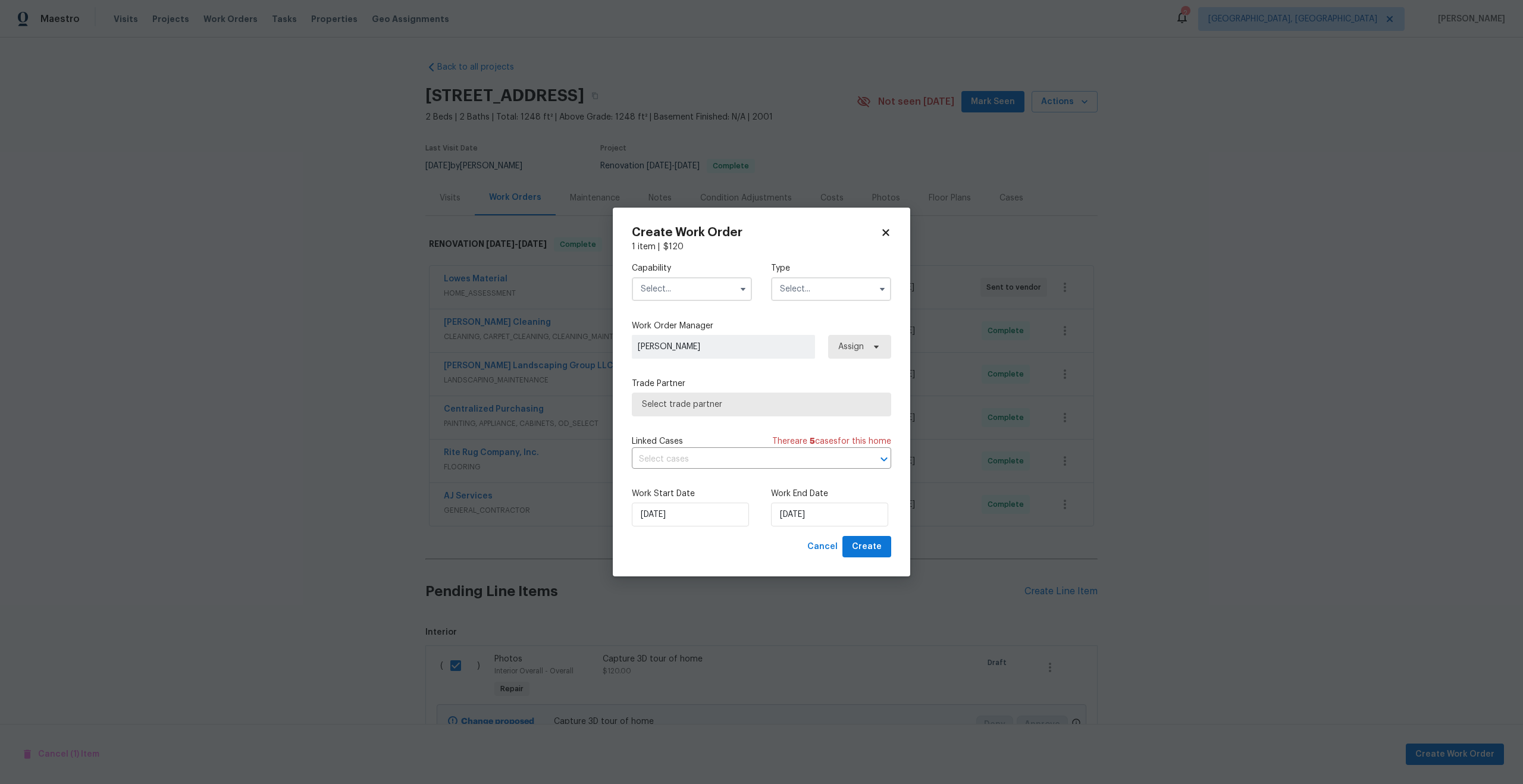
click at [677, 288] on input "text" at bounding box center [692, 289] width 120 height 24
click at [680, 329] on div "Photography" at bounding box center [692, 321] width 114 height 22
type input "Photography"
click at [839, 291] on input "text" at bounding box center [831, 289] width 120 height 24
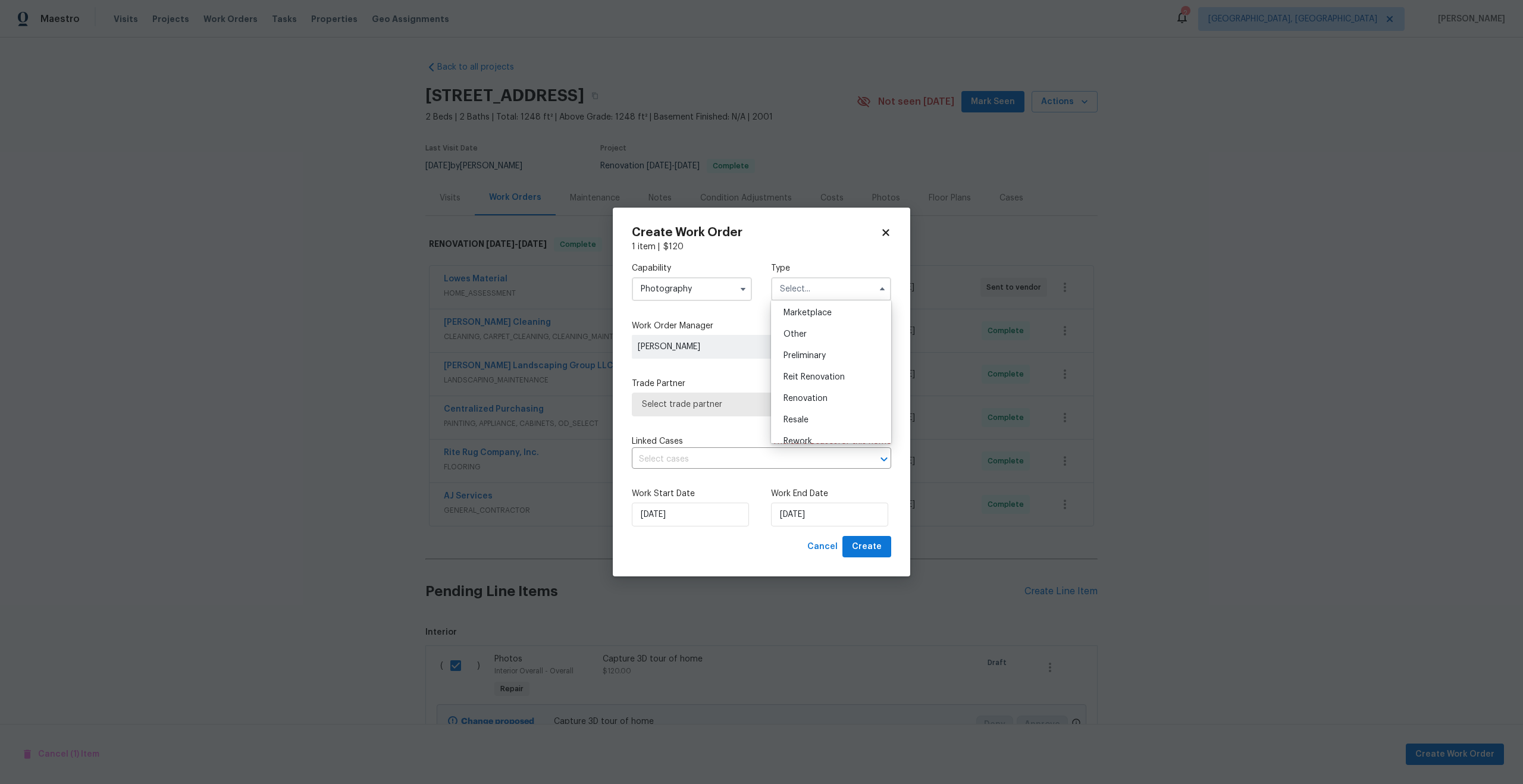
scroll to position [202, 0]
click at [788, 346] on span "Other" at bounding box center [796, 348] width 24 height 8
type input "Other"
click at [678, 407] on span "Select trade partner" at bounding box center [752, 404] width 222 height 12
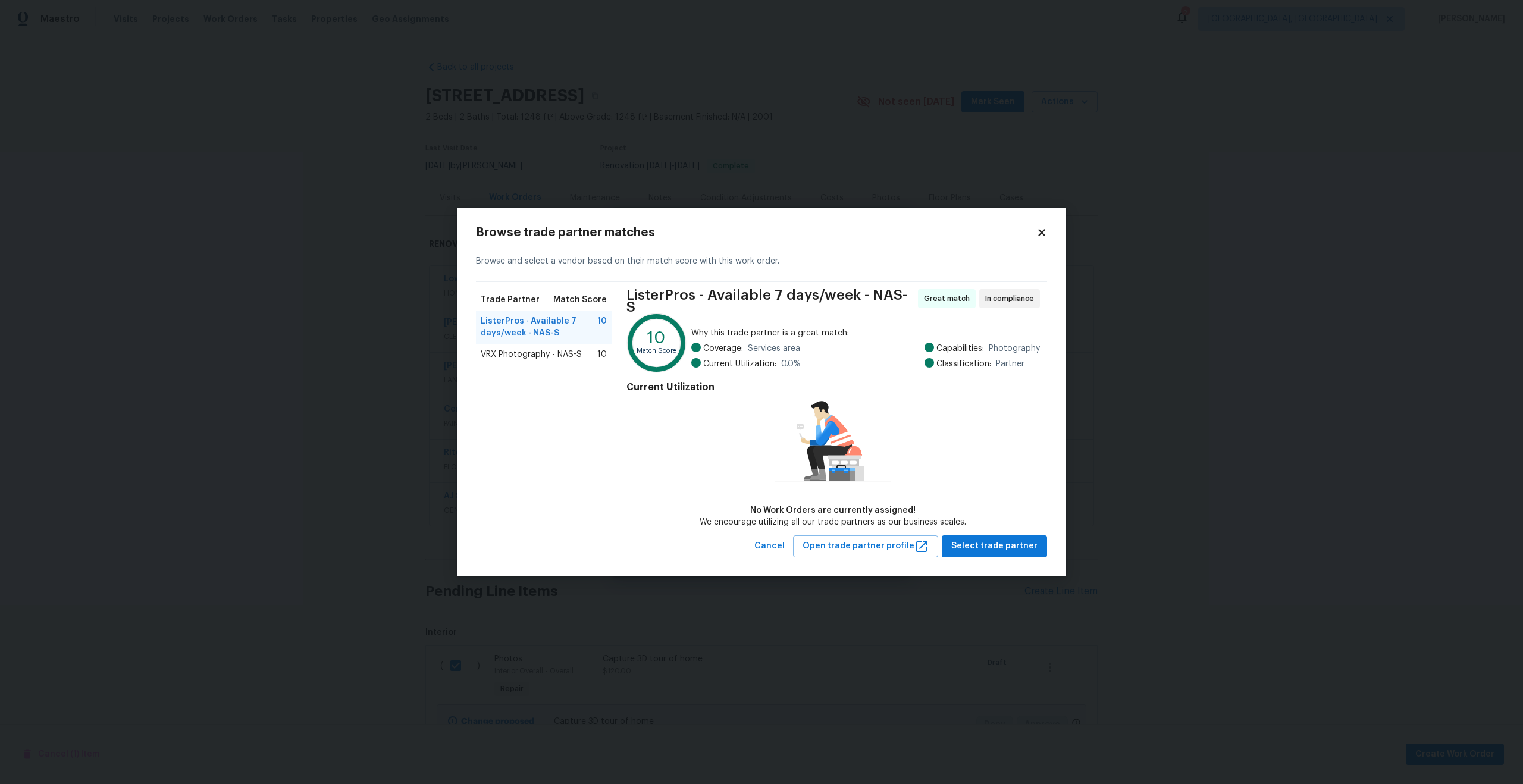
click at [517, 353] on span "VRX Photography - NAS-S" at bounding box center [532, 354] width 101 height 12
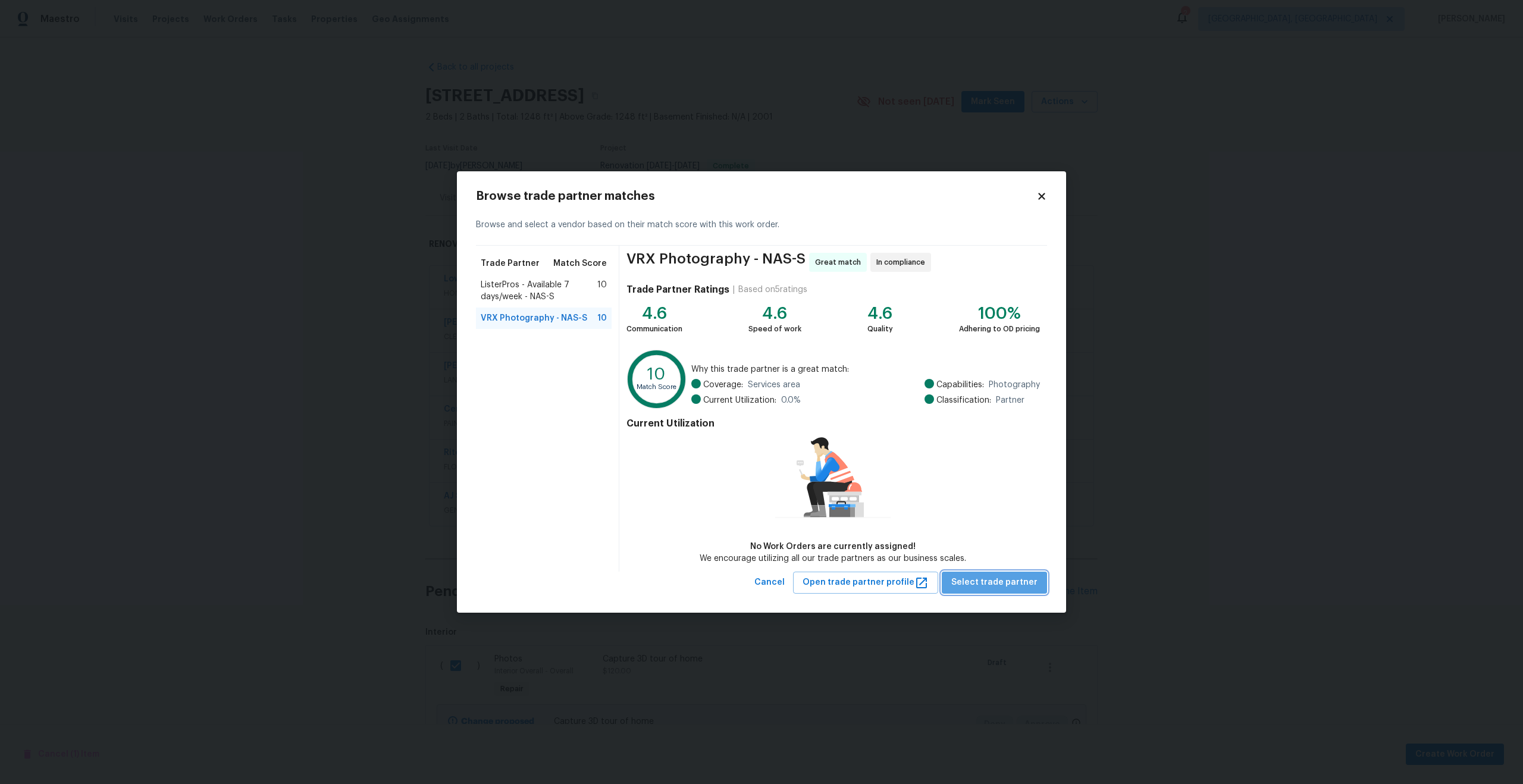
click at [1011, 592] on button "Select trade partner" at bounding box center [994, 583] width 105 height 22
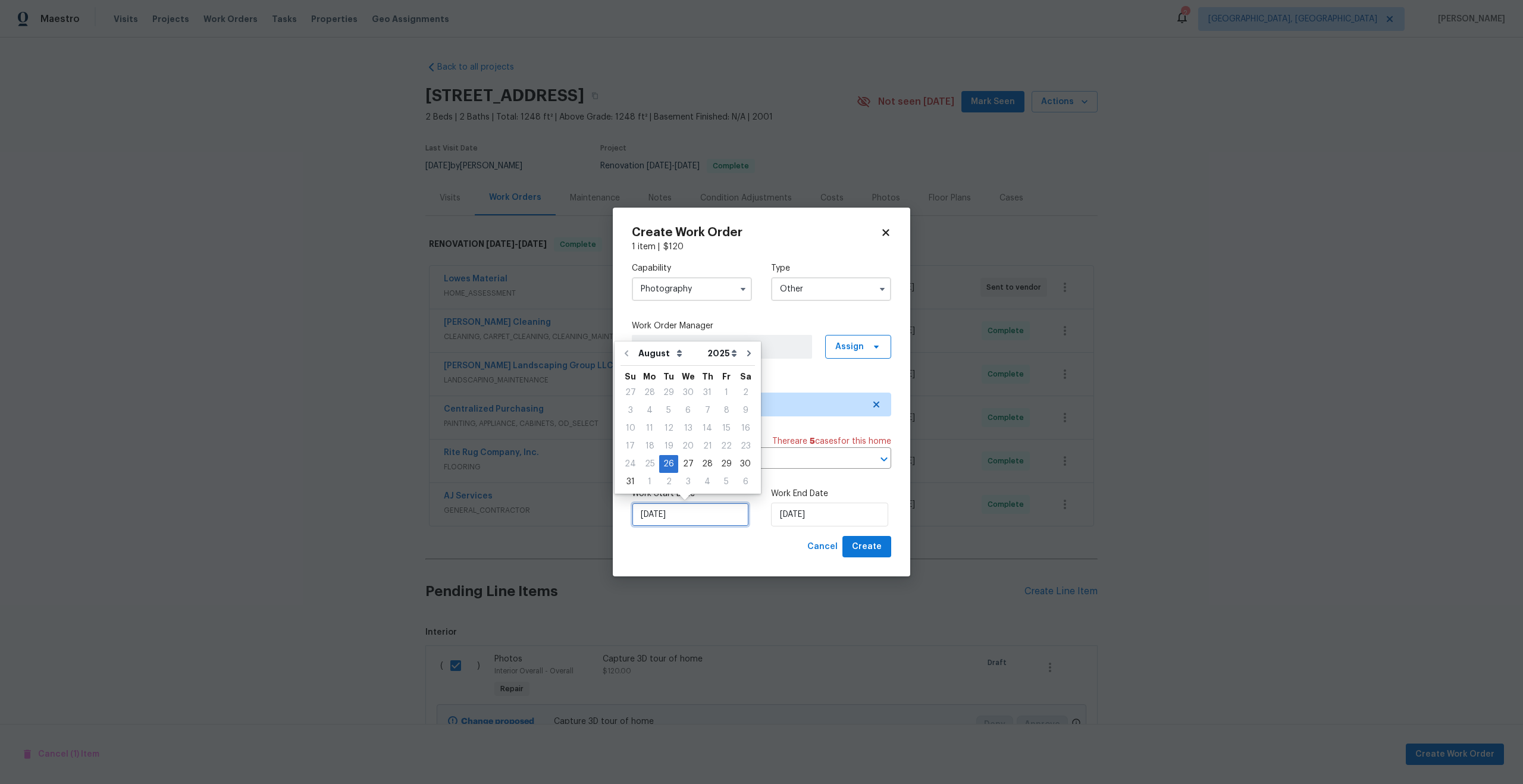
click at [722, 518] on input "26/08/2025" at bounding box center [690, 514] width 117 height 24
click at [818, 521] on input "26/08/2025" at bounding box center [829, 514] width 117 height 24
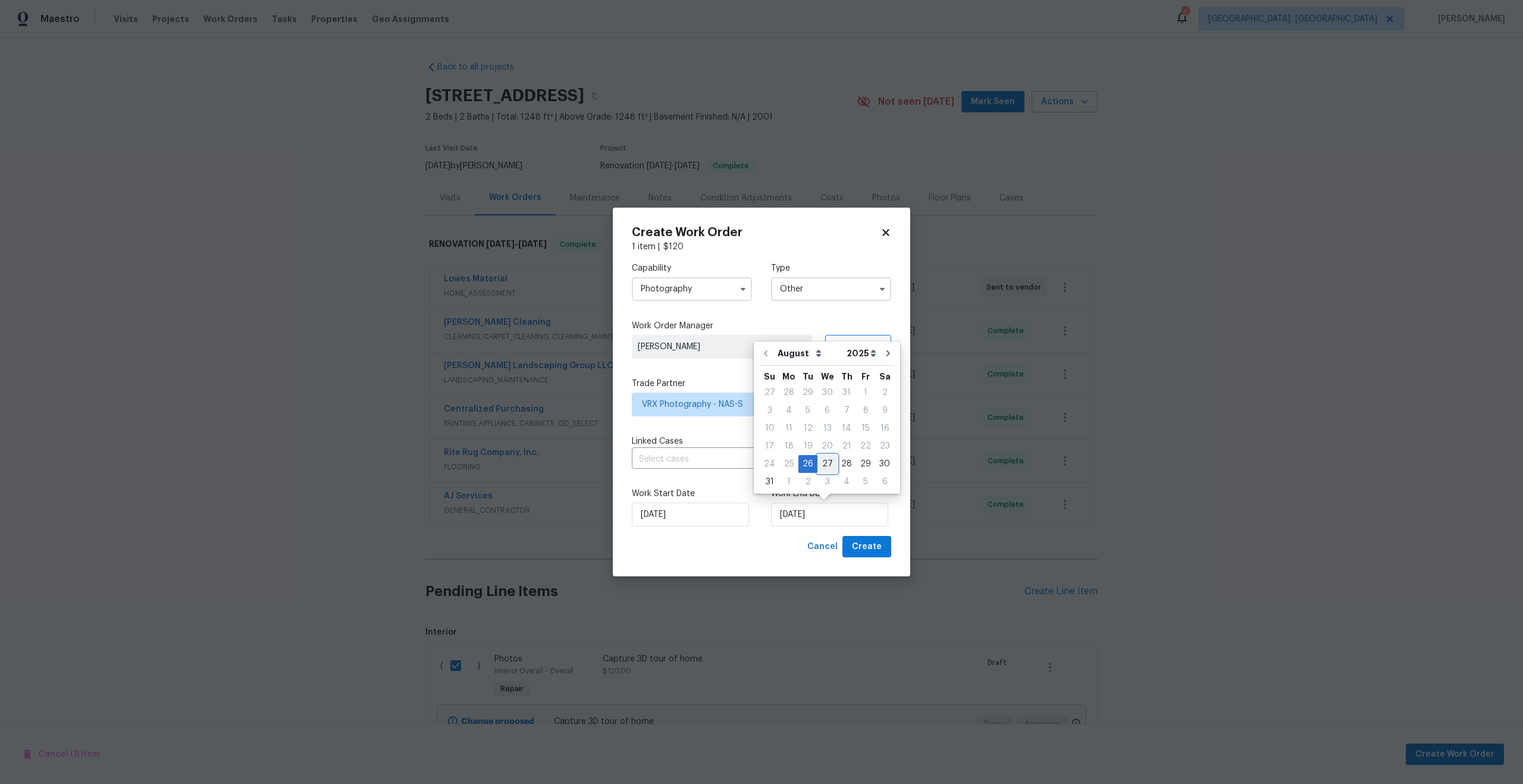
click at [824, 465] on div "27" at bounding box center [828, 464] width 20 height 16
type input "27/08/2025"
click at [867, 540] on span "Create" at bounding box center [867, 547] width 30 height 14
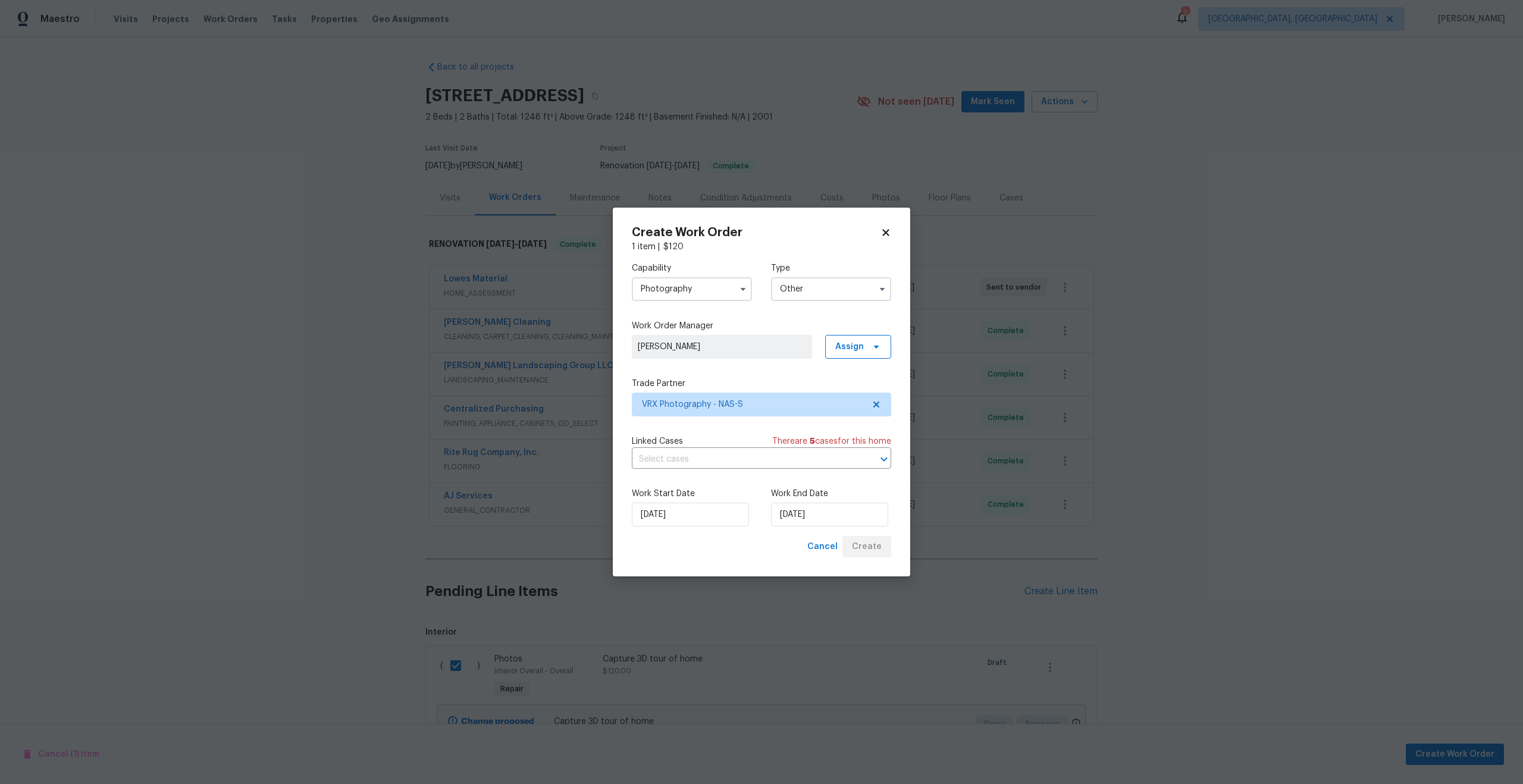
checkbox input "false"
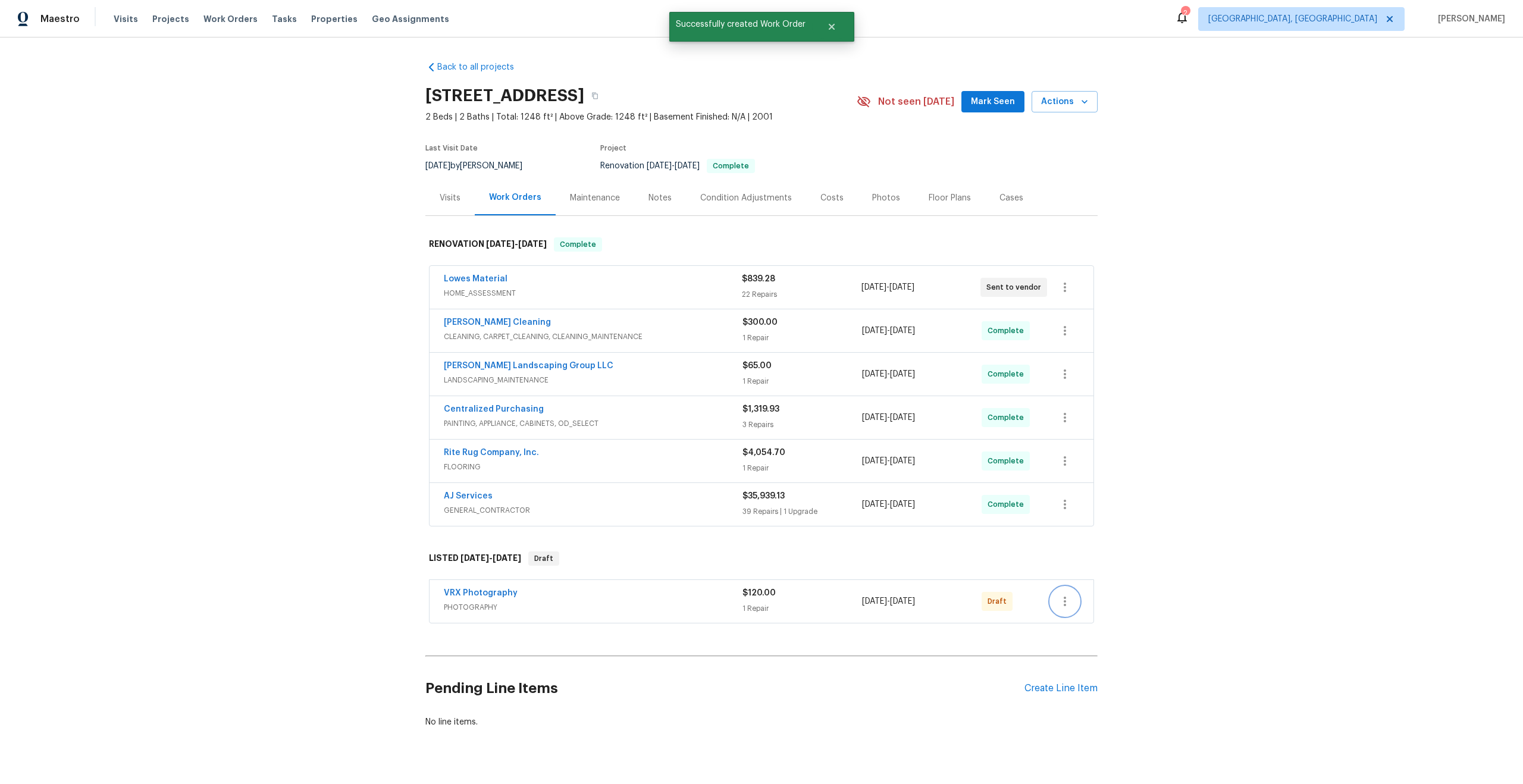
click at [1067, 599] on icon "button" at bounding box center [1066, 602] width 14 height 14
click at [1067, 599] on li "Send to Vendor" at bounding box center [1117, 602] width 133 height 20
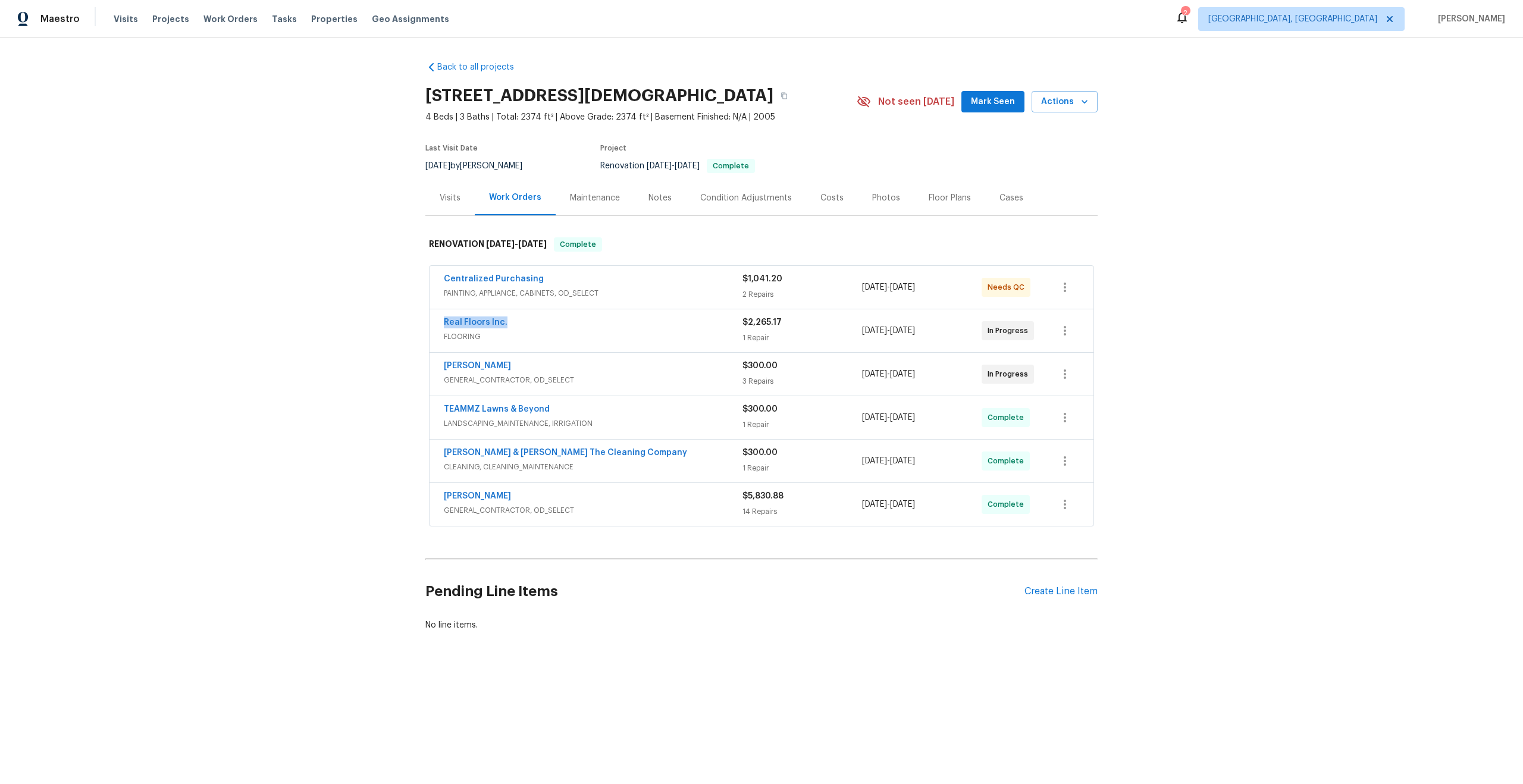
drag, startPoint x: 510, startPoint y: 320, endPoint x: 393, endPoint y: 319, distance: 117.0
click at [393, 319] on div "Back to all projects [STREET_ADDRESS][DEMOGRAPHIC_DATA] 4 Beds | 3 Baths | Tota…" at bounding box center [762, 374] width 1523 height 674
copy link "Real Floors Inc."
drag, startPoint x: 513, startPoint y: 367, endPoint x: 442, endPoint y: 368, distance: 71.0
click at [442, 368] on div "[PERSON_NAME] GENERAL_CONTRACTOR, OD_SELECT $300.00 3 Repairs [DATE] - [DATE] I…" at bounding box center [762, 374] width 664 height 43
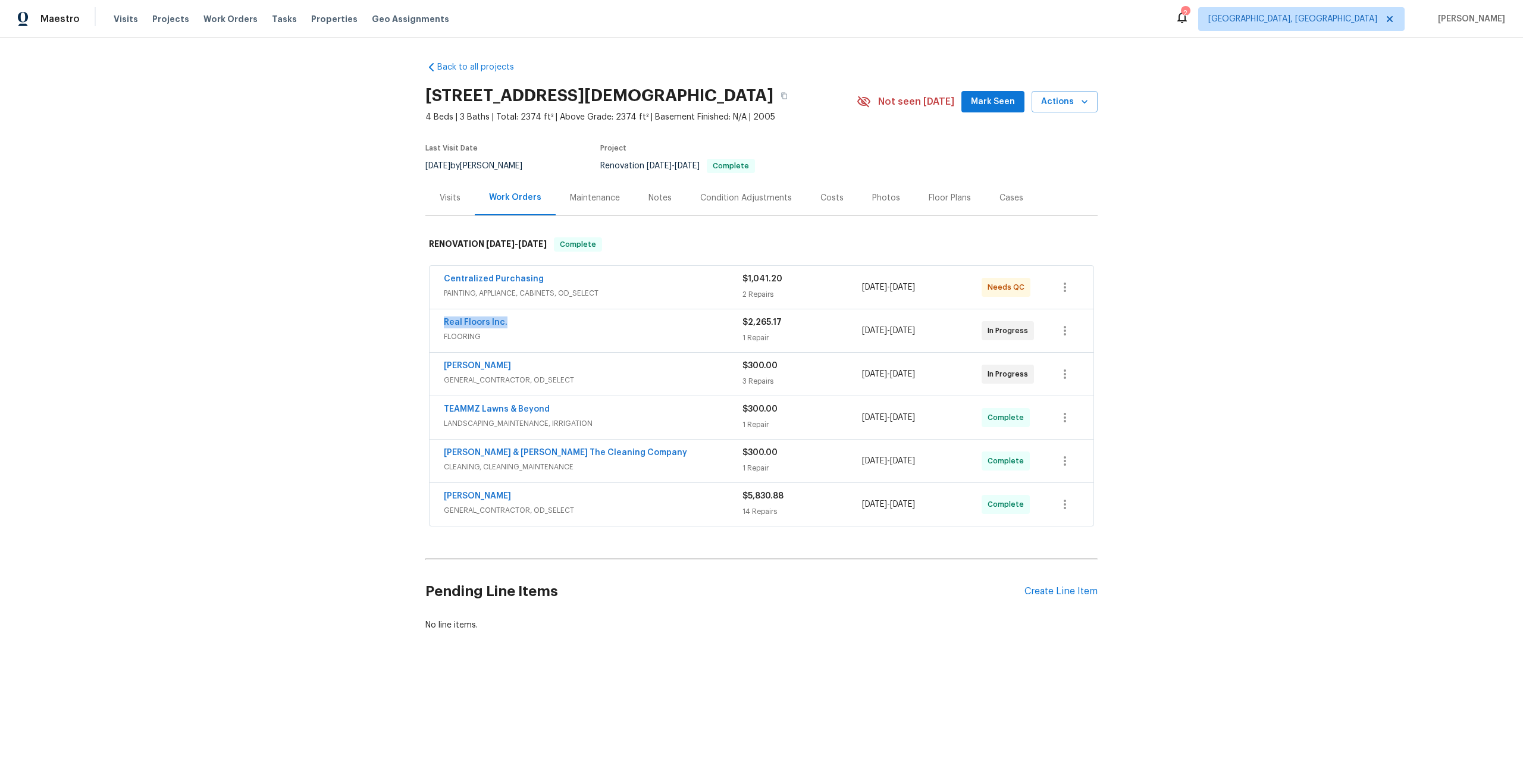
copy link "[PERSON_NAME]"
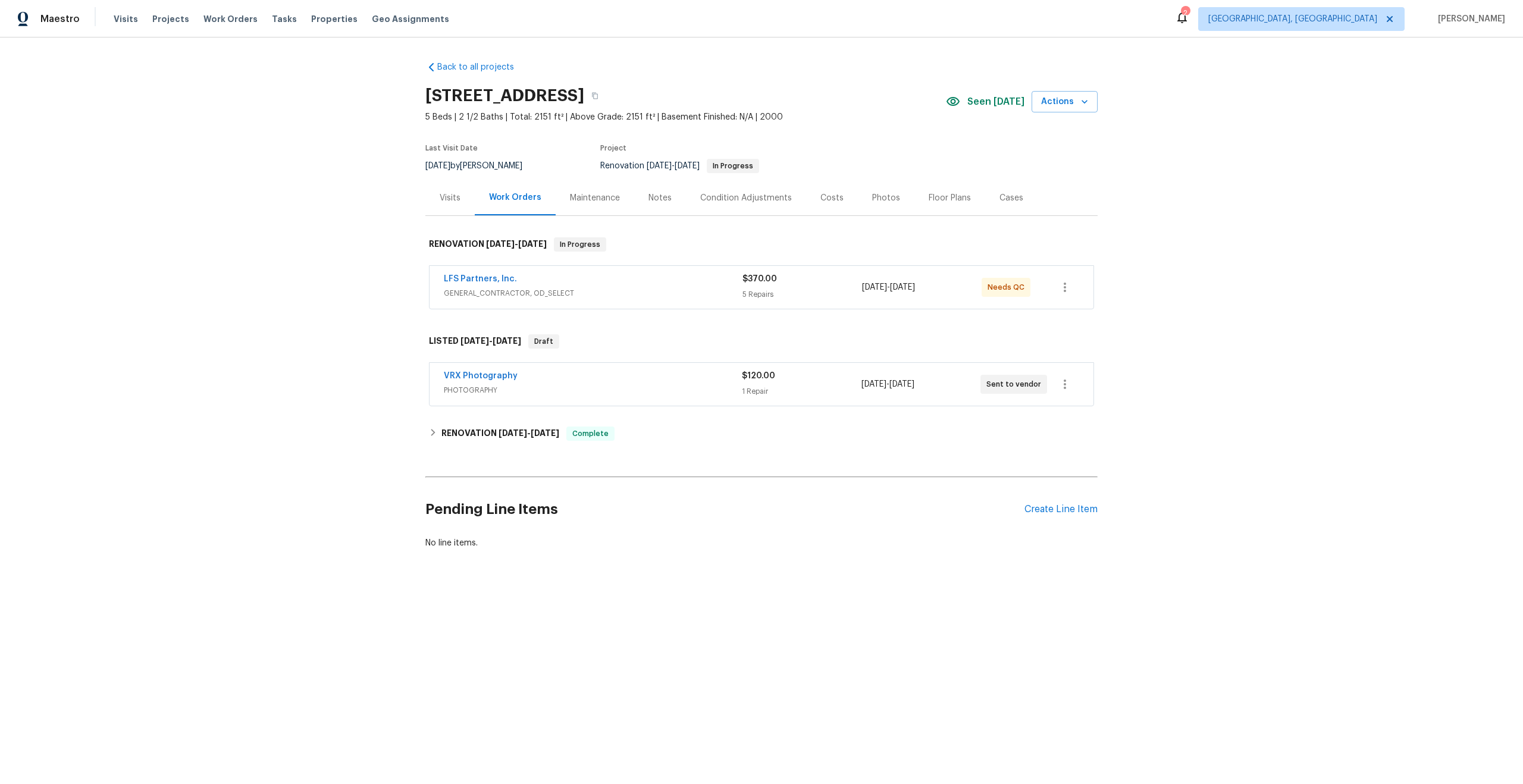
click at [637, 383] on div "VRX Photography" at bounding box center [592, 378] width 298 height 14
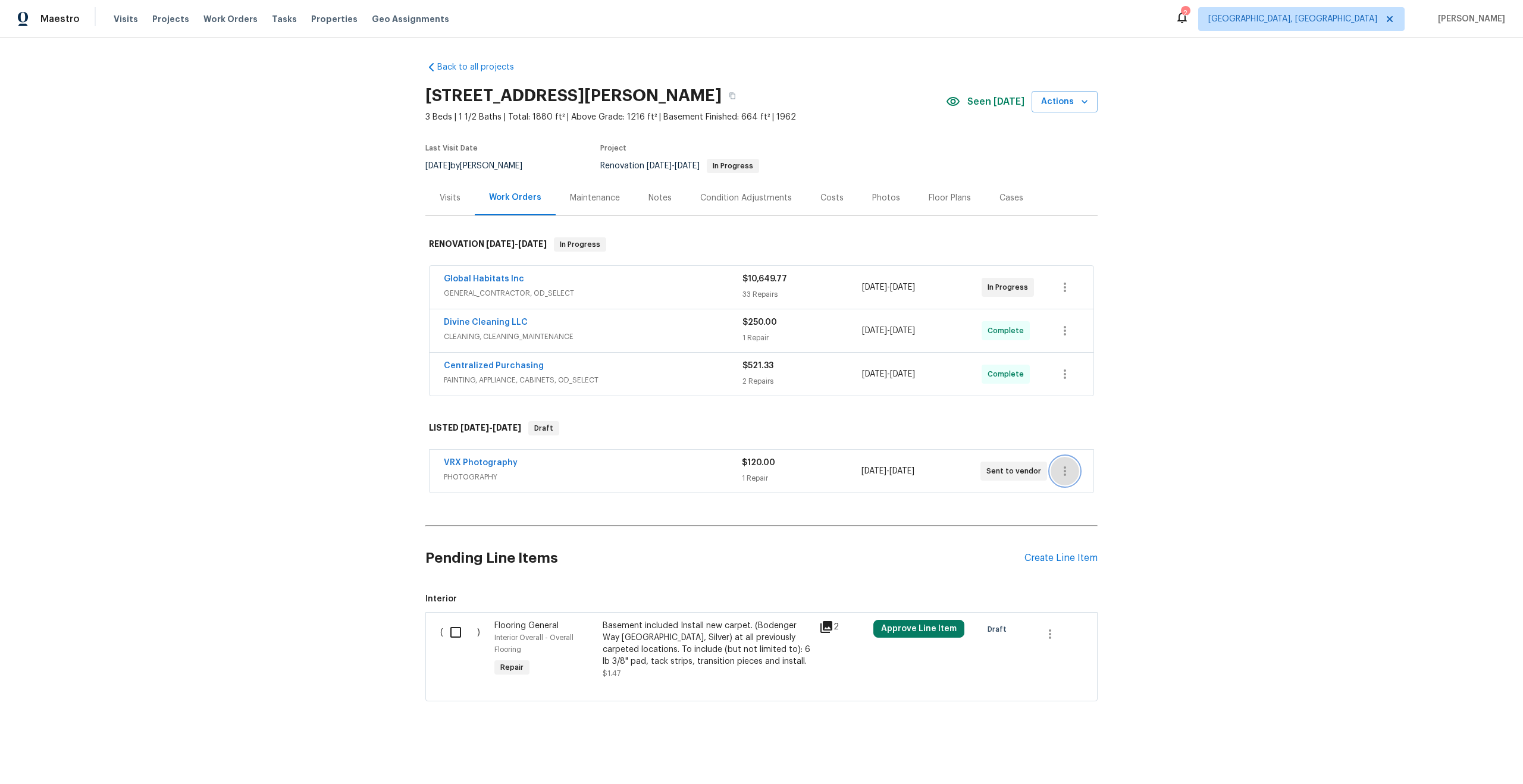
click at [1067, 473] on icon "button" at bounding box center [1066, 472] width 14 height 14
click at [1081, 529] on li "Delete" at bounding box center [1116, 531] width 129 height 20
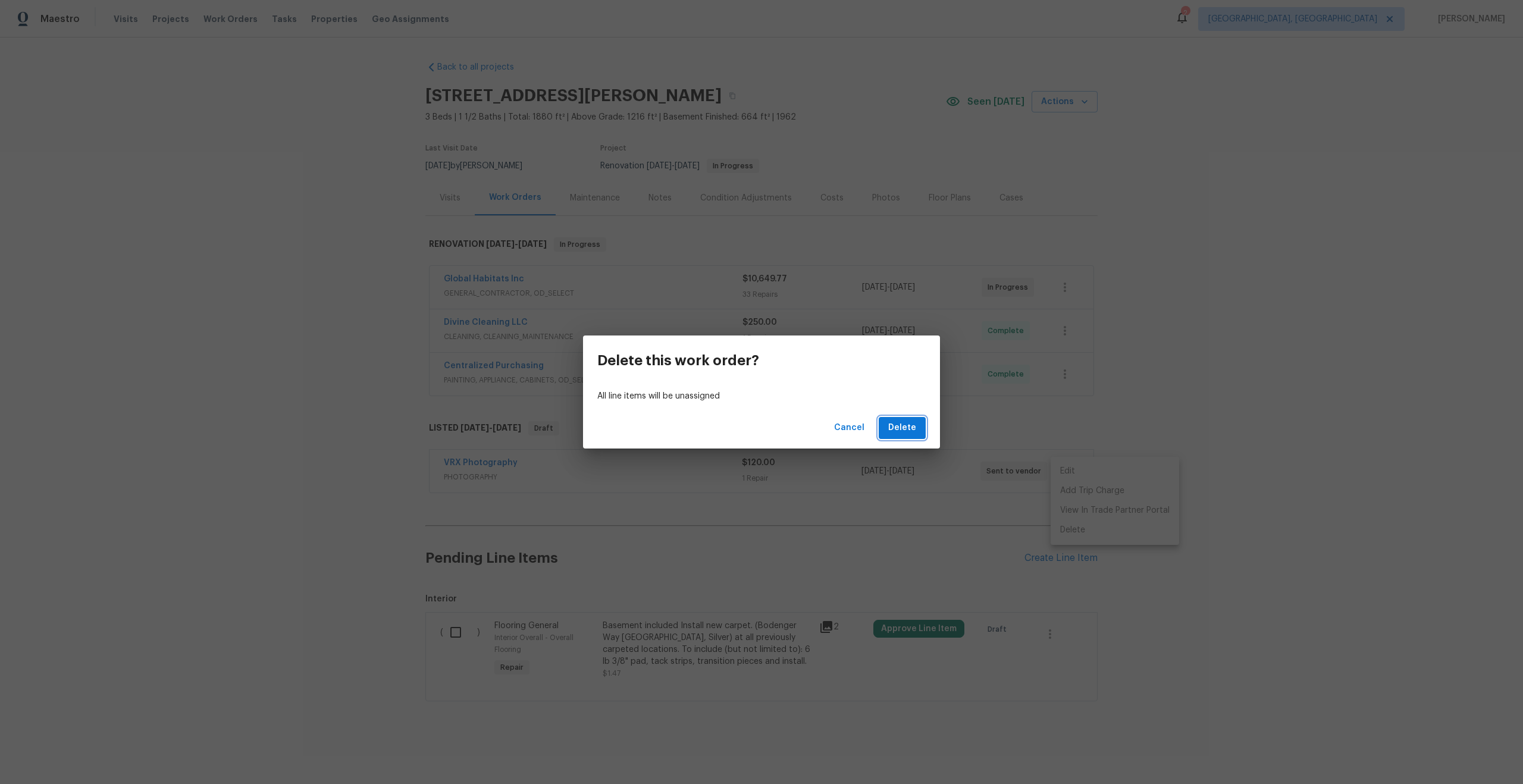
click at [910, 425] on span "Delete" at bounding box center [902, 428] width 28 height 14
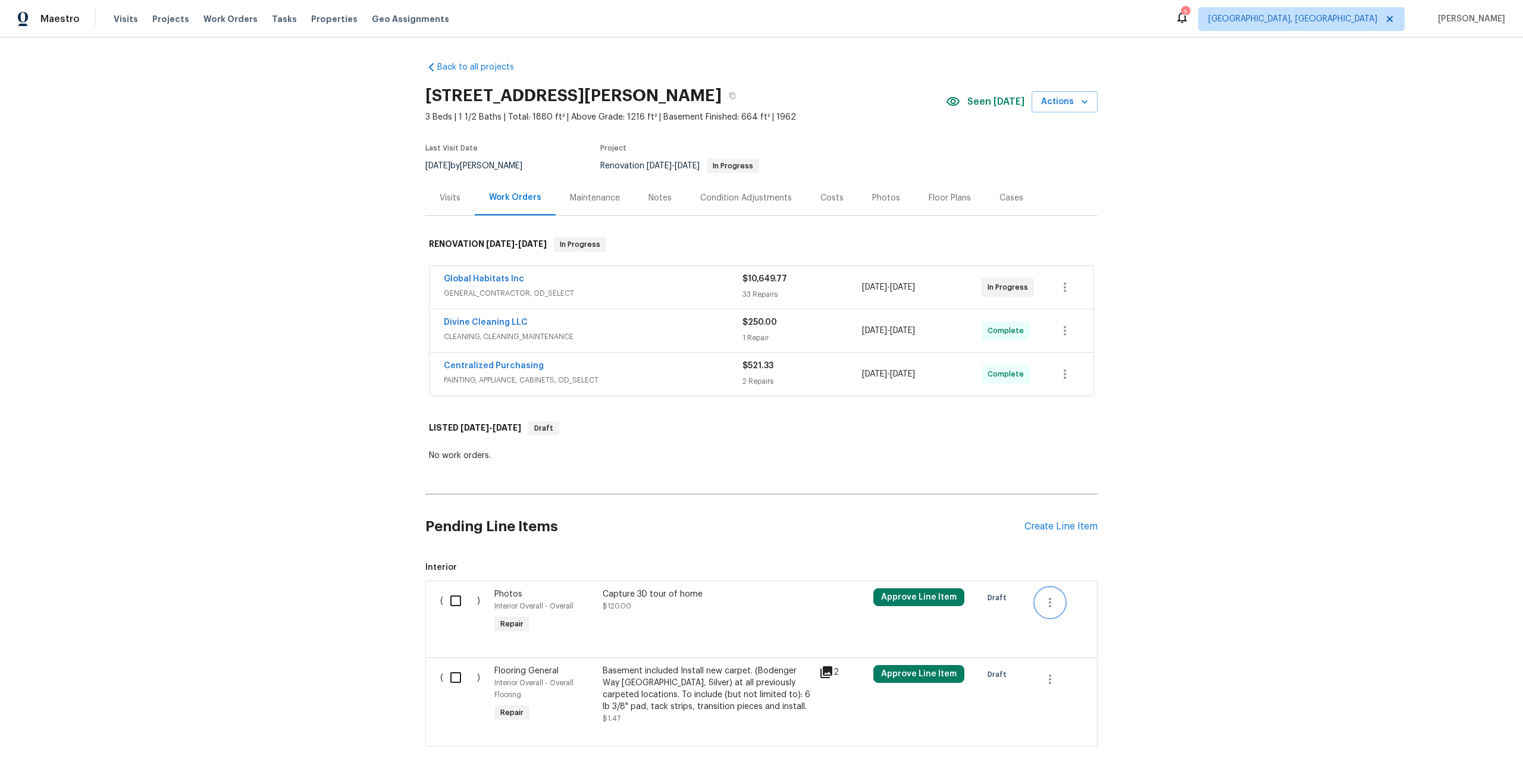
click at [1049, 596] on icon "button" at bounding box center [1050, 603] width 14 height 14
click at [1060, 604] on li "Cancel" at bounding box center [1058, 603] width 46 height 20
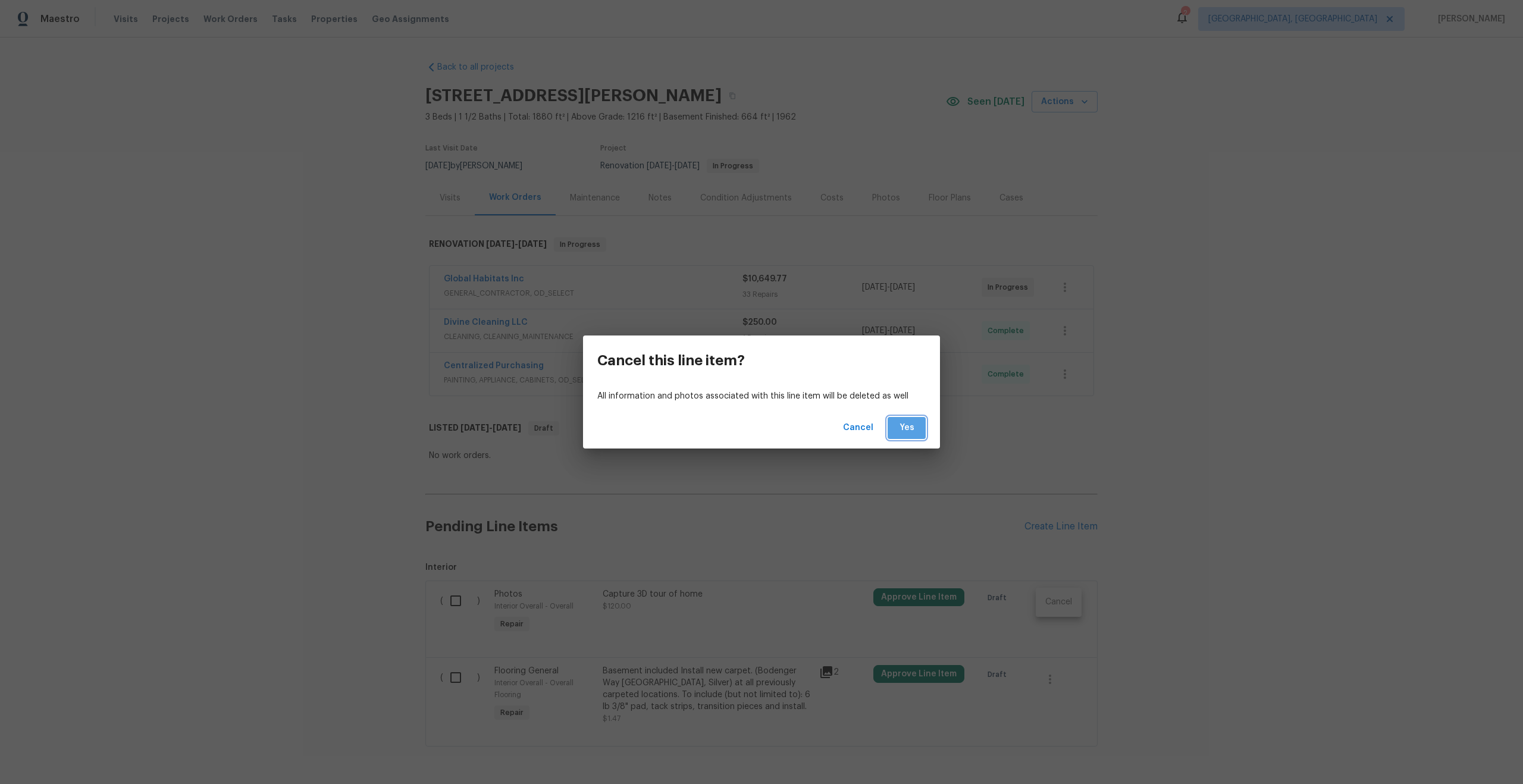
click at [904, 434] on span "Yes" at bounding box center [906, 428] width 19 height 14
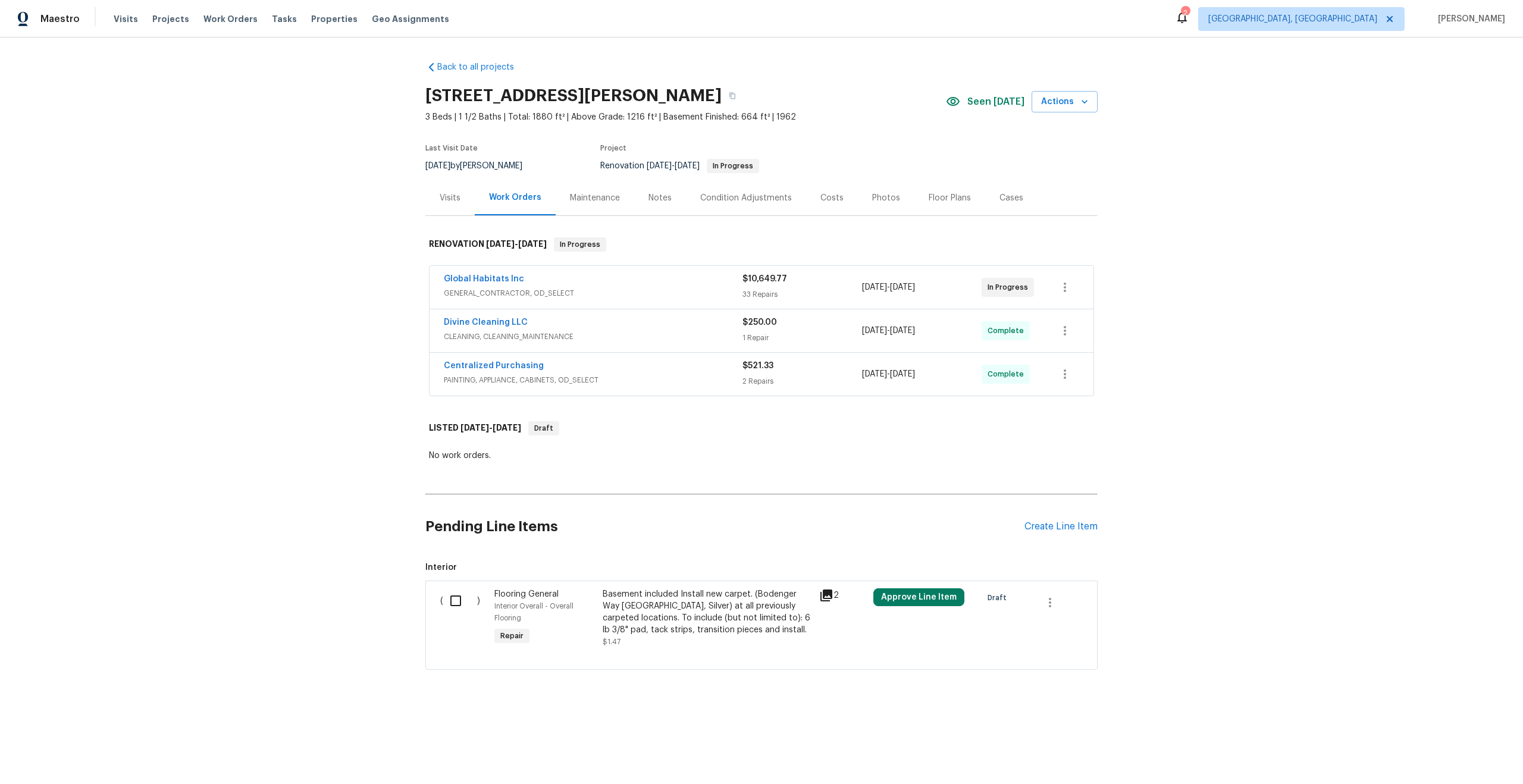
click at [283, 308] on div "Back to all projects 14292 Hubbell St, Livonia, MI 48154 3 Beds | 1 1/2 Baths |…" at bounding box center [762, 394] width 1523 height 713
drag, startPoint x: 518, startPoint y: 277, endPoint x: 393, endPoint y: 277, distance: 125.0
click at [393, 277] on div "Back to all projects 14292 Hubbell St, Livonia, MI 48154 3 Beds | 1 1/2 Baths |…" at bounding box center [762, 394] width 1523 height 713
copy link "Global Habitats Inc"
